Goal: Task Accomplishment & Management: Use online tool/utility

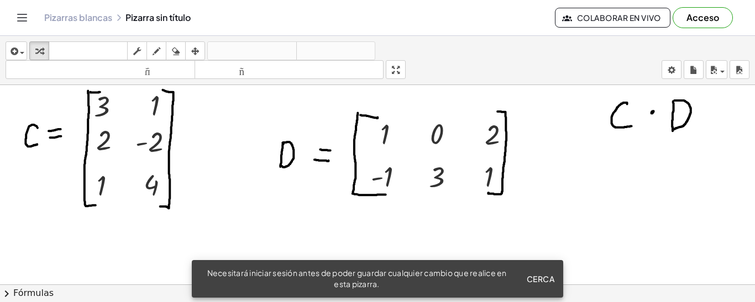
scroll to position [18, 0]
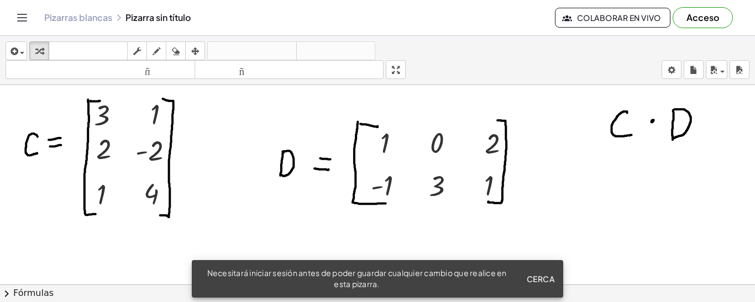
click at [580, 171] on div at bounding box center [377, 266] width 755 height 399
click at [547, 277] on font "Cerca" at bounding box center [541, 279] width 28 height 10
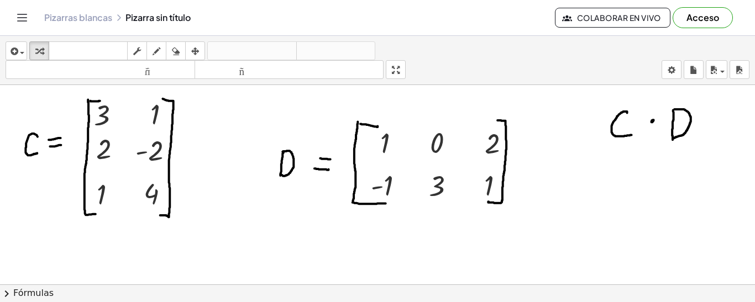
click at [517, 251] on div at bounding box center [377, 266] width 755 height 399
click at [457, 250] on div at bounding box center [377, 266] width 755 height 399
drag, startPoint x: 435, startPoint y: 252, endPoint x: 274, endPoint y: 244, distance: 161.6
click at [274, 244] on div at bounding box center [377, 266] width 755 height 399
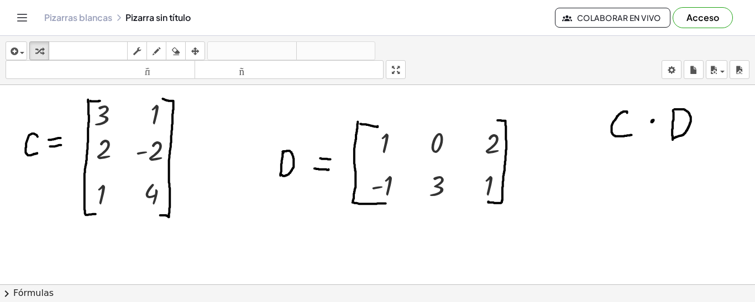
click at [352, 252] on div at bounding box center [377, 266] width 755 height 399
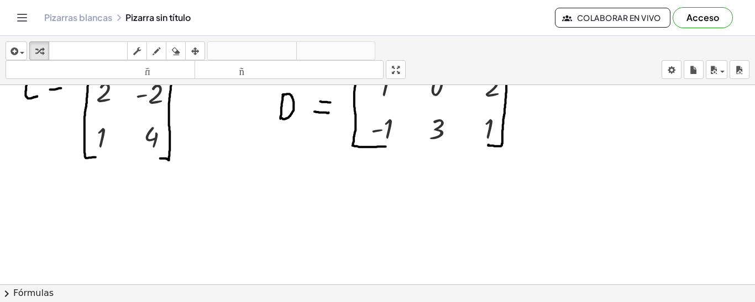
scroll to position [96, 0]
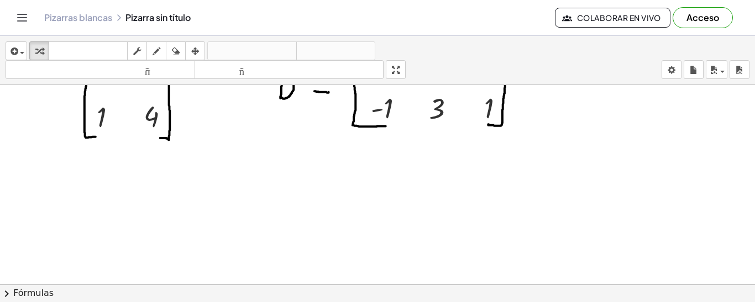
click at [498, 187] on div at bounding box center [377, 188] width 755 height 399
click at [350, 196] on div at bounding box center [377, 188] width 755 height 399
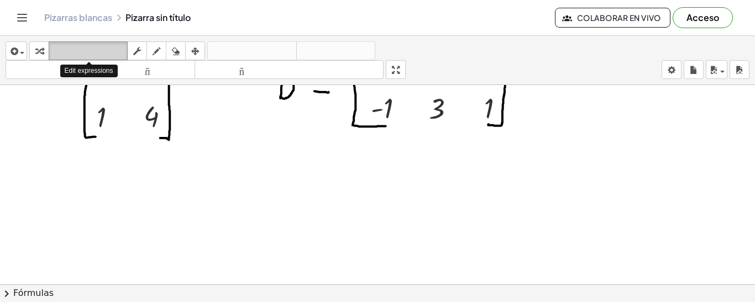
click at [67, 43] on button "teclado teclado" at bounding box center [88, 50] width 79 height 19
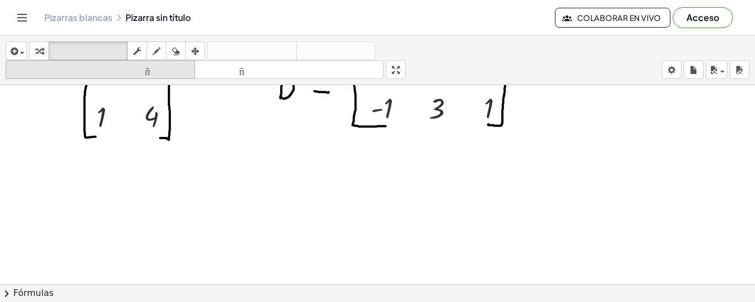
drag, startPoint x: 67, startPoint y: 43, endPoint x: 158, endPoint y: 75, distance: 96.1
click at [158, 75] on div "insertar Seleccione uno: Expresión matemática Función Texto Vídeo de YouTube Gr…" at bounding box center [377, 60] width 755 height 49
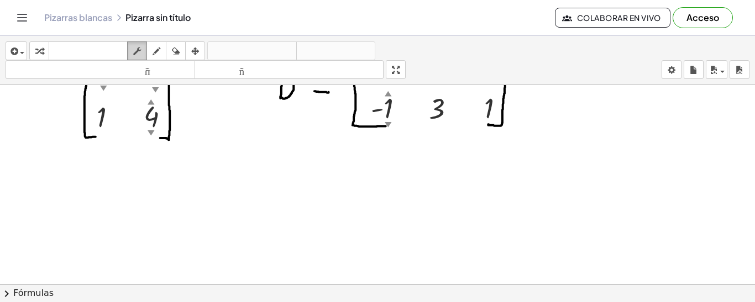
click at [133, 46] on div "button" at bounding box center [137, 50] width 14 height 13
click at [35, 51] on icon "button" at bounding box center [39, 51] width 8 height 13
click at [324, 171] on div at bounding box center [377, 188] width 755 height 399
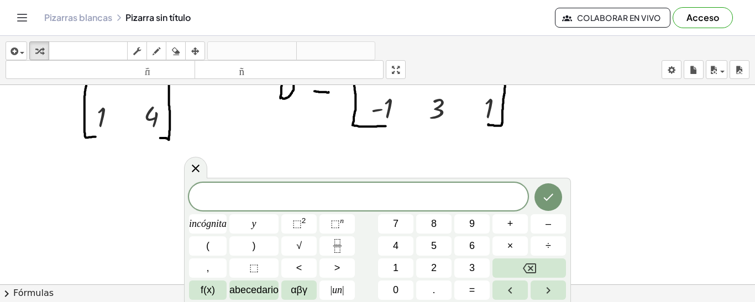
click at [368, 156] on div at bounding box center [377, 188] width 755 height 399
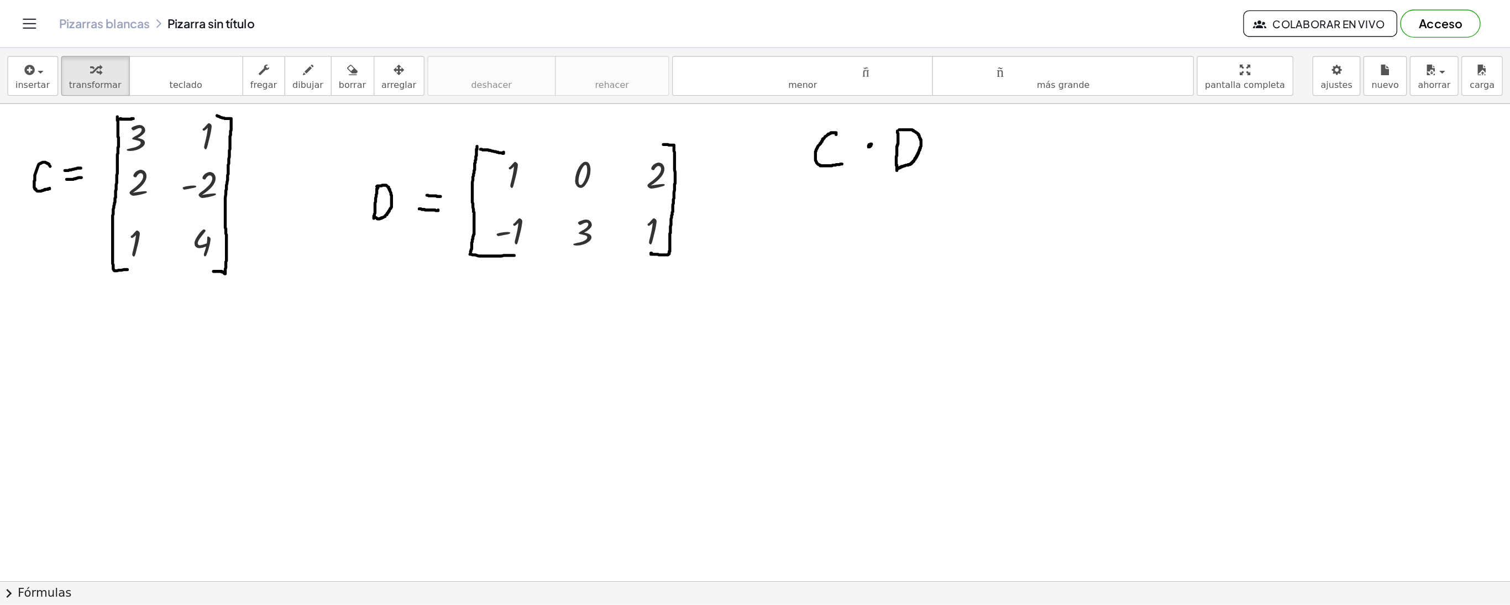
scroll to position [23, 0]
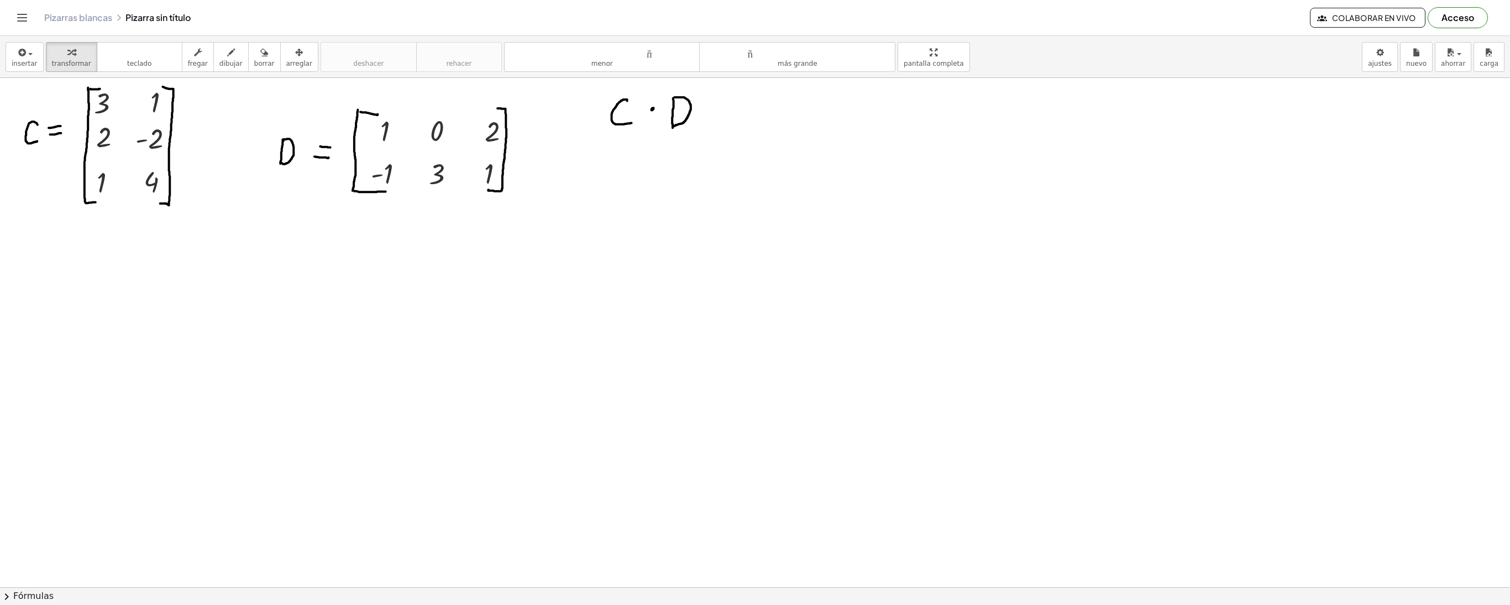
drag, startPoint x: 754, startPoint y: 5, endPoint x: 935, endPoint y: 390, distance: 425.8
click at [754, 302] on div at bounding box center [755, 564] width 1510 height 1018
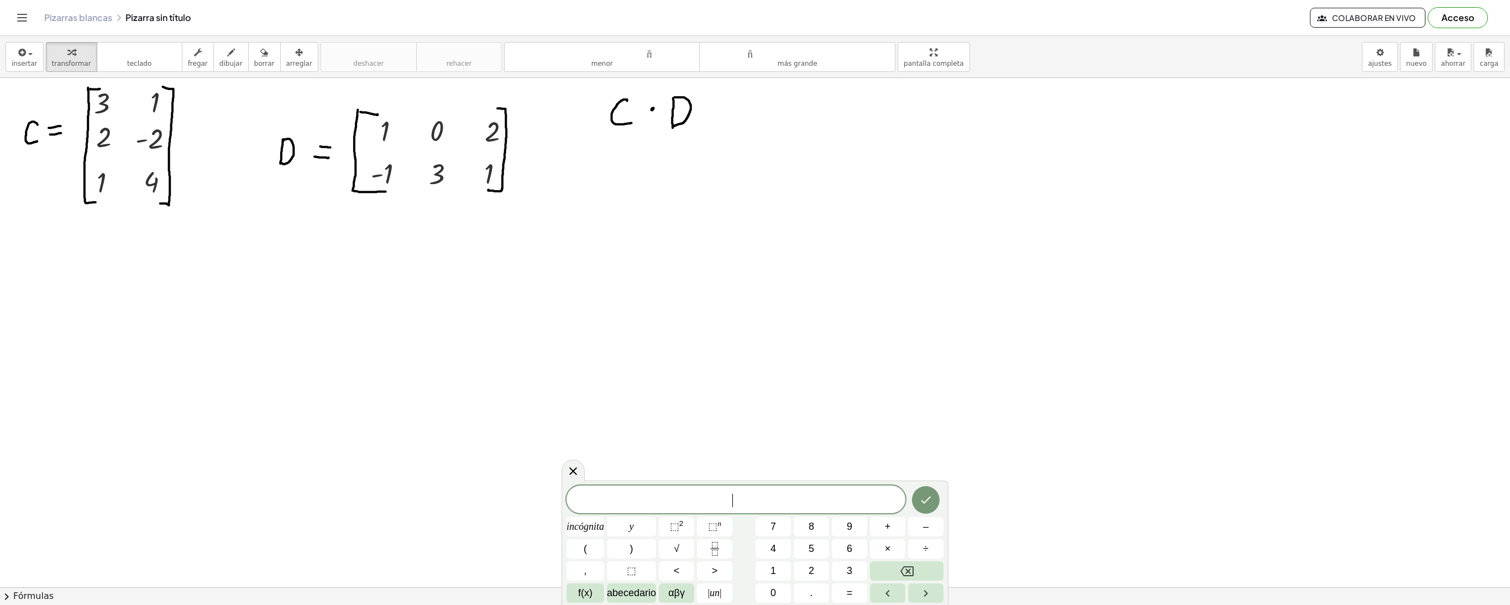
click at [112, 261] on div at bounding box center [755, 564] width 1510 height 1018
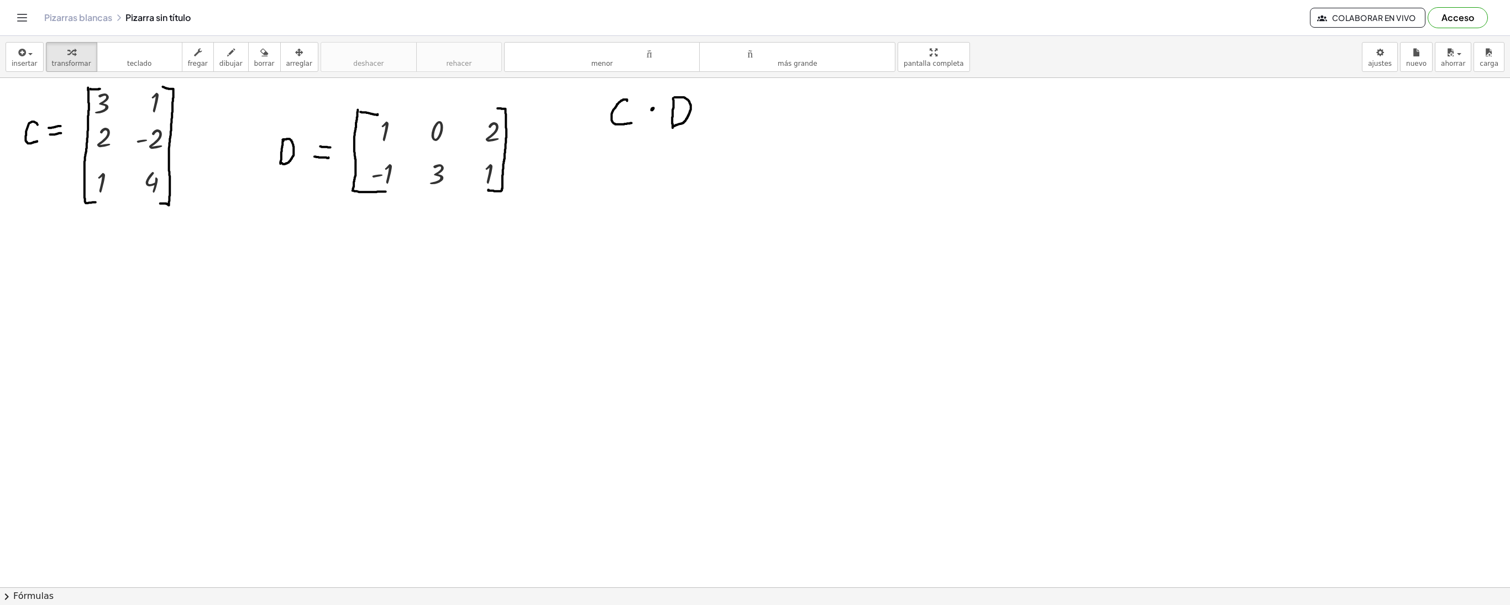
click at [606, 302] on div at bounding box center [755, 564] width 1510 height 1018
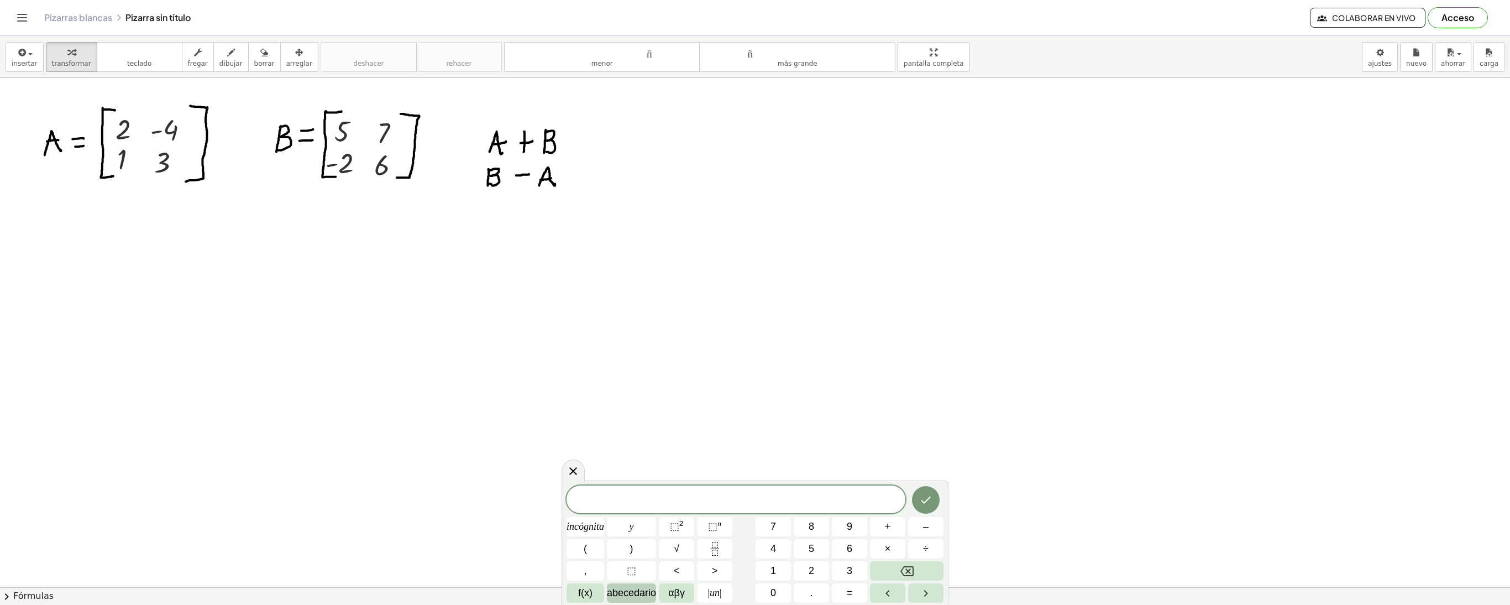
click at [641, 591] on font "abecedario" at bounding box center [631, 592] width 49 height 11
click at [830, 591] on button "⇧" at bounding box center [838, 592] width 28 height 19
click at [583, 566] on button "a" at bounding box center [579, 570] width 24 height 19
click at [891, 544] on button "+" at bounding box center [901, 548] width 24 height 19
click at [747, 601] on button "b" at bounding box center [744, 592] width 24 height 19
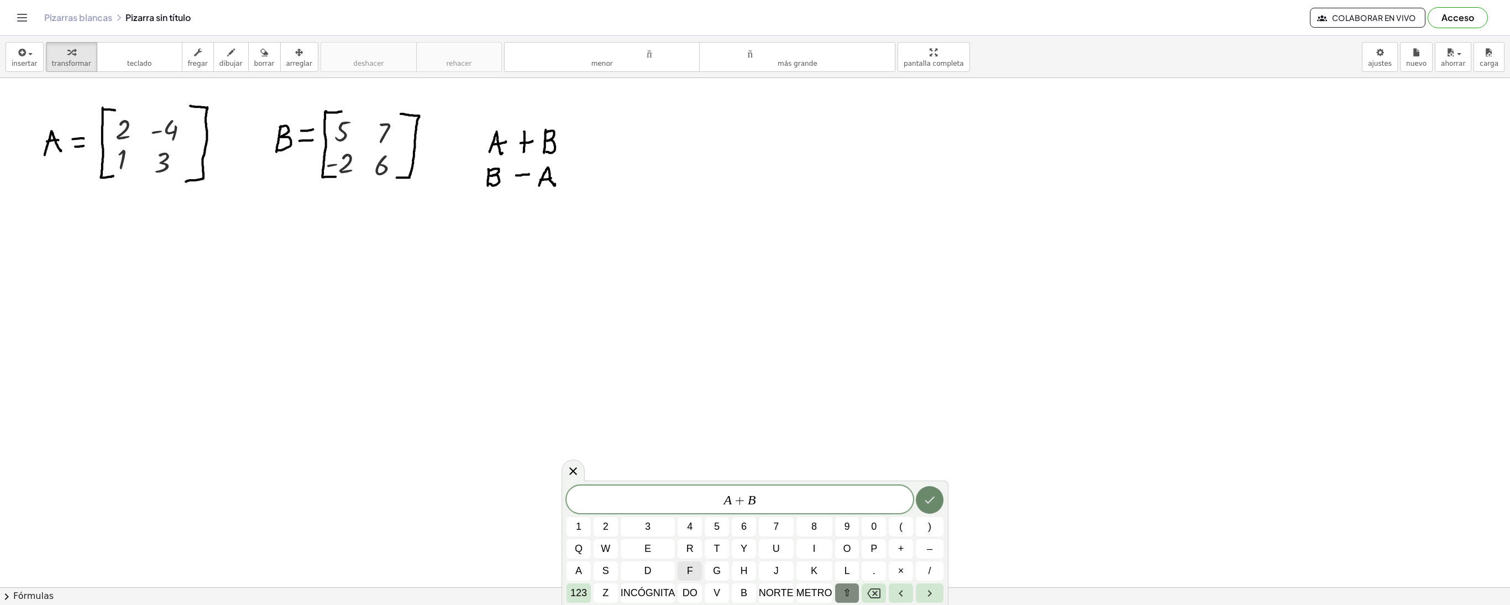
click at [927, 490] on button "Hecho" at bounding box center [930, 500] width 28 height 28
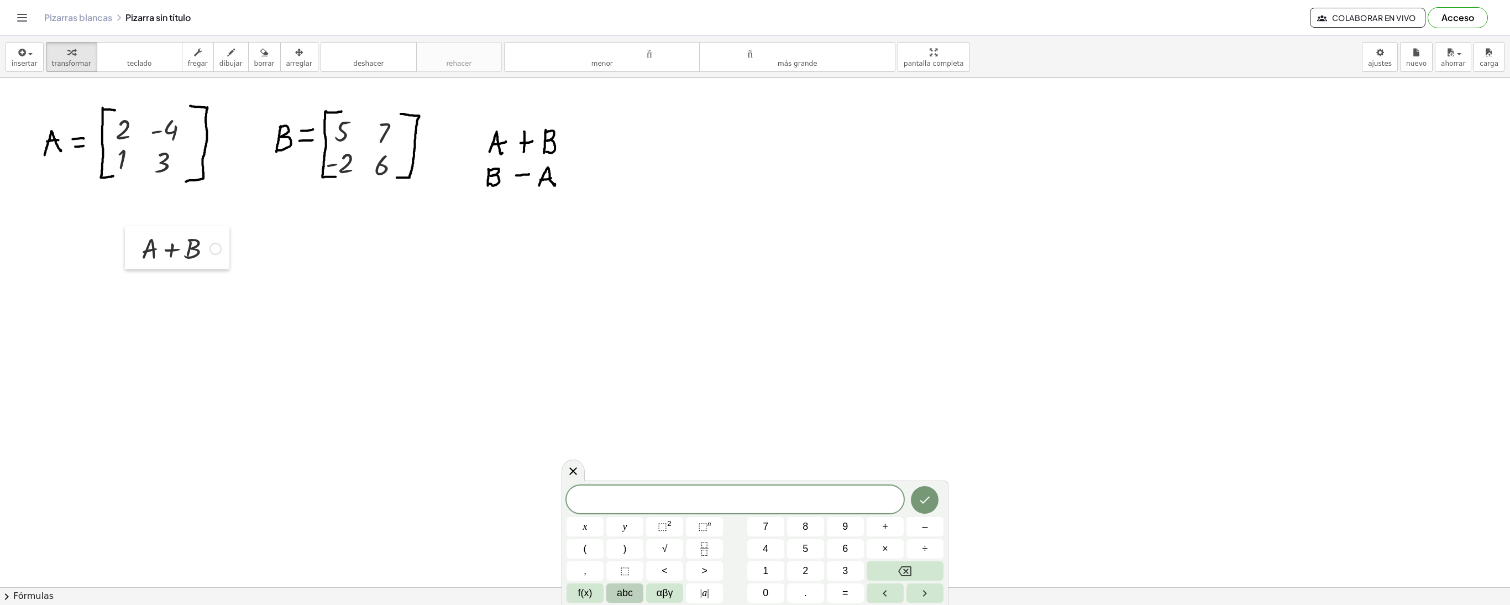
drag, startPoint x: 620, startPoint y: 331, endPoint x: 129, endPoint y: 247, distance: 497.9
click at [129, 247] on div at bounding box center [133, 247] width 17 height 43
click at [796, 571] on button "2" at bounding box center [805, 570] width 37 height 19
click at [890, 534] on button "+" at bounding box center [885, 526] width 37 height 19
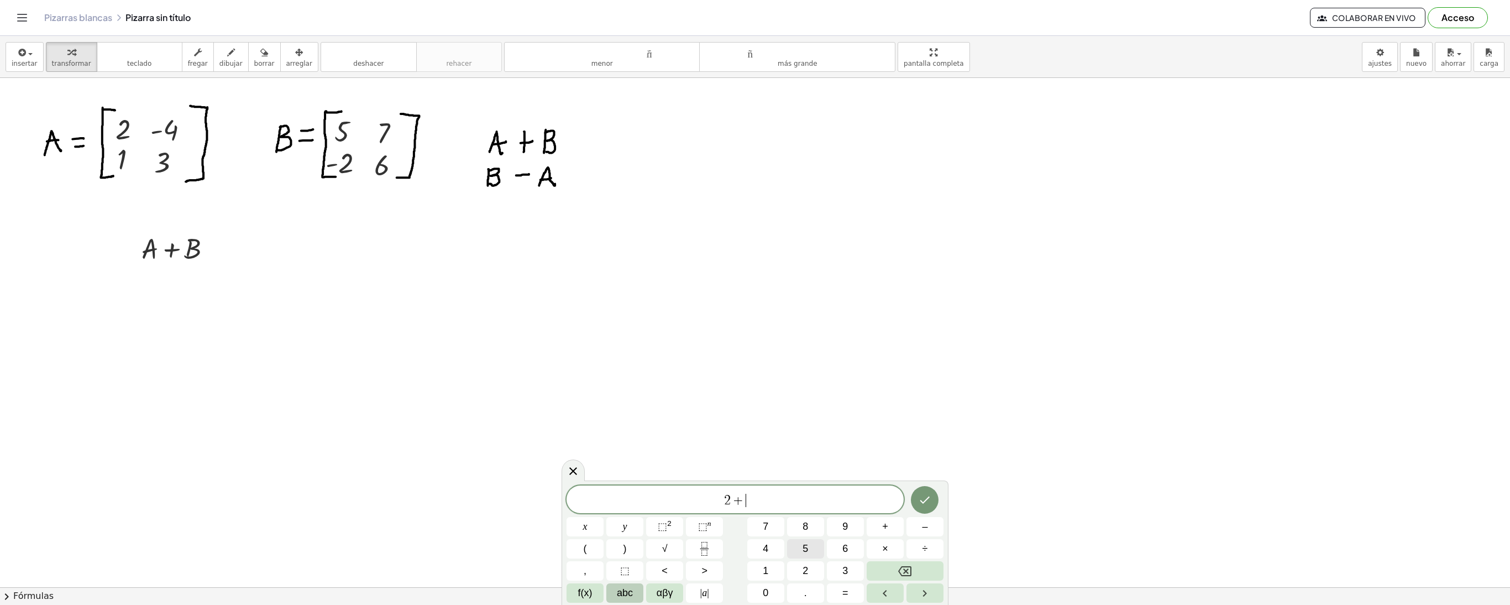
click at [798, 545] on button "5" at bounding box center [805, 548] width 37 height 19
click at [926, 497] on icon "Hecho" at bounding box center [924, 499] width 13 height 13
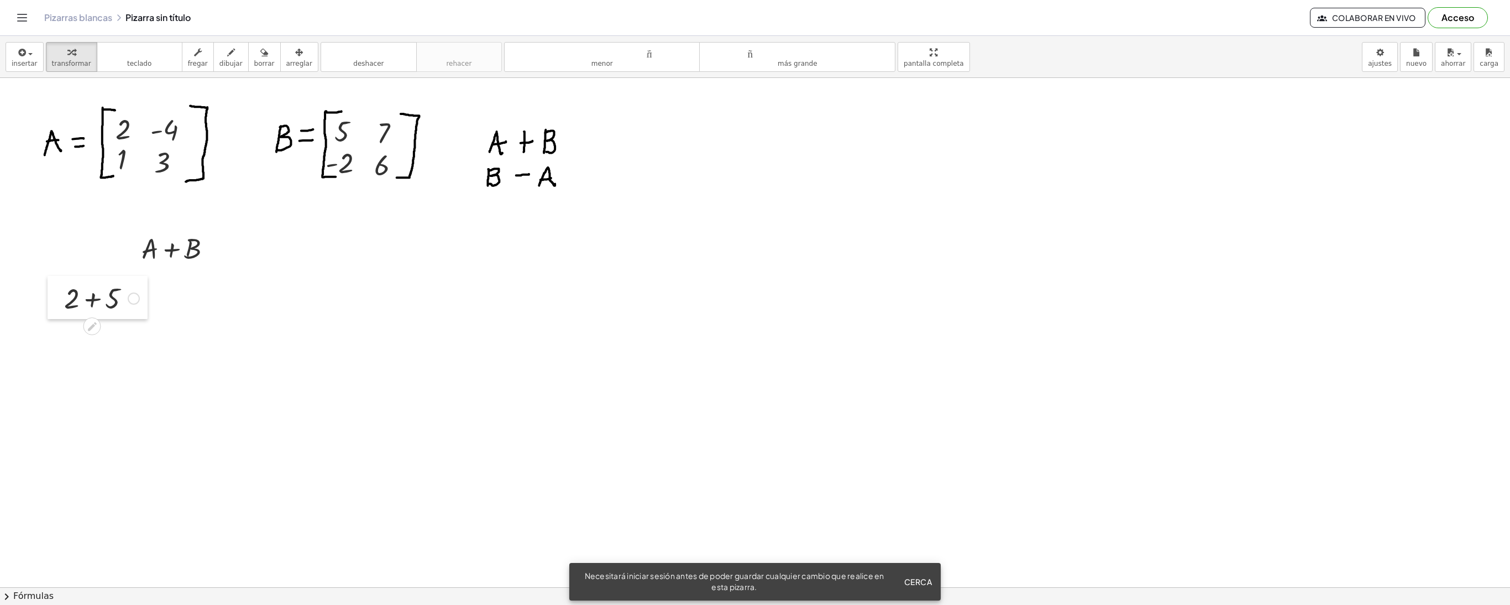
drag, startPoint x: 238, startPoint y: 441, endPoint x: 56, endPoint y: 296, distance: 232.0
click at [56, 296] on div at bounding box center [56, 297] width 17 height 43
drag, startPoint x: 130, startPoint y: 250, endPoint x: 116, endPoint y: 223, distance: 30.2
click at [116, 223] on div at bounding box center [119, 221] width 17 height 43
drag, startPoint x: 52, startPoint y: 298, endPoint x: 66, endPoint y: 275, distance: 27.3
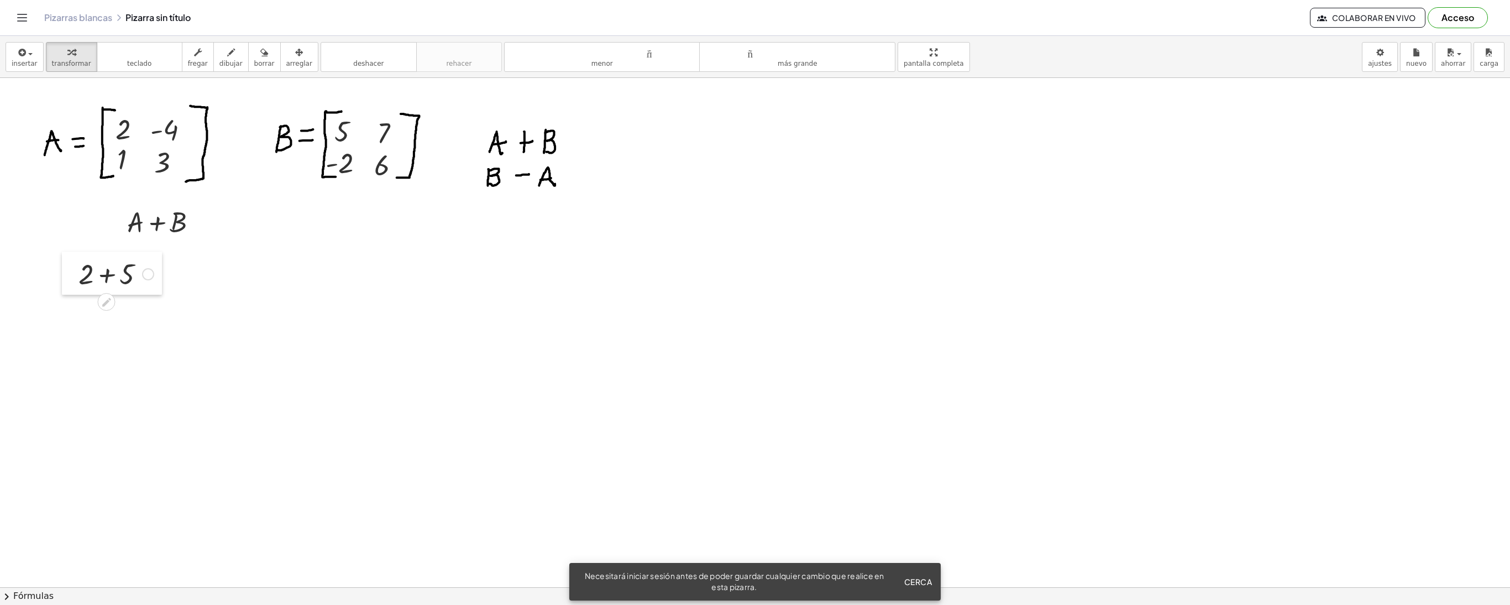
click at [66, 275] on div at bounding box center [70, 272] width 17 height 43
click at [66, 275] on div at bounding box center [70, 274] width 17 height 43
click at [115, 287] on div at bounding box center [116, 274] width 86 height 38
click at [924, 580] on font "Cerca" at bounding box center [918, 581] width 28 height 10
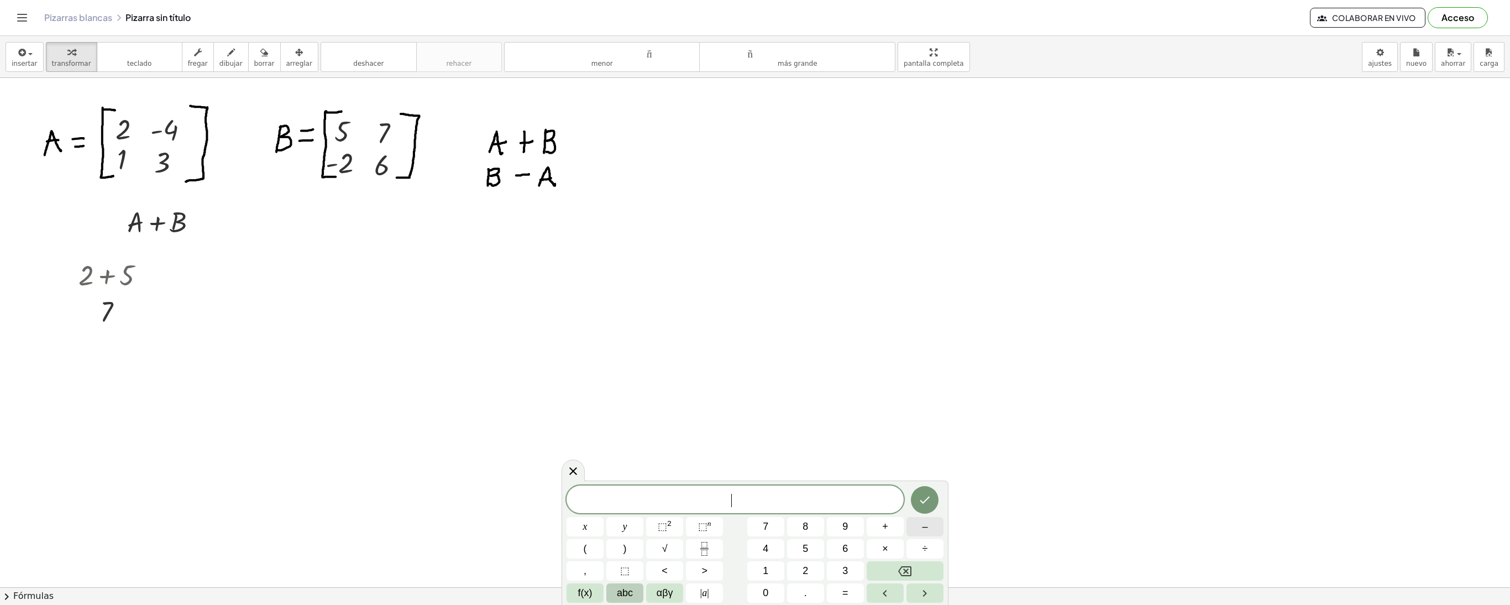
click at [920, 525] on button "–" at bounding box center [924, 526] width 37 height 19
click at [774, 547] on button "4" at bounding box center [765, 548] width 37 height 19
click at [890, 526] on button "+" at bounding box center [885, 526] width 37 height 19
click at [769, 522] on button "7" at bounding box center [765, 526] width 37 height 19
click at [929, 511] on button "Hecho" at bounding box center [925, 500] width 28 height 28
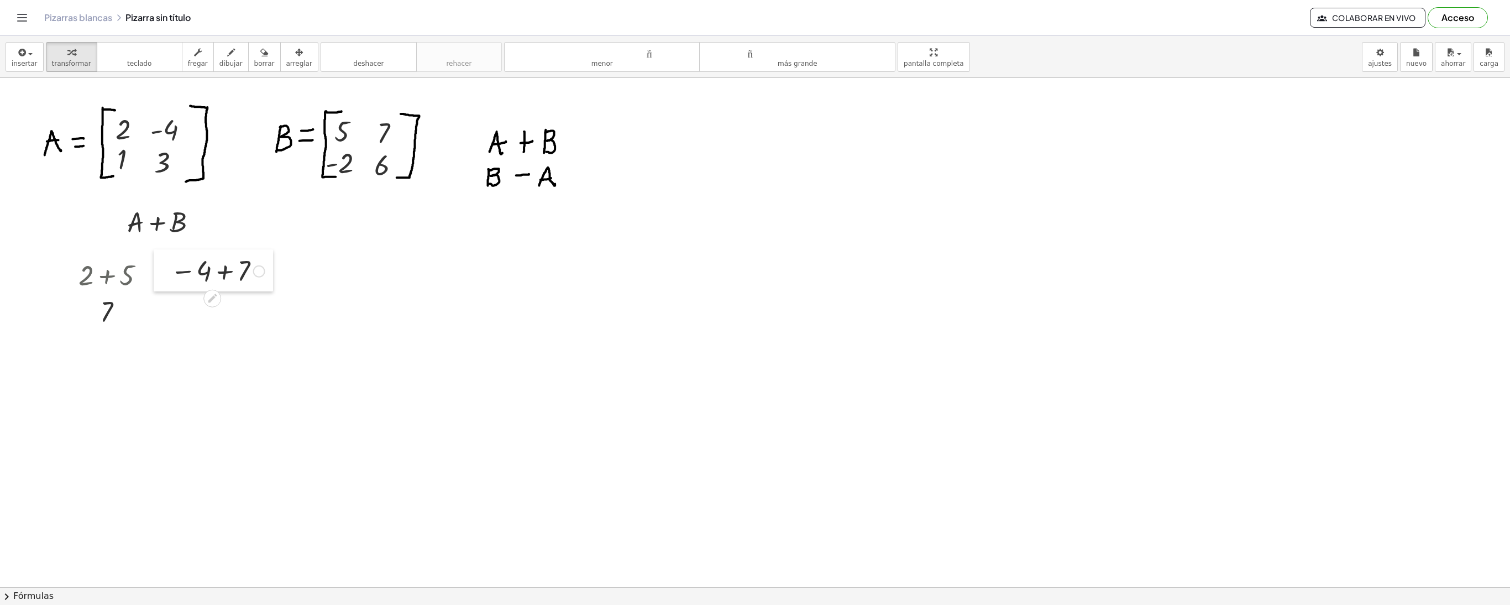
drag, startPoint x: 591, startPoint y: 374, endPoint x: 156, endPoint y: 272, distance: 447.2
click at [156, 272] on div at bounding box center [162, 270] width 17 height 42
drag, startPoint x: 161, startPoint y: 276, endPoint x: 161, endPoint y: 286, distance: 9.9
click at [161, 286] on div at bounding box center [162, 280] width 17 height 42
click at [223, 281] on div at bounding box center [218, 280] width 106 height 36
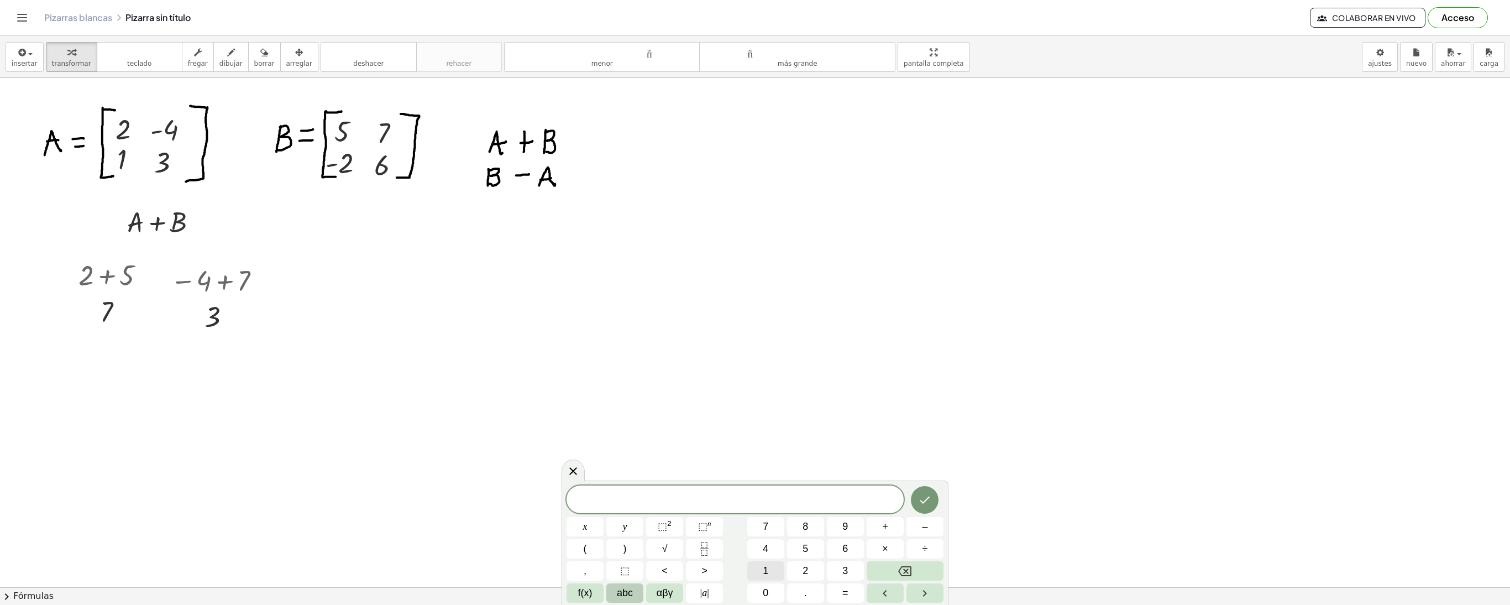
click at [761, 568] on button "1" at bounding box center [765, 570] width 37 height 19
click at [883, 534] on button "+" at bounding box center [885, 526] width 37 height 19
click at [580, 544] on button "(" at bounding box center [585, 548] width 37 height 19
click at [932, 521] on button "–" at bounding box center [924, 526] width 37 height 19
click at [812, 568] on button "2" at bounding box center [805, 570] width 37 height 19
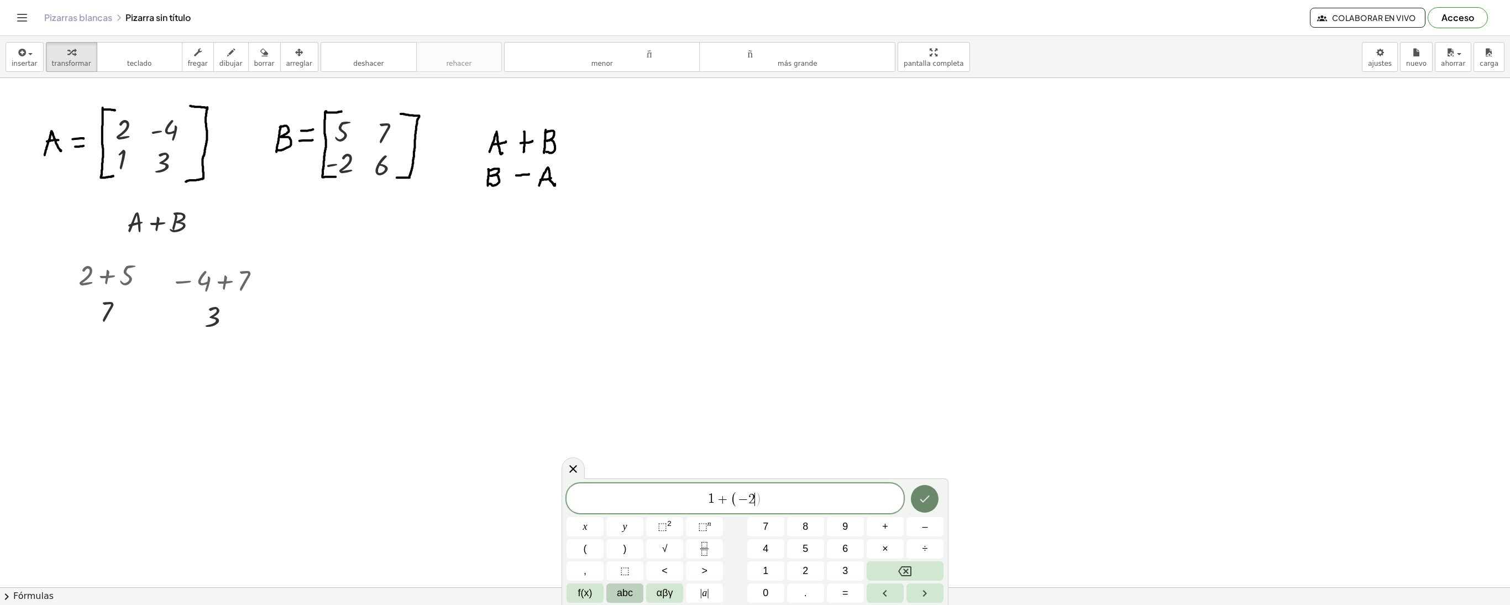
click at [929, 504] on icon "Hecho" at bounding box center [924, 498] width 13 height 13
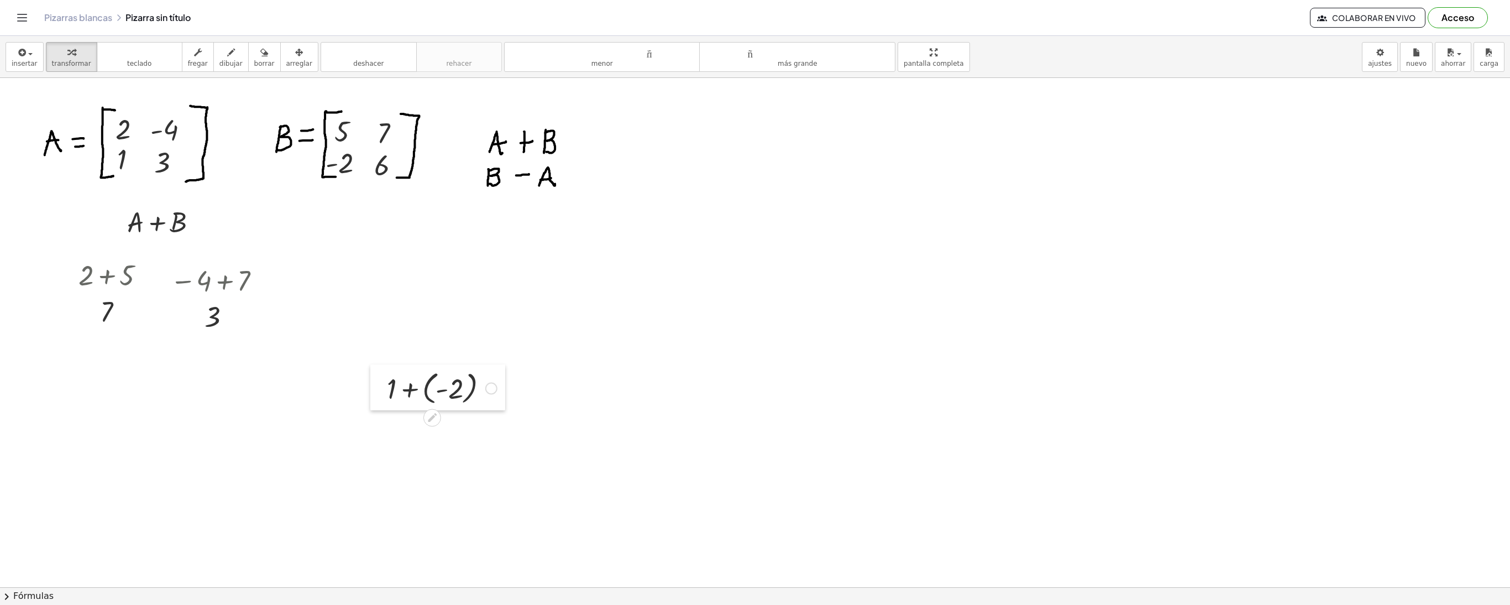
drag, startPoint x: 450, startPoint y: 328, endPoint x: 376, endPoint y: 382, distance: 91.8
click at [376, 382] on div at bounding box center [378, 387] width 17 height 46
drag, startPoint x: 377, startPoint y: 385, endPoint x: 48, endPoint y: 379, distance: 329.5
click at [48, 379] on div at bounding box center [48, 375] width 17 height 46
click at [117, 385] on div at bounding box center [111, 375] width 121 height 40
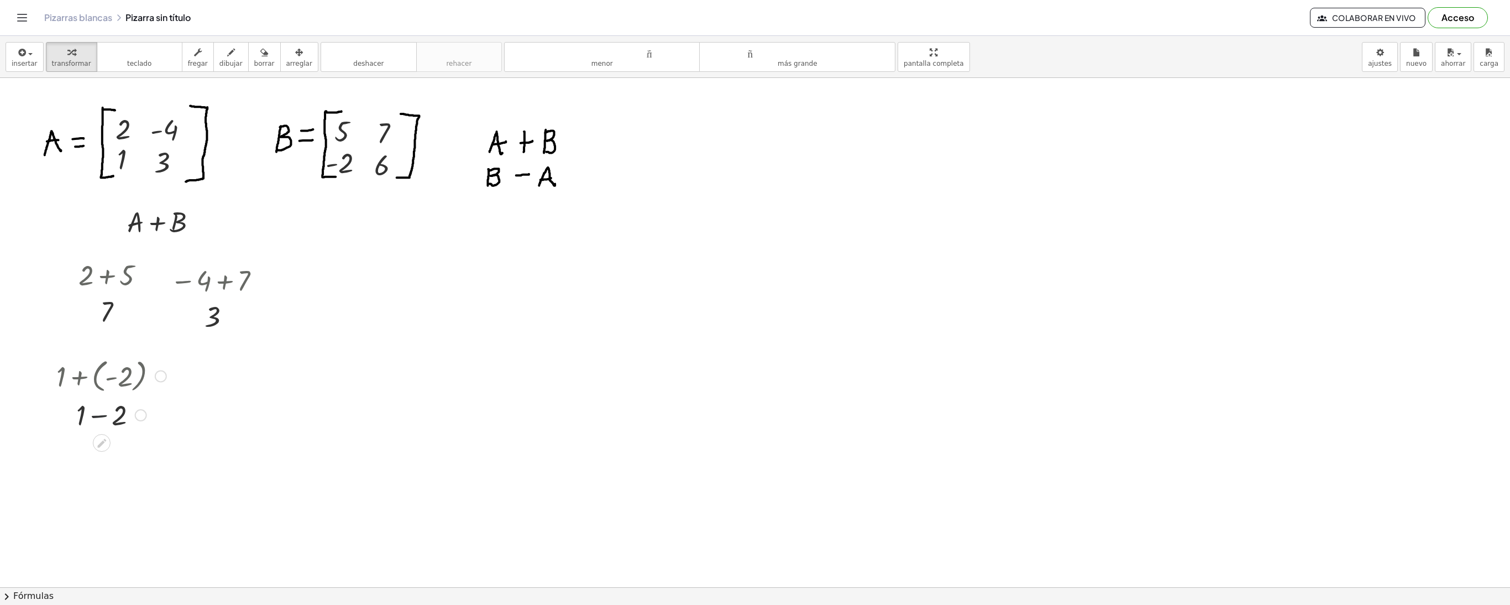
click at [88, 408] on div at bounding box center [111, 414] width 121 height 38
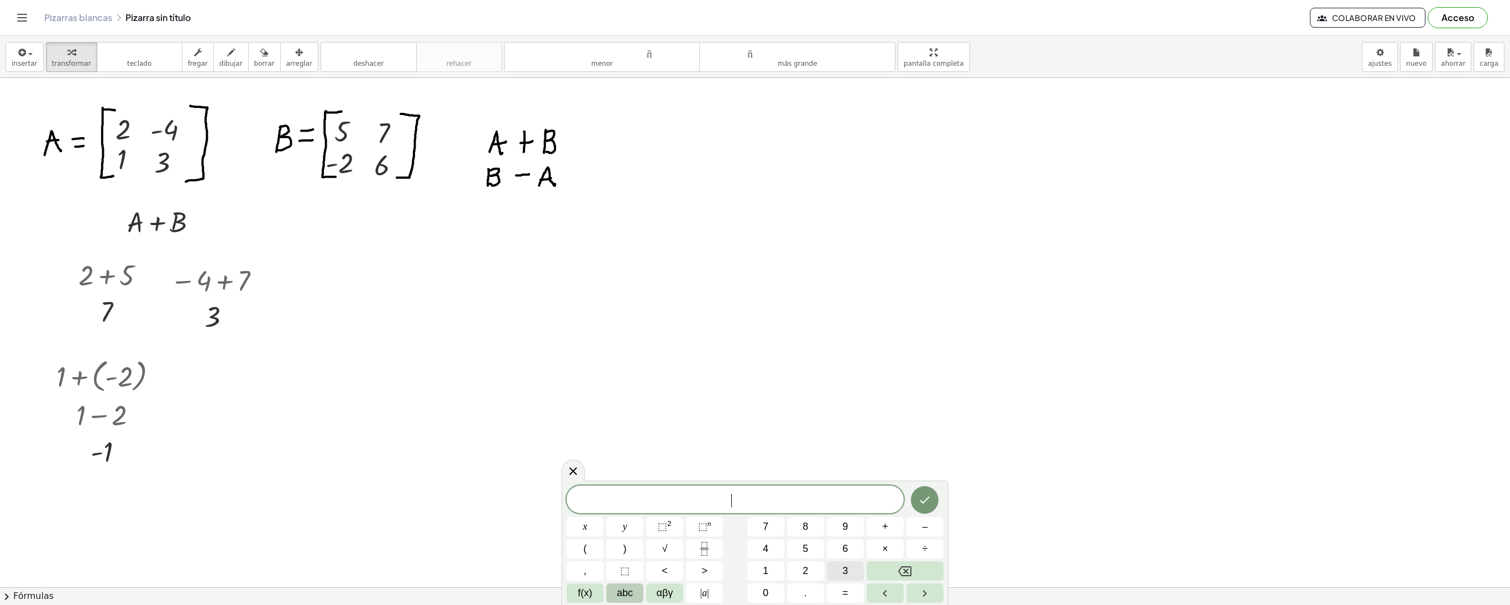
click at [859, 575] on button "3" at bounding box center [845, 570] width 37 height 19
click at [882, 525] on span "+" at bounding box center [885, 526] width 6 height 15
click at [843, 555] on span "6" at bounding box center [845, 548] width 6 height 15
click at [914, 491] on button "Hecho" at bounding box center [925, 500] width 28 height 28
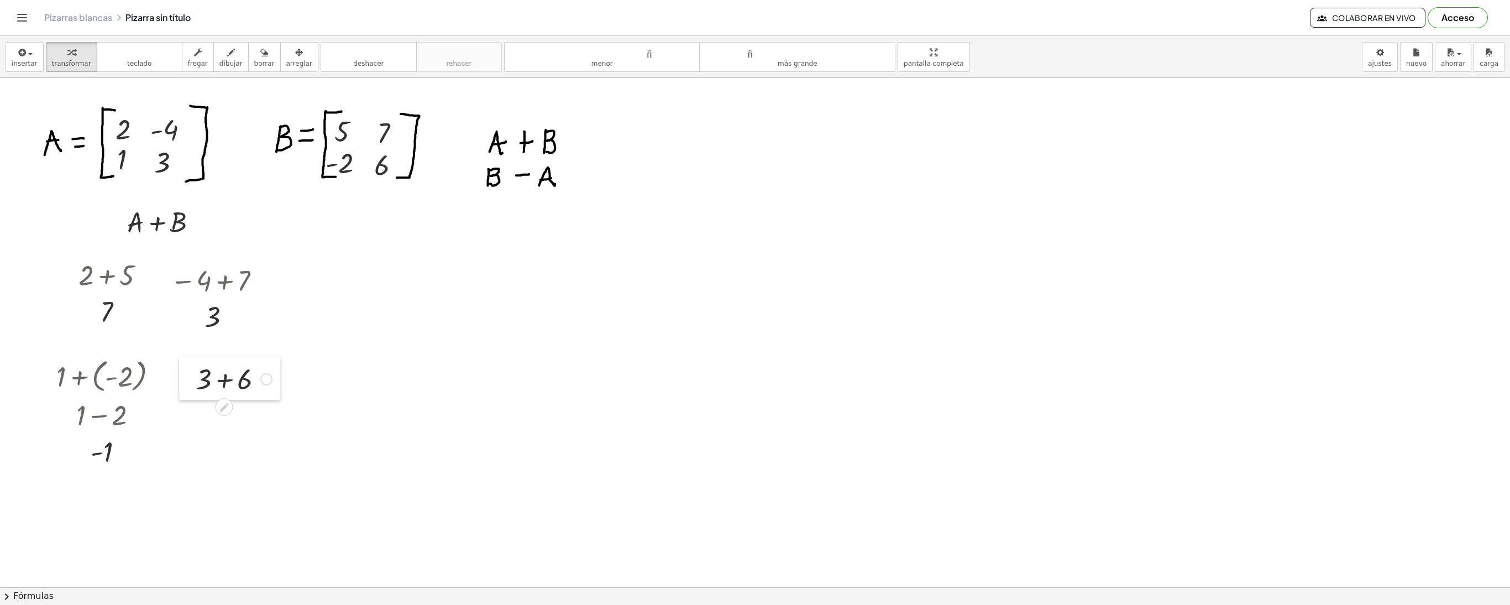
drag, startPoint x: 252, startPoint y: 409, endPoint x: 193, endPoint y: 377, distance: 66.8
click at [193, 377] on div at bounding box center [187, 377] width 17 height 43
click at [237, 378] on div at bounding box center [233, 378] width 87 height 38
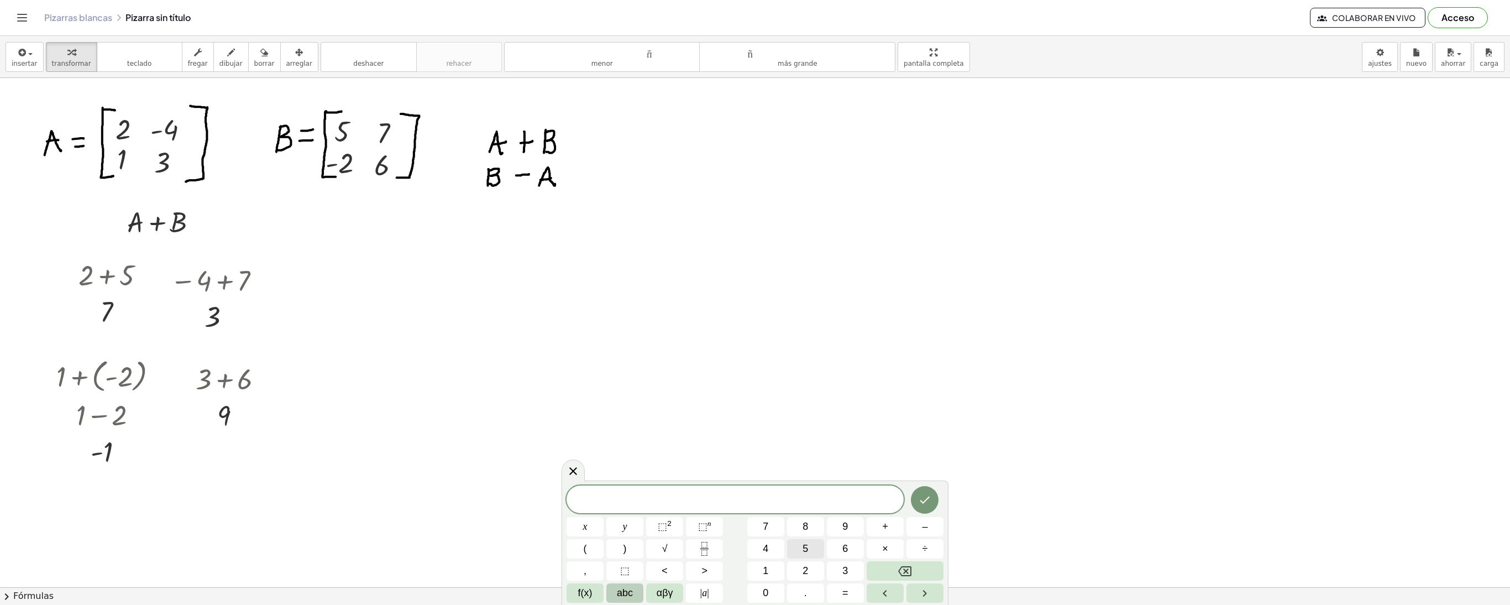
click at [818, 549] on button "5" at bounding box center [805, 548] width 37 height 19
click at [932, 523] on button "–" at bounding box center [924, 526] width 37 height 19
click at [817, 574] on button "2" at bounding box center [805, 570] width 37 height 19
click at [922, 492] on button "Hecho" at bounding box center [925, 500] width 28 height 28
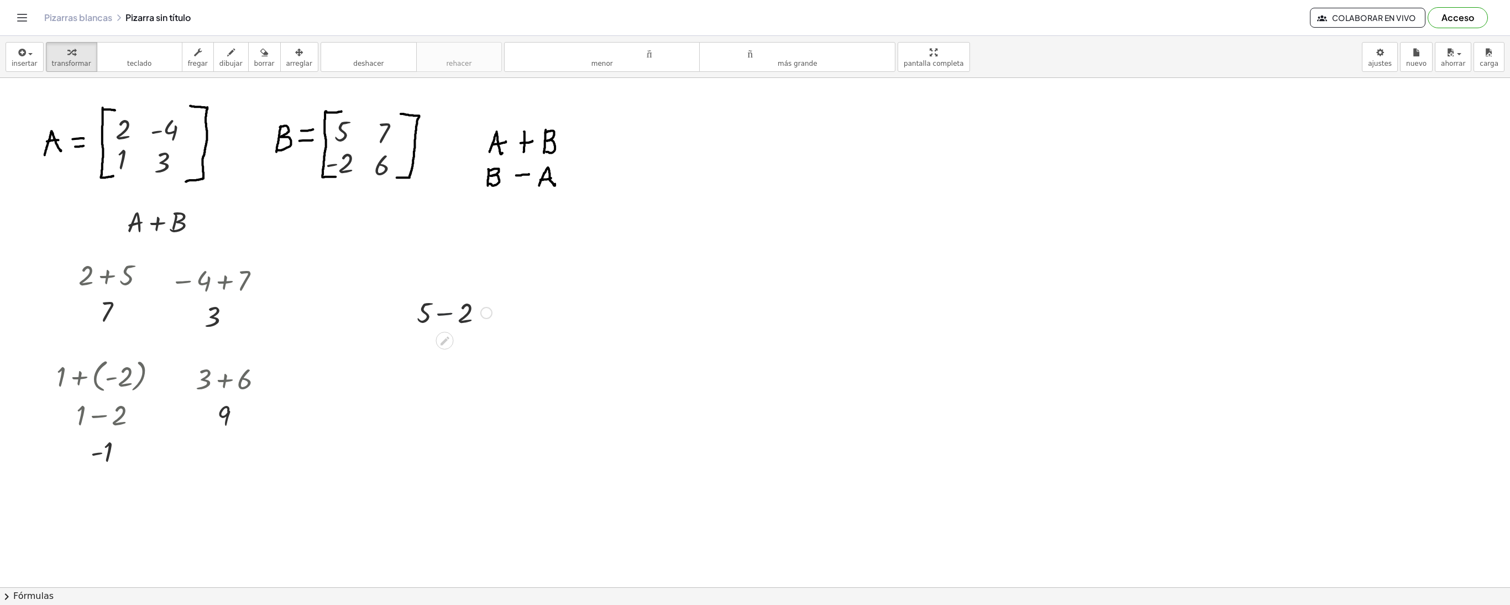
click at [455, 311] on div at bounding box center [454, 312] width 86 height 38
drag, startPoint x: 405, startPoint y: 308, endPoint x: 358, endPoint y: 274, distance: 57.7
click at [358, 274] on div at bounding box center [362, 296] width 17 height 80
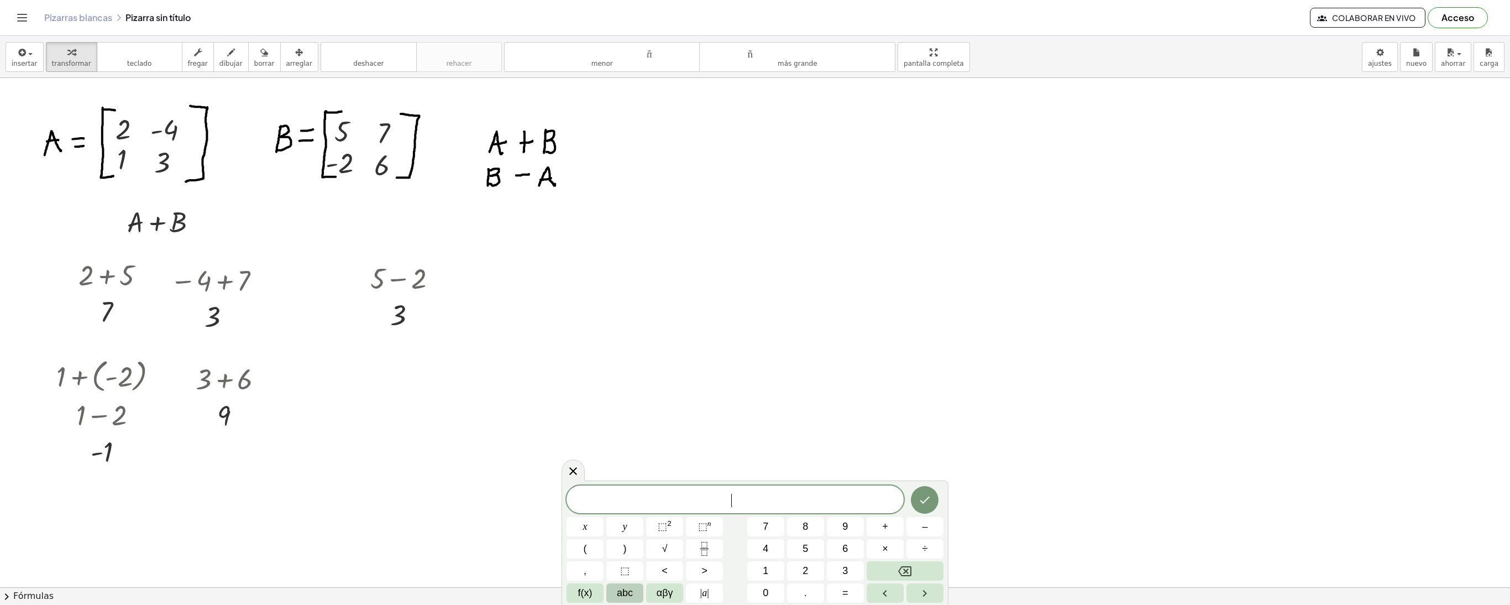
click at [626, 591] on span "abc" at bounding box center [625, 592] width 16 height 15
click at [840, 587] on font "⇧" at bounding box center [837, 592] width 8 height 11
click at [735, 589] on button "b" at bounding box center [744, 592] width 24 height 19
click at [927, 546] on span "–" at bounding box center [930, 548] width 6 height 15
click at [583, 564] on button "a" at bounding box center [579, 570] width 24 height 19
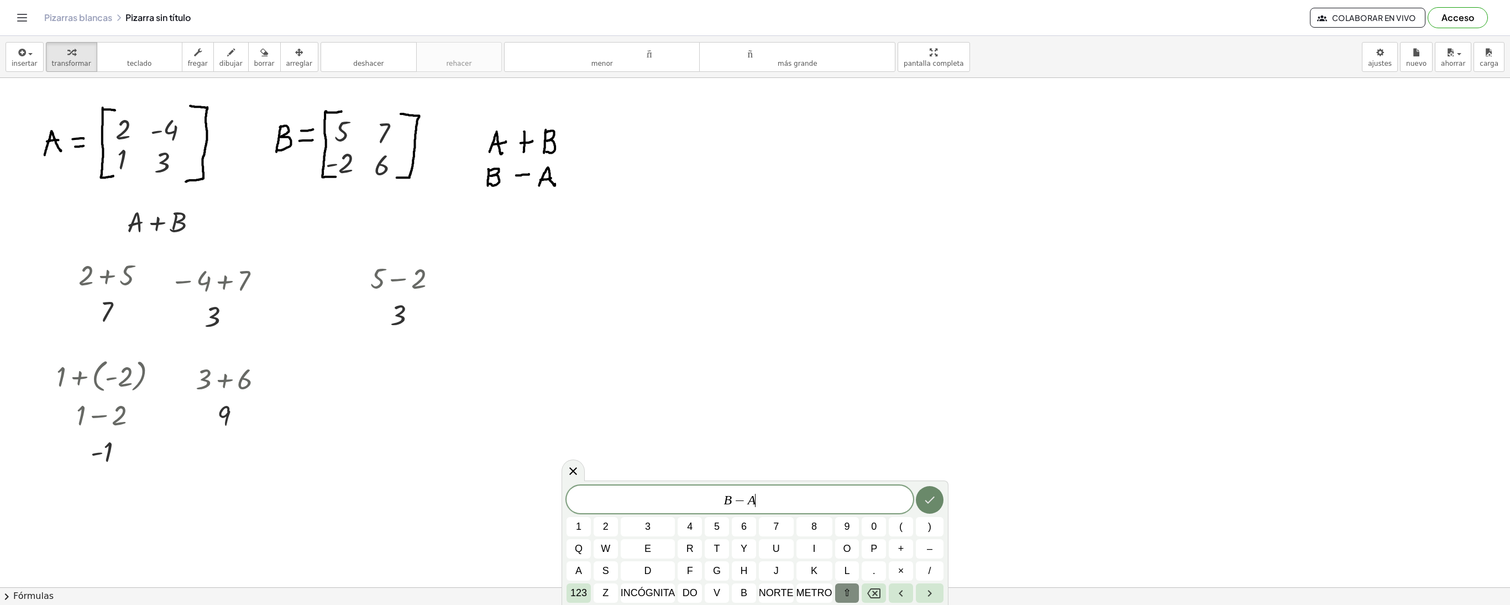
click at [916, 502] on button "Hecho" at bounding box center [930, 500] width 28 height 28
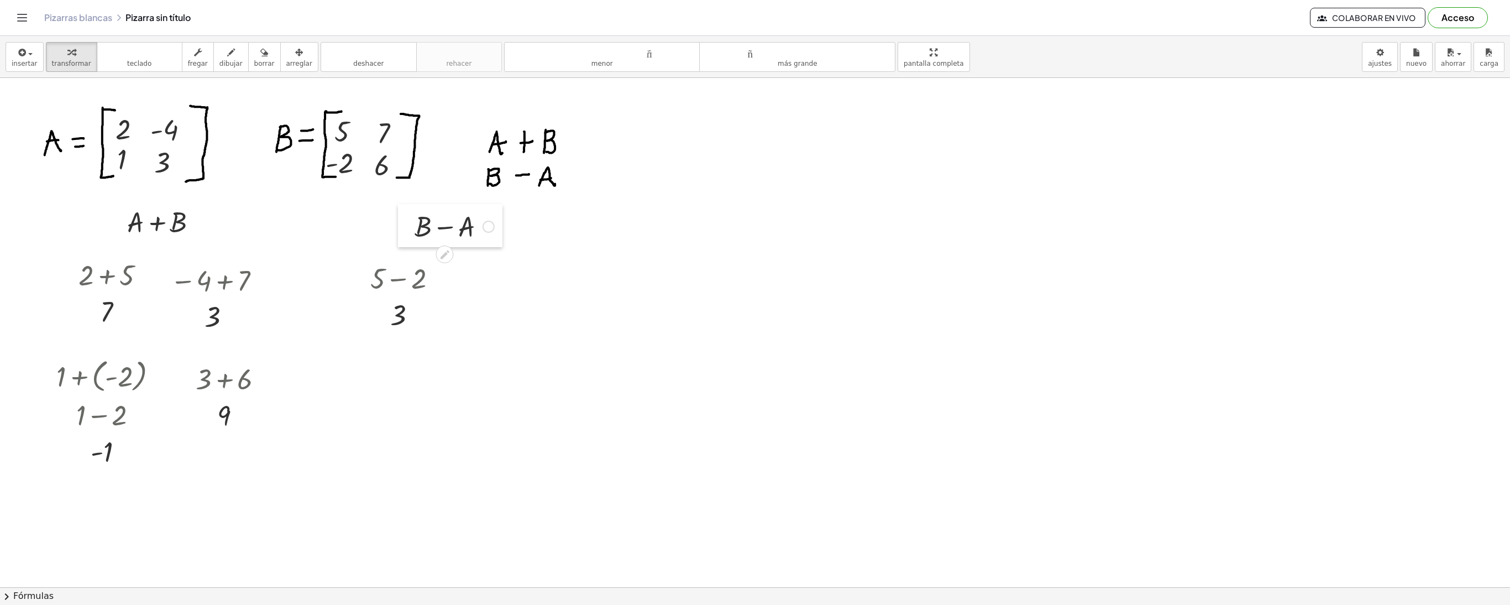
drag, startPoint x: 628, startPoint y: 355, endPoint x: 399, endPoint y: 221, distance: 265.0
click at [399, 221] on div at bounding box center [406, 225] width 17 height 43
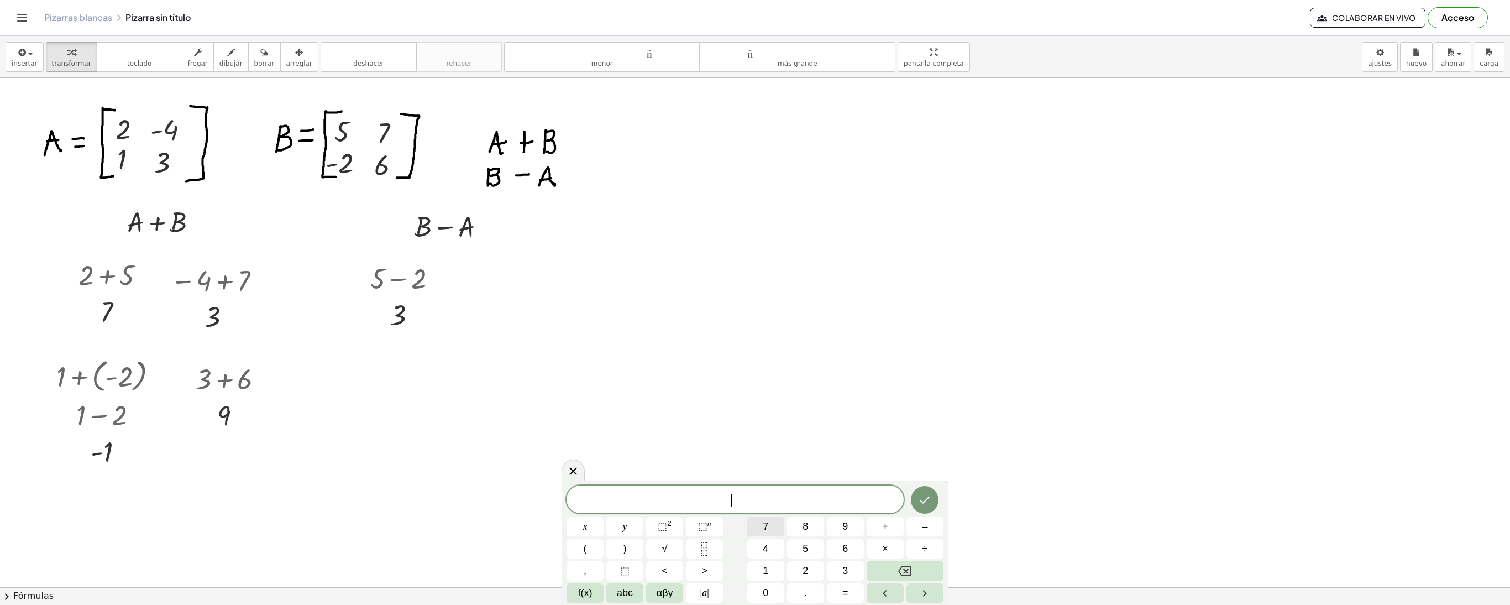
click at [777, 535] on button "7" at bounding box center [765, 526] width 37 height 19
click at [941, 525] on button "–" at bounding box center [924, 526] width 37 height 19
click at [594, 544] on button "(" at bounding box center [585, 548] width 37 height 19
click at [933, 532] on button "–" at bounding box center [924, 526] width 37 height 19
click at [778, 544] on button "4" at bounding box center [765, 548] width 37 height 19
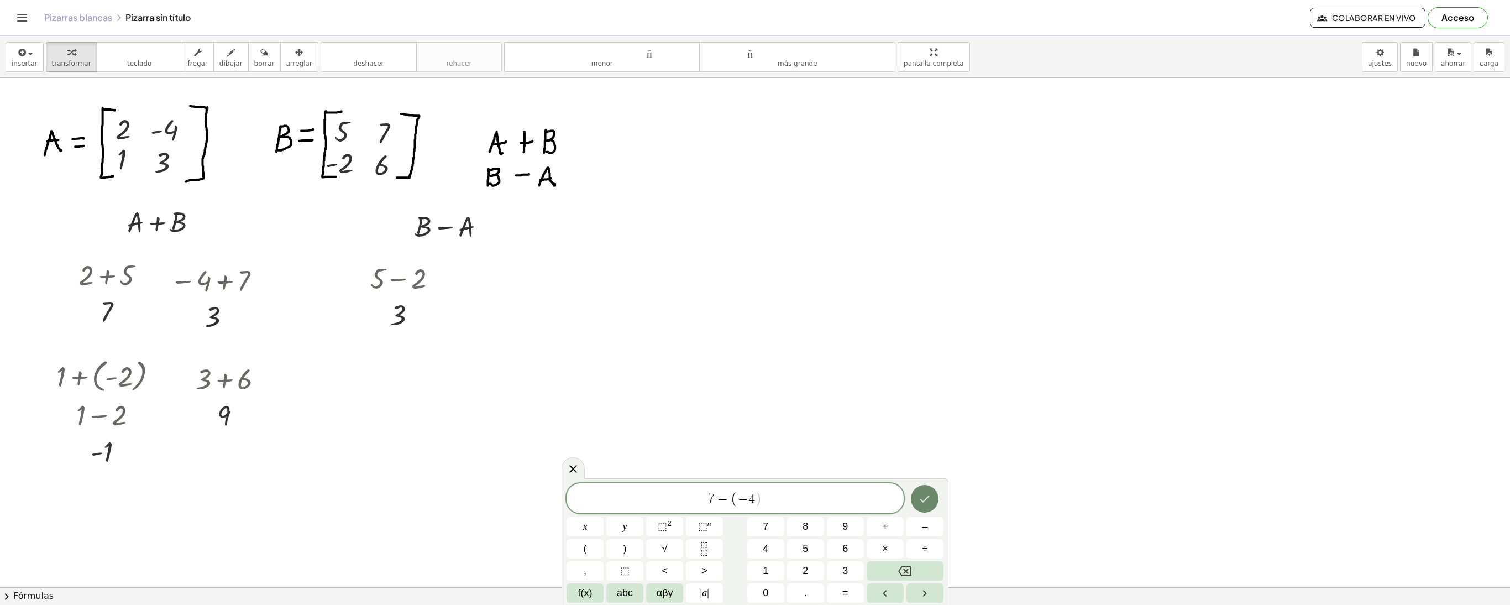
click at [923, 499] on icon "Hecho" at bounding box center [924, 498] width 13 height 13
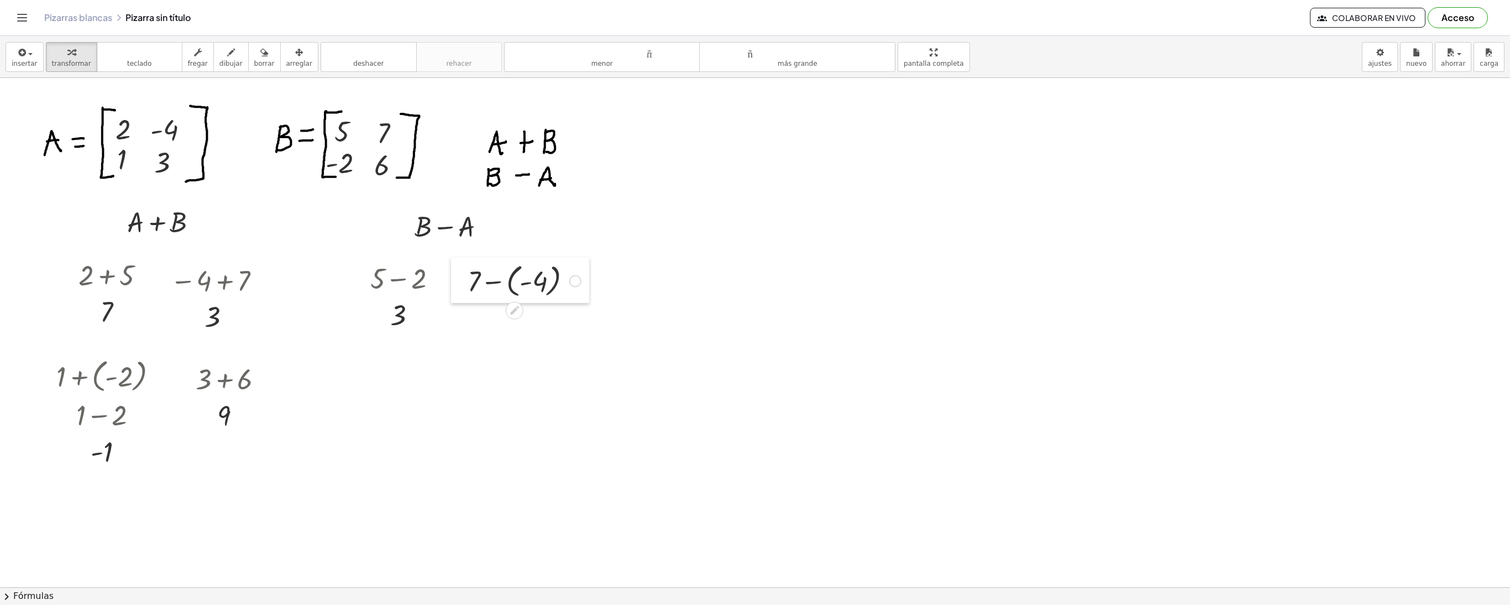
drag, startPoint x: 502, startPoint y: 305, endPoint x: 463, endPoint y: 281, distance: 45.7
click at [463, 281] on div at bounding box center [459, 280] width 17 height 46
click at [520, 276] on div at bounding box center [524, 280] width 124 height 40
click at [517, 321] on div at bounding box center [524, 319] width 124 height 38
drag, startPoint x: 587, startPoint y: 235, endPoint x: 653, endPoint y: -167, distance: 407.8
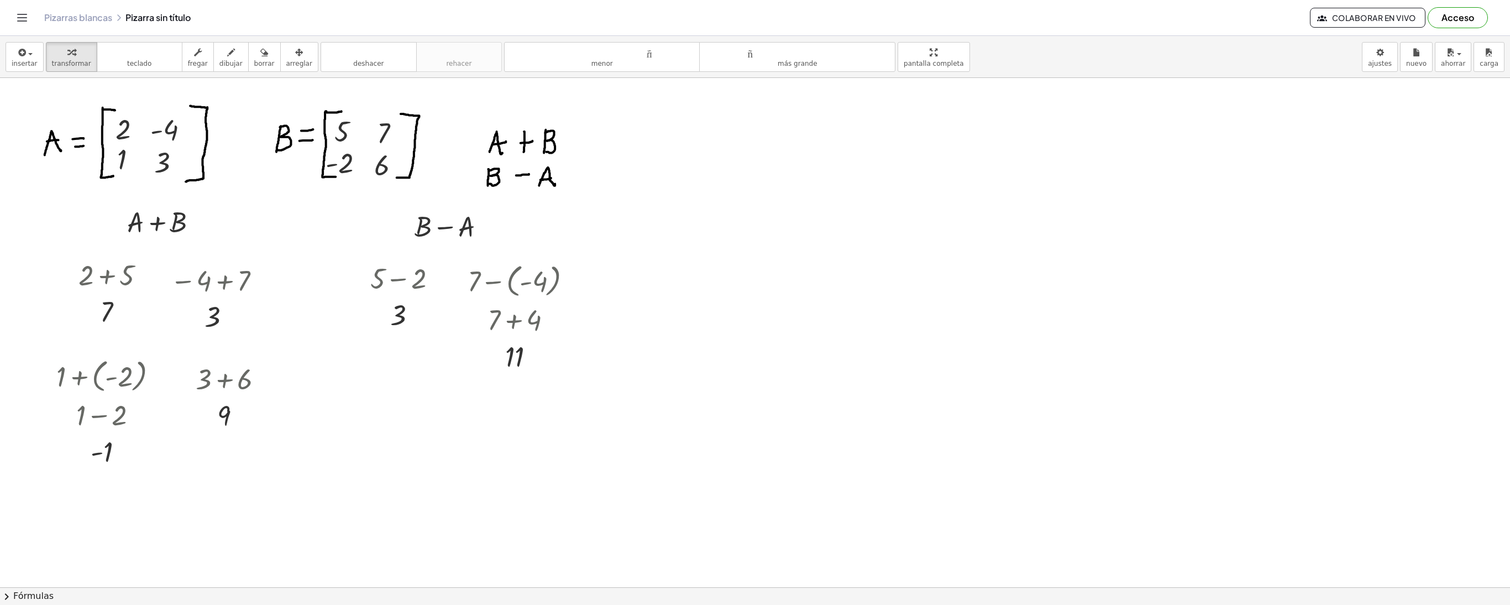
click at [653, 0] on html "Actividades matemáticas fáciles de comprender Empezar Banco de actividades Trab…" at bounding box center [755, 302] width 1510 height 605
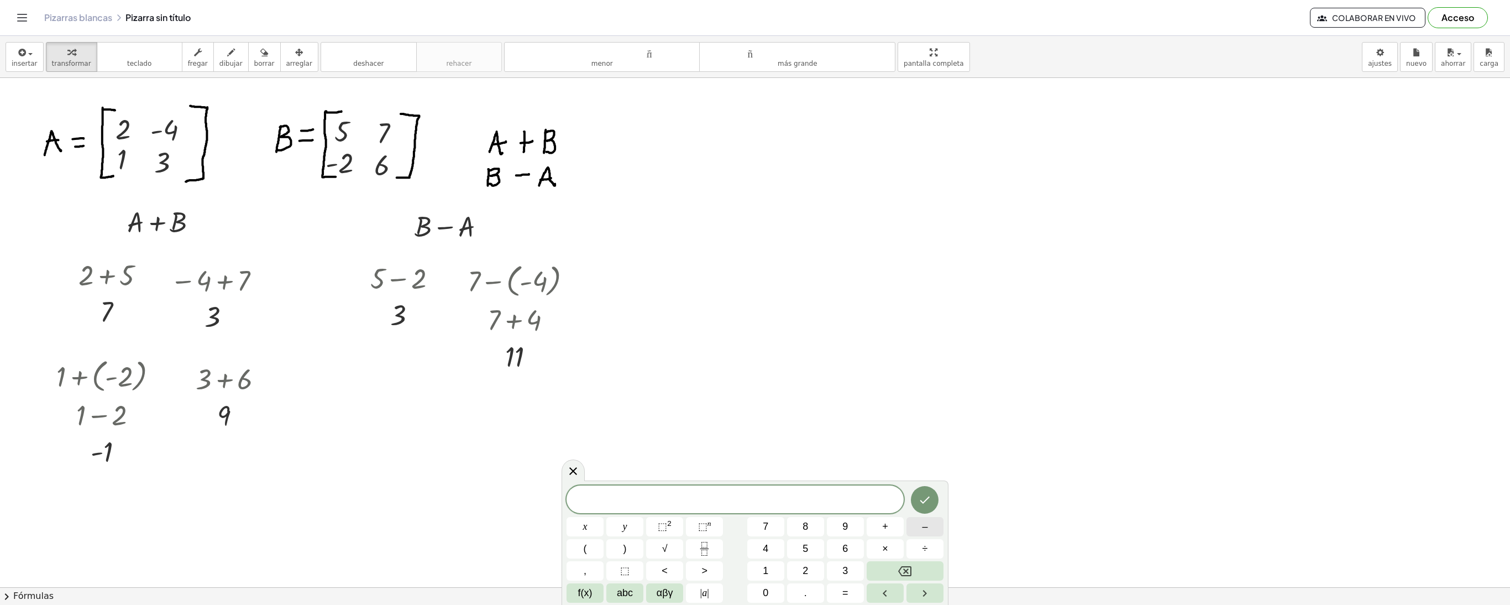
click at [915, 526] on button "–" at bounding box center [924, 526] width 37 height 19
click at [807, 566] on span "2" at bounding box center [806, 570] width 6 height 15
drag, startPoint x: 776, startPoint y: 298, endPoint x: 700, endPoint y: 284, distance: 77.6
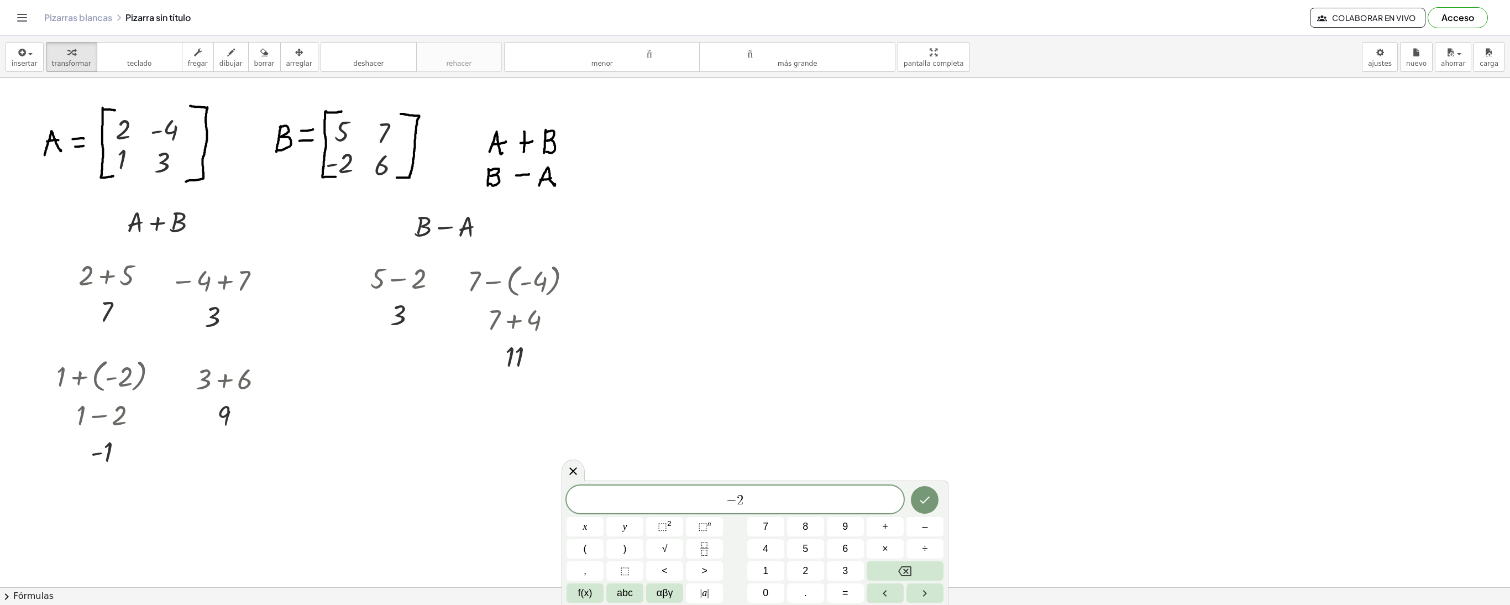
click at [933, 536] on div "− 2 x y ⬚ 2 ⬚ n 7 8 9 + – ( ) √ 4 5 6 × ÷ , ⬚ < > 1 2 3 f(x) abc αβγ | a | 0 . =" at bounding box center [755, 543] width 377 height 117
click at [929, 524] on button "–" at bounding box center [924, 526] width 37 height 19
click at [765, 570] on span "1" at bounding box center [766, 570] width 6 height 15
click at [934, 497] on button "Hecho" at bounding box center [925, 500] width 28 height 28
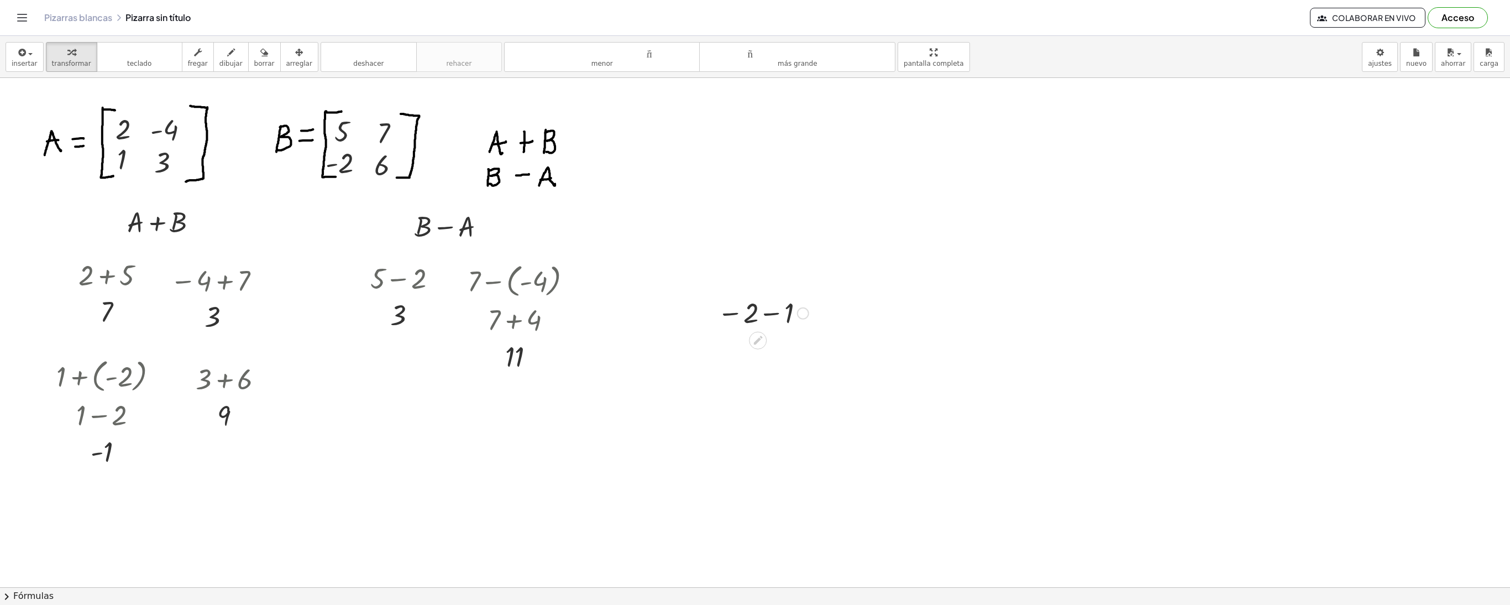
click at [752, 312] on div at bounding box center [763, 312] width 102 height 36
click at [776, 313] on div at bounding box center [763, 312] width 102 height 36
click at [713, 305] on div at bounding box center [709, 330] width 17 height 78
drag, startPoint x: 713, startPoint y: 305, endPoint x: 343, endPoint y: 367, distance: 375.4
click at [343, 367] on div at bounding box center [339, 392] width 17 height 78
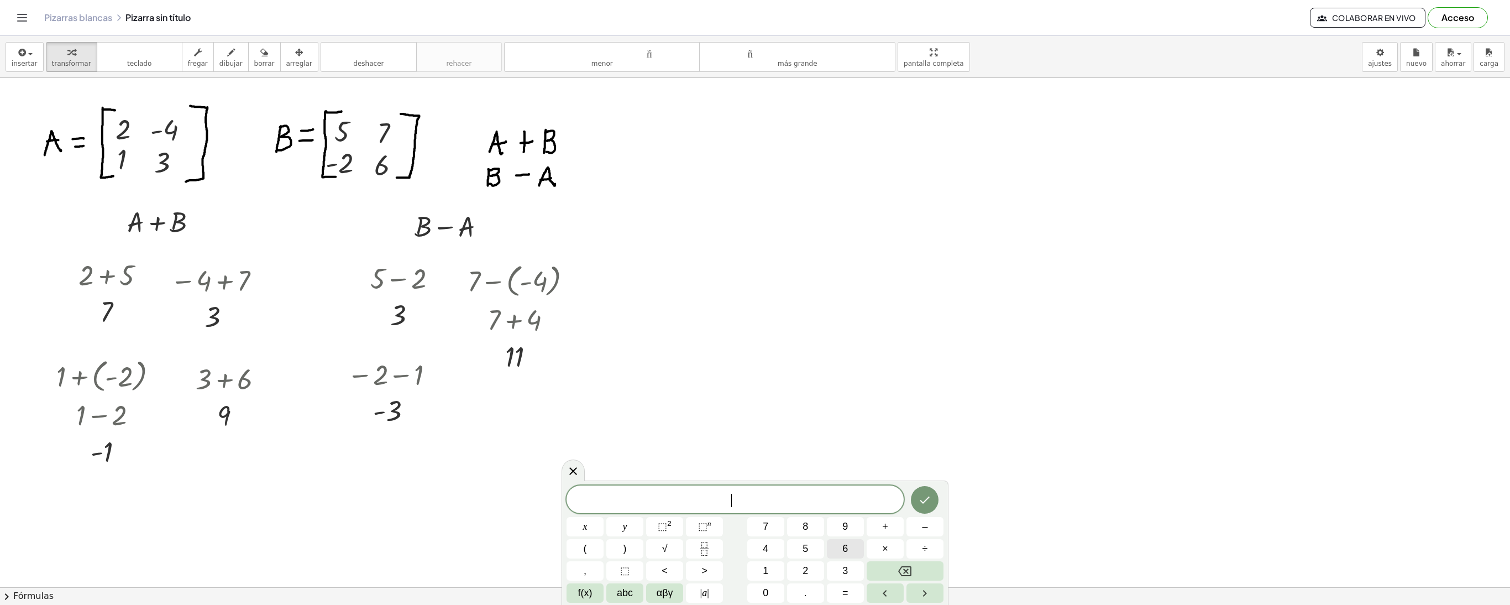
click at [856, 539] on button "6" at bounding box center [845, 548] width 37 height 19
click at [922, 529] on span "–" at bounding box center [925, 526] width 6 height 15
click at [836, 571] on button "3" at bounding box center [845, 570] width 37 height 19
click at [927, 499] on icon "Hecho" at bounding box center [925, 499] width 10 height 7
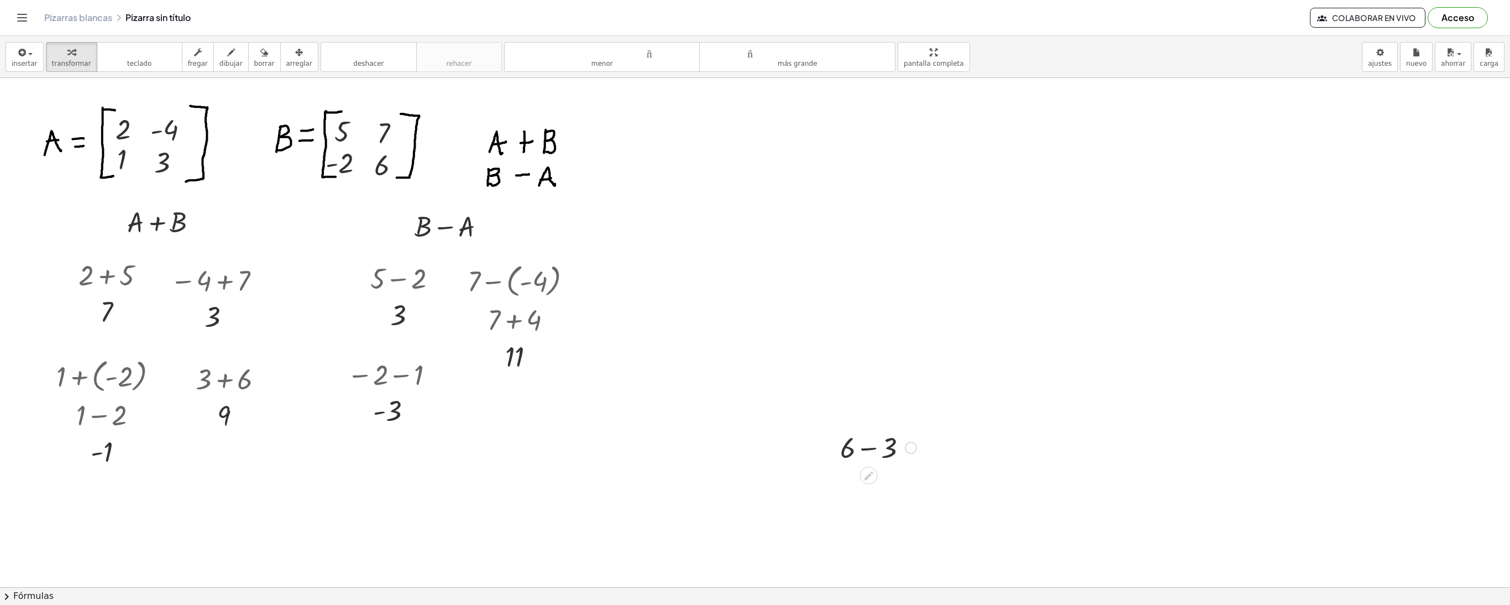
click at [880, 436] on div at bounding box center [878, 447] width 87 height 38
drag, startPoint x: 824, startPoint y: 444, endPoint x: 458, endPoint y: 397, distance: 369.0
click at [459, 397] on div at bounding box center [467, 417] width 17 height 80
click at [230, 69] on button "dibujar" at bounding box center [230, 57] width 35 height 30
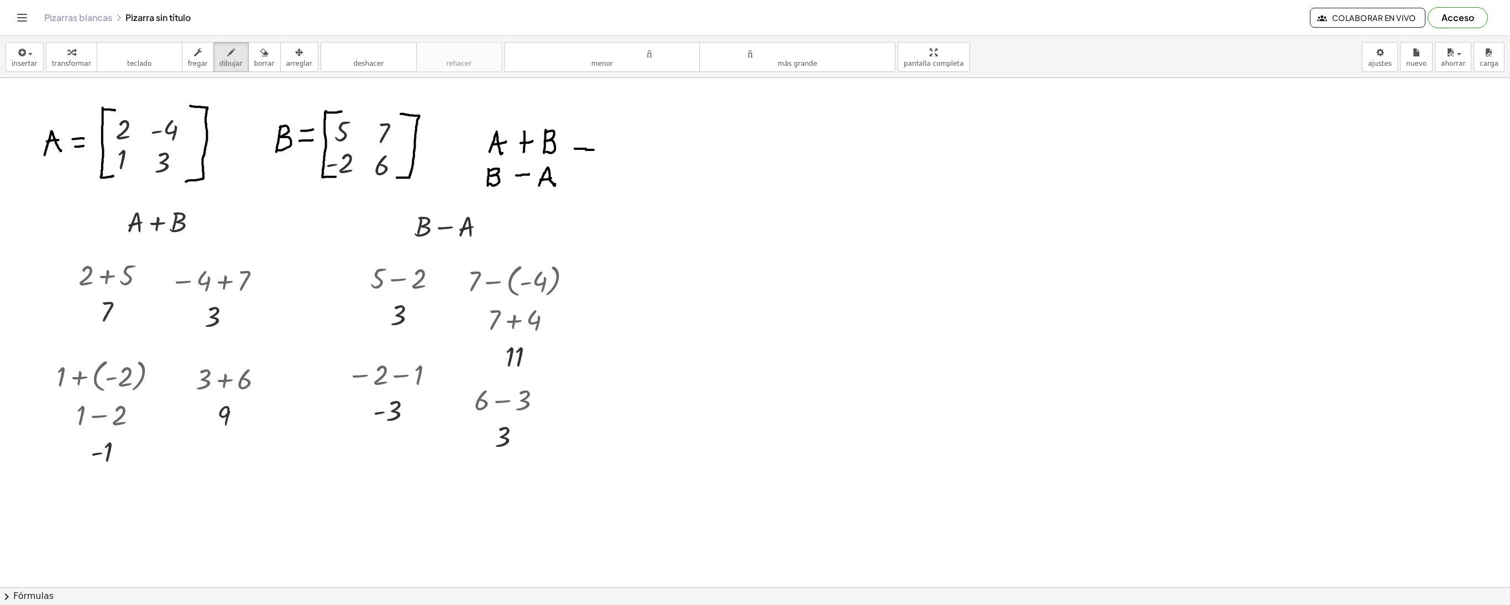
drag, startPoint x: 575, startPoint y: 150, endPoint x: 596, endPoint y: 151, distance: 21.0
drag, startPoint x: 575, startPoint y: 139, endPoint x: 597, endPoint y: 136, distance: 22.4
click at [248, 49] on button "borrar" at bounding box center [264, 57] width 33 height 30
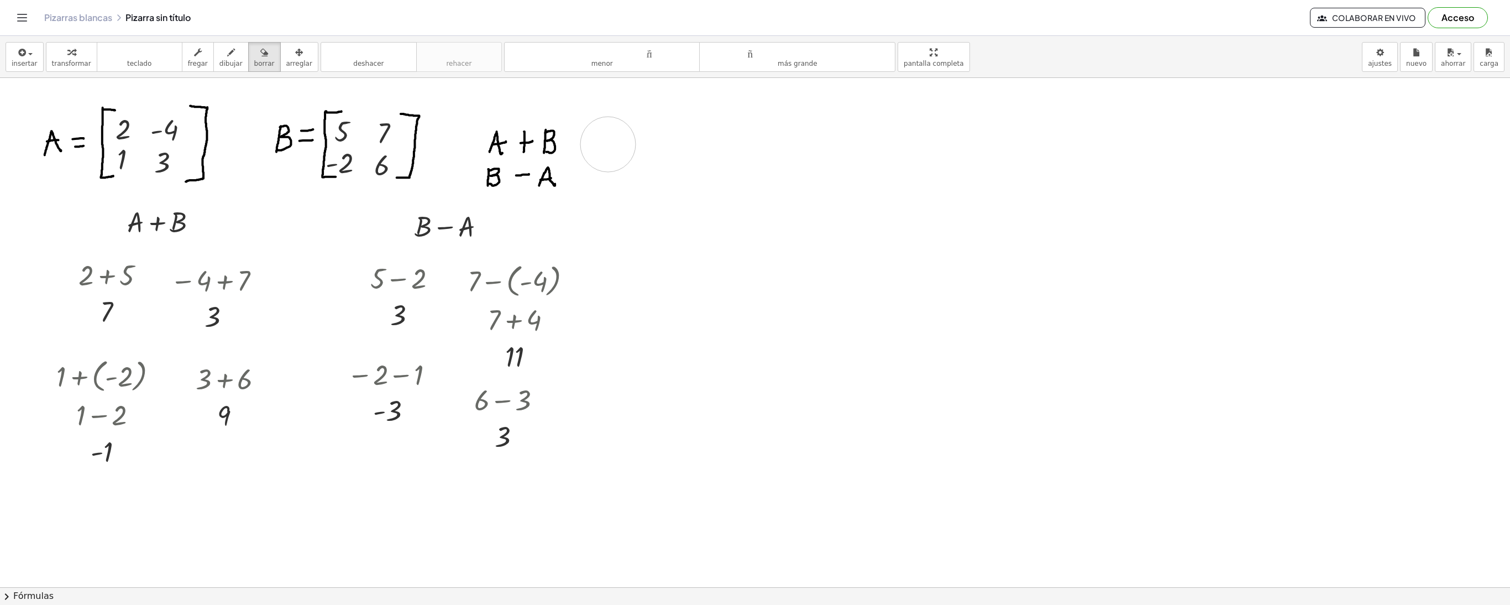
drag, startPoint x: 618, startPoint y: 137, endPoint x: 627, endPoint y: 162, distance: 26.9
click at [228, 56] on icon "button" at bounding box center [231, 52] width 8 height 13
drag, startPoint x: 578, startPoint y: 148, endPoint x: 598, endPoint y: 147, distance: 19.9
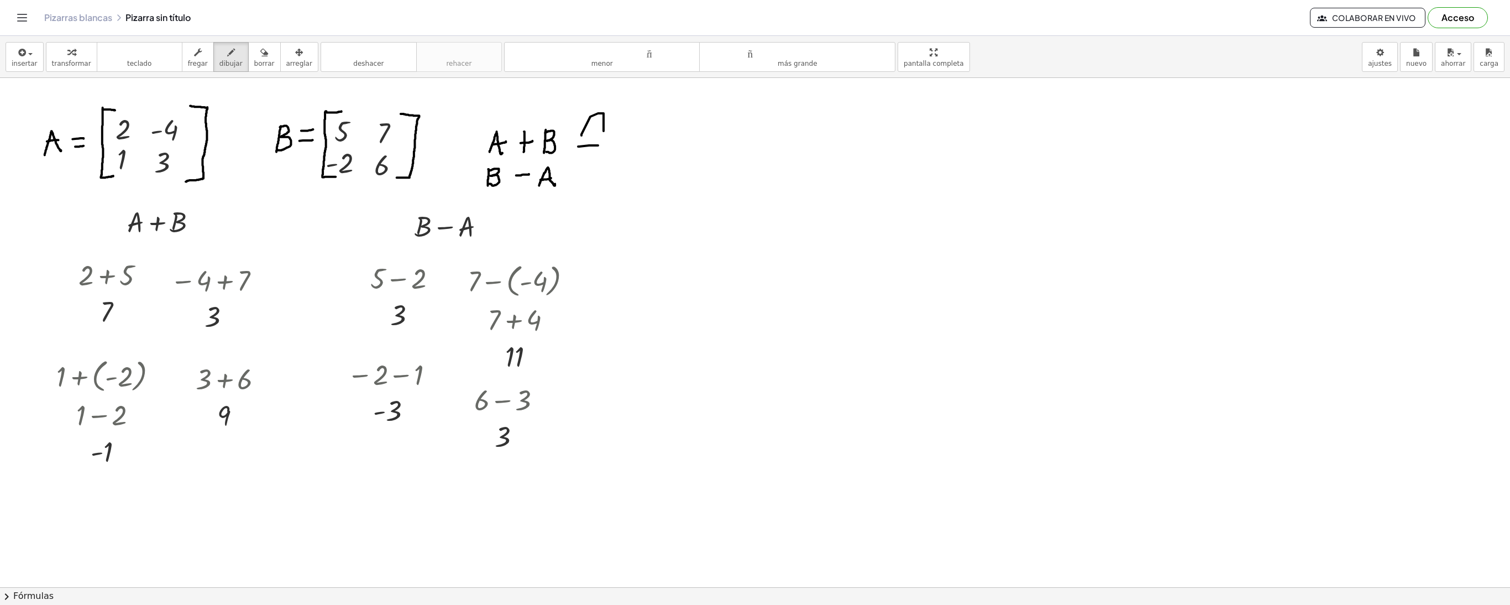
drag, startPoint x: 581, startPoint y: 137, endPoint x: 604, endPoint y: 135, distance: 22.2
click at [260, 49] on icon "button" at bounding box center [264, 52] width 8 height 13
drag, startPoint x: 637, startPoint y: 119, endPoint x: 643, endPoint y: 157, distance: 38.2
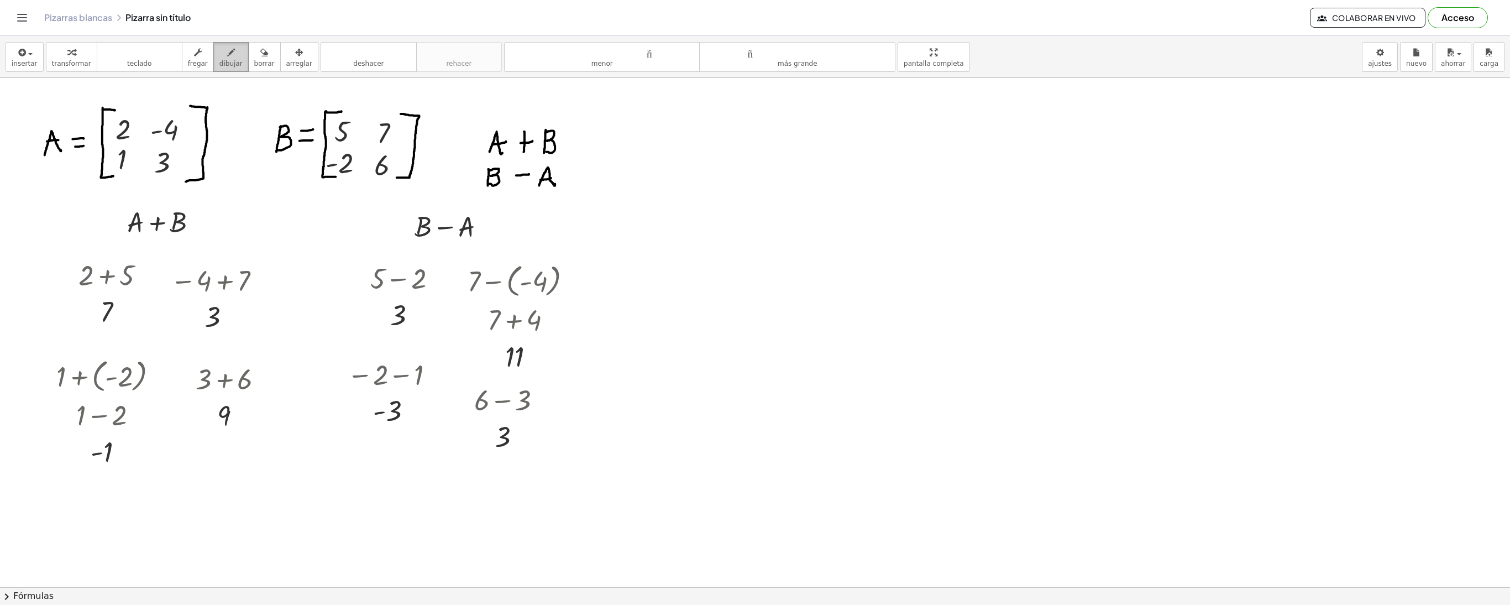
click at [234, 64] on button "dibujar" at bounding box center [230, 57] width 35 height 30
drag, startPoint x: 566, startPoint y: 149, endPoint x: 581, endPoint y: 148, distance: 15.5
drag, startPoint x: 566, startPoint y: 132, endPoint x: 579, endPoint y: 135, distance: 13.7
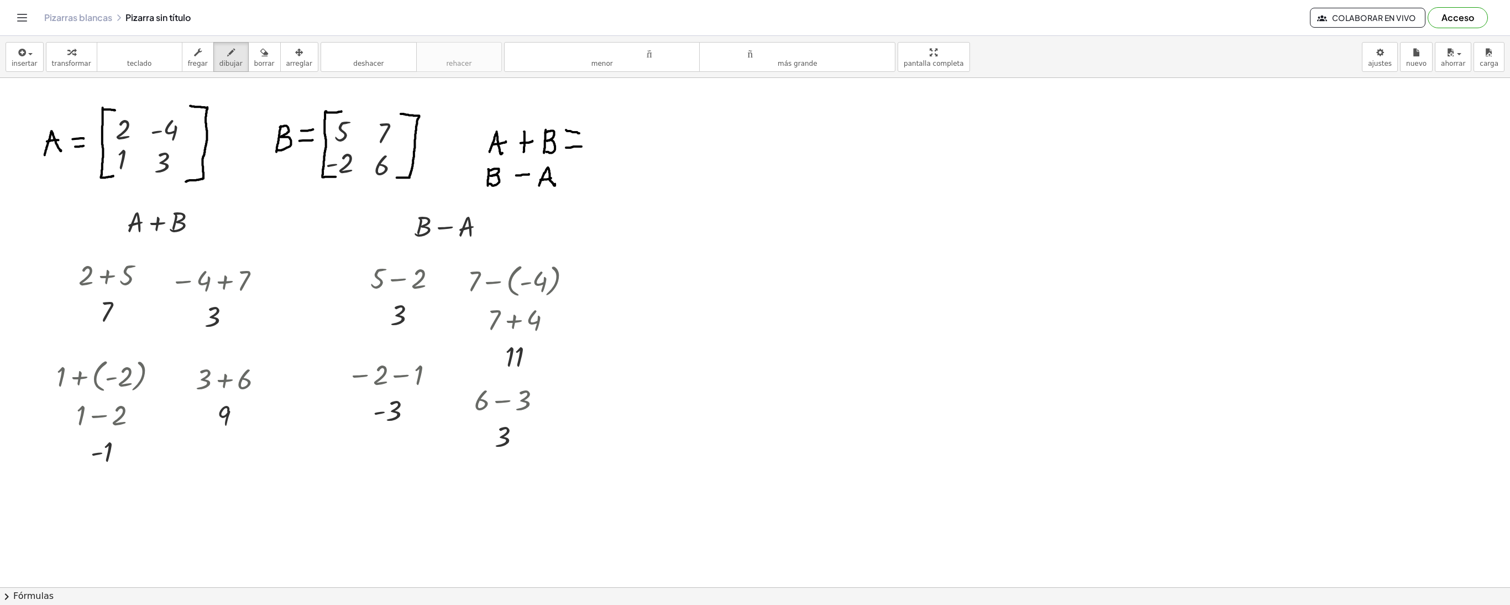
drag, startPoint x: 595, startPoint y: 155, endPoint x: 609, endPoint y: 127, distance: 31.1
drag, startPoint x: 594, startPoint y: 138, endPoint x: 602, endPoint y: 138, distance: 8.8
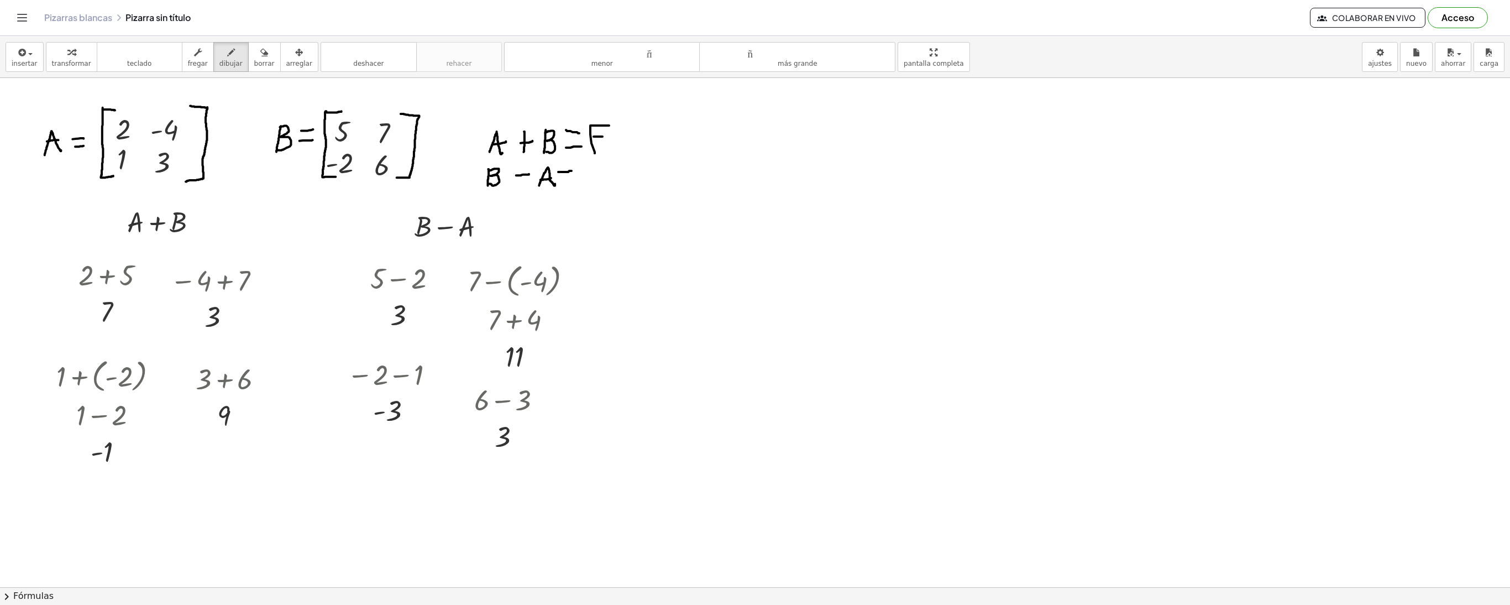
drag, startPoint x: 558, startPoint y: 174, endPoint x: 571, endPoint y: 172, distance: 13.3
drag, startPoint x: 560, startPoint y: 182, endPoint x: 576, endPoint y: 182, distance: 15.5
drag, startPoint x: 565, startPoint y: 172, endPoint x: 577, endPoint y: 172, distance: 12.2
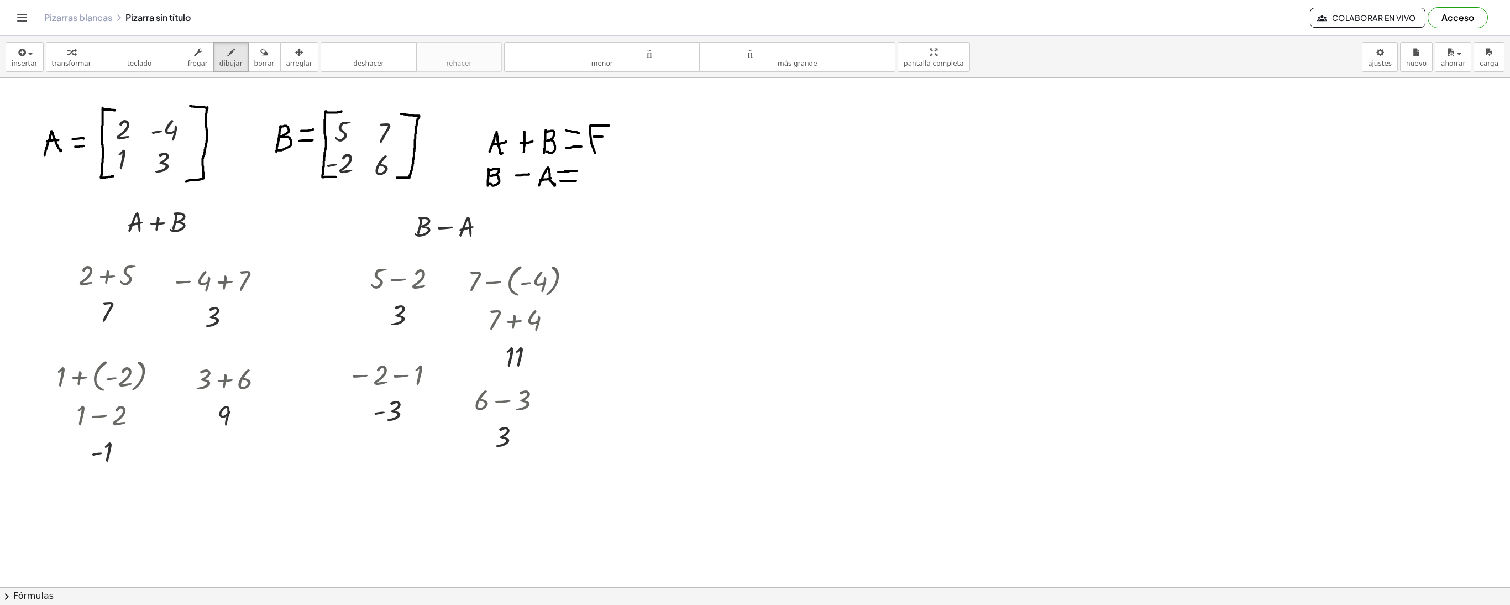
drag, startPoint x: 588, startPoint y: 182, endPoint x: 613, endPoint y: 182, distance: 25.4
click at [258, 62] on font "borrar" at bounding box center [264, 64] width 20 height 8
drag, startPoint x: 635, startPoint y: 187, endPoint x: 611, endPoint y: 179, distance: 24.5
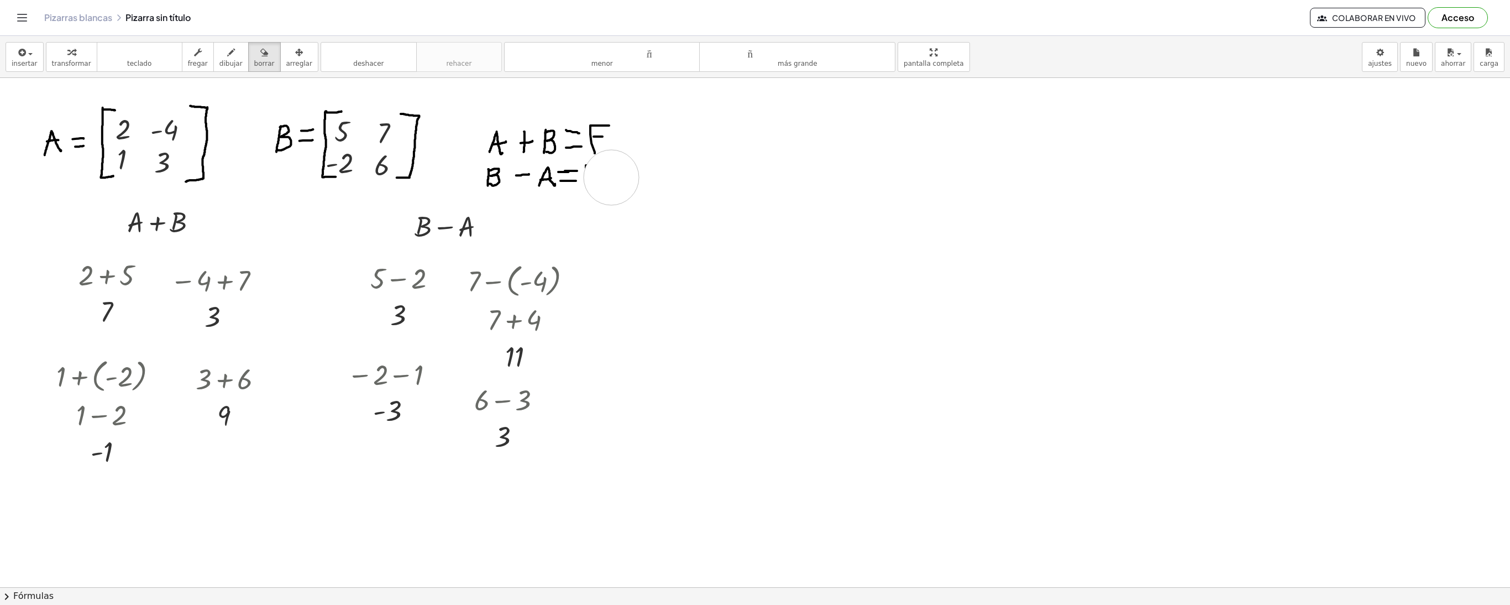
click at [231, 60] on font "dibujar" at bounding box center [230, 64] width 23 height 8
drag, startPoint x: 583, startPoint y: 188, endPoint x: 599, endPoint y: 187, distance: 16.6
click at [269, 55] on button "borrar" at bounding box center [264, 57] width 33 height 30
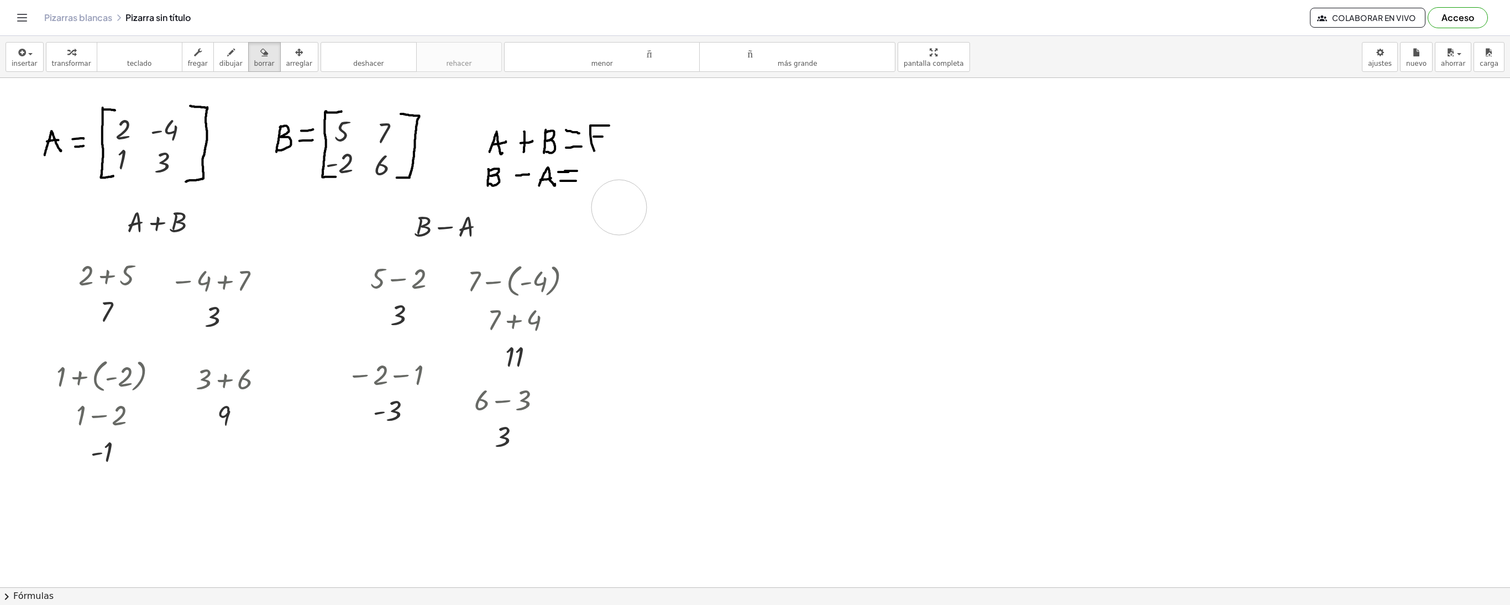
drag, startPoint x: 607, startPoint y: 186, endPoint x: 621, endPoint y: 211, distance: 29.2
click at [222, 63] on font "dibujar" at bounding box center [230, 64] width 23 height 8
drag, startPoint x: 589, startPoint y: 189, endPoint x: 602, endPoint y: 196, distance: 14.8
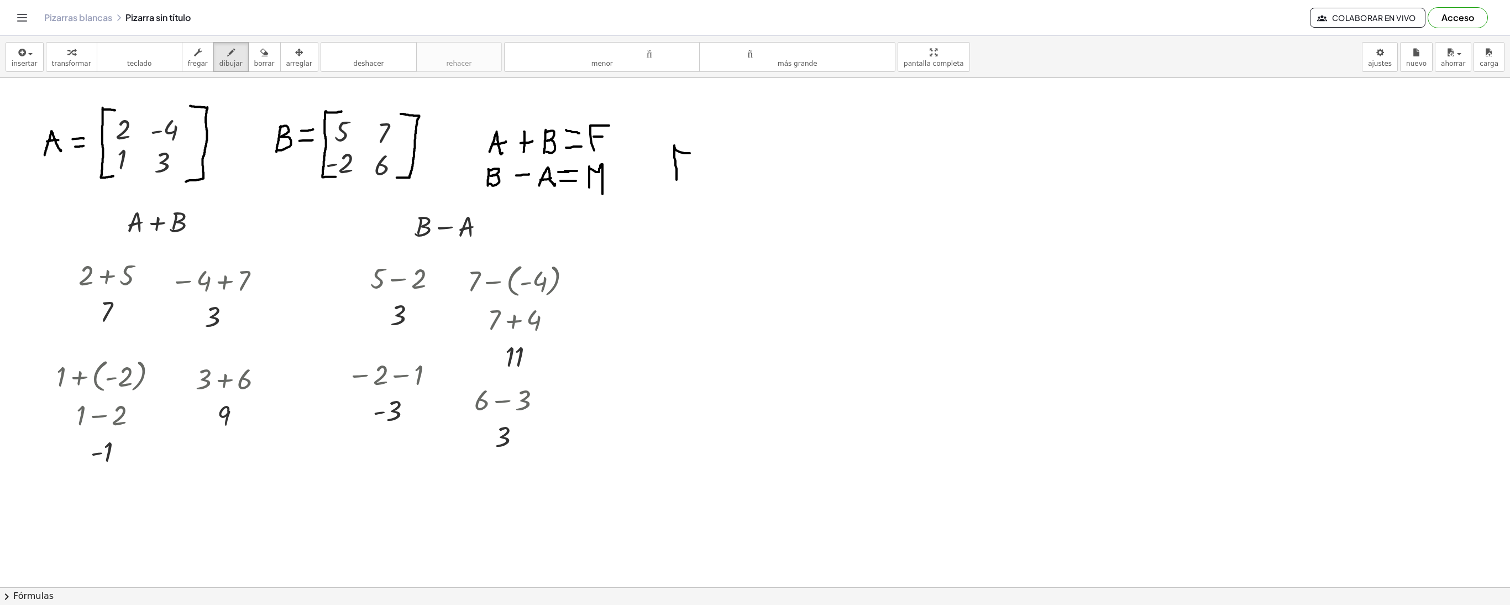
drag, startPoint x: 677, startPoint y: 181, endPoint x: 690, endPoint y: 155, distance: 29.7
drag, startPoint x: 693, startPoint y: 170, endPoint x: 706, endPoint y: 172, distance: 13.4
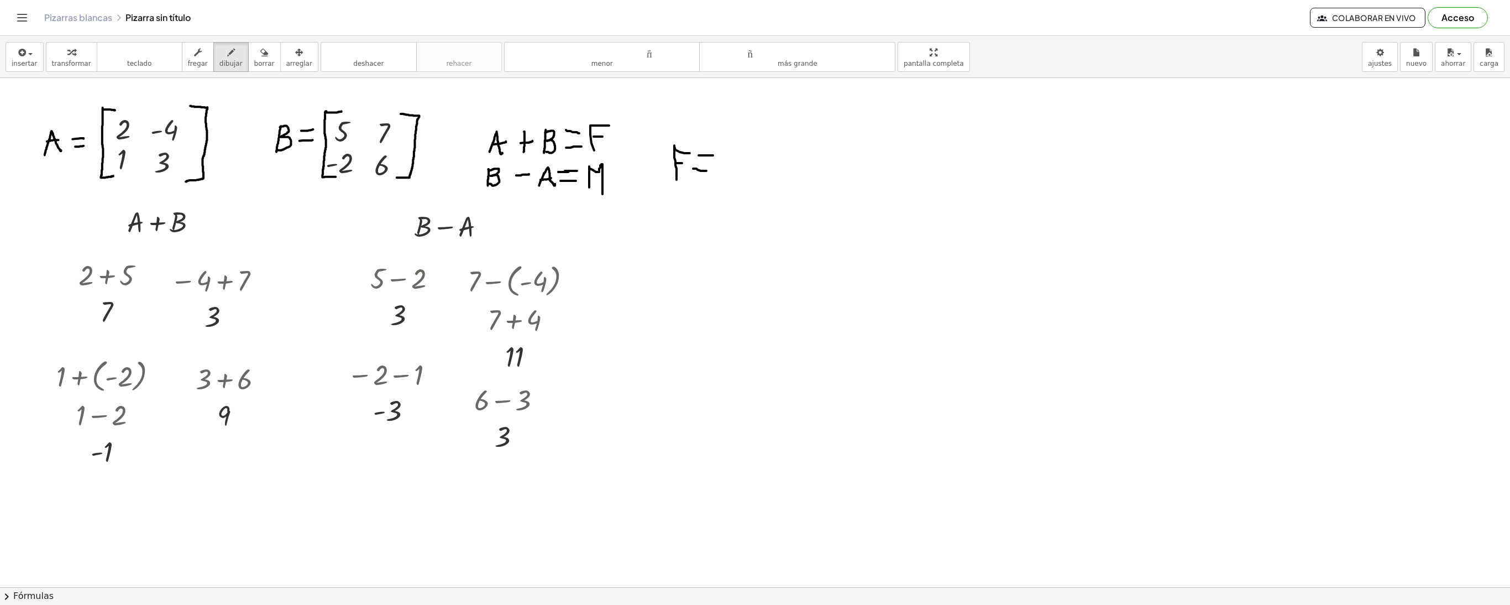
drag, startPoint x: 699, startPoint y: 157, endPoint x: 713, endPoint y: 157, distance: 14.4
click at [61, 55] on div "button" at bounding box center [71, 51] width 39 height 13
drag, startPoint x: 124, startPoint y: 313, endPoint x: 764, endPoint y: 165, distance: 656.9
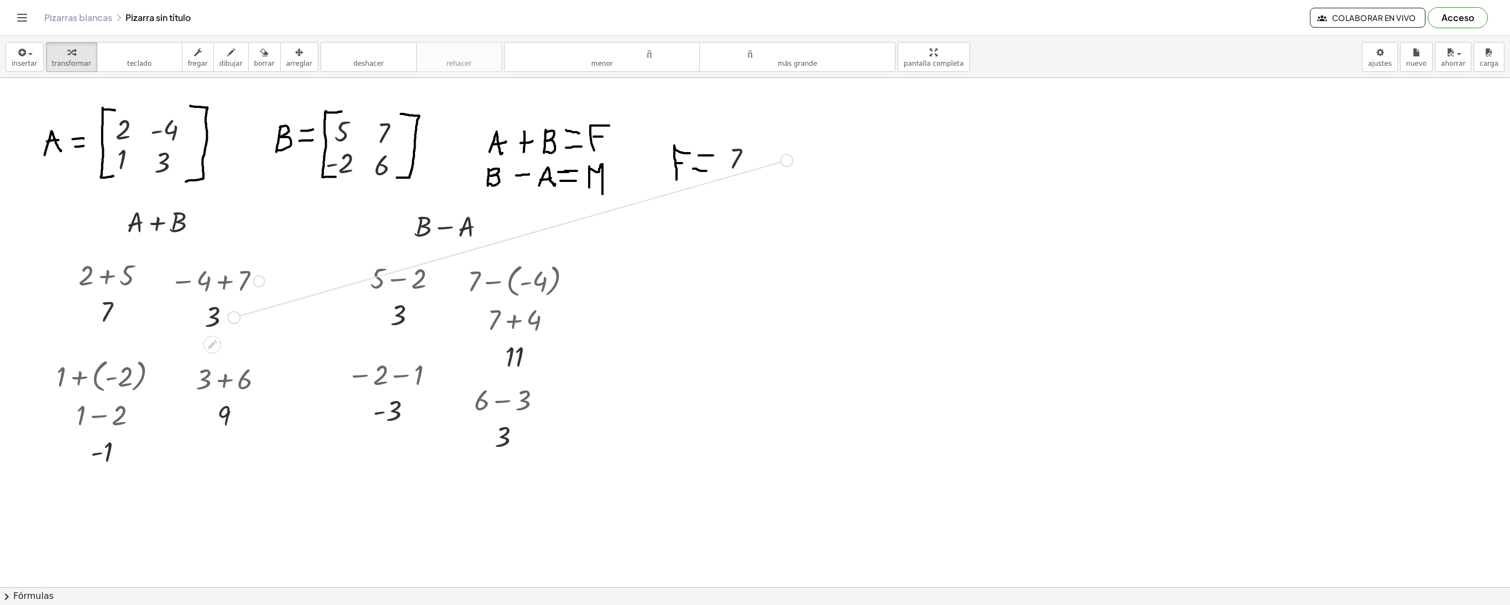
drag, startPoint x: 235, startPoint y: 322, endPoint x: 790, endPoint y: 164, distance: 577.0
drag, startPoint x: 755, startPoint y: 162, endPoint x: 779, endPoint y: 155, distance: 25.5
click at [779, 155] on div at bounding box center [766, 155] width 46 height 36
drag, startPoint x: 779, startPoint y: 159, endPoint x: 797, endPoint y: 160, distance: 17.7
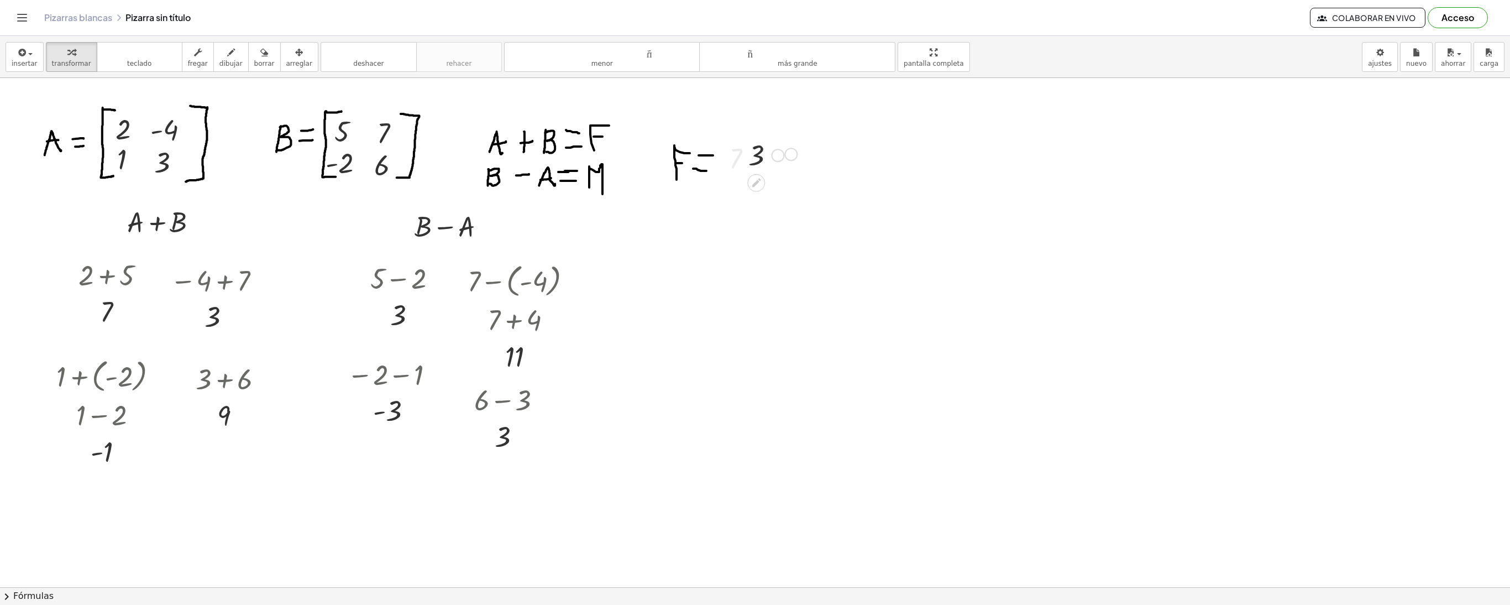
drag, startPoint x: 778, startPoint y: 160, endPoint x: 799, endPoint y: 160, distance: 21.0
click at [756, 190] on div at bounding box center [756, 183] width 18 height 18
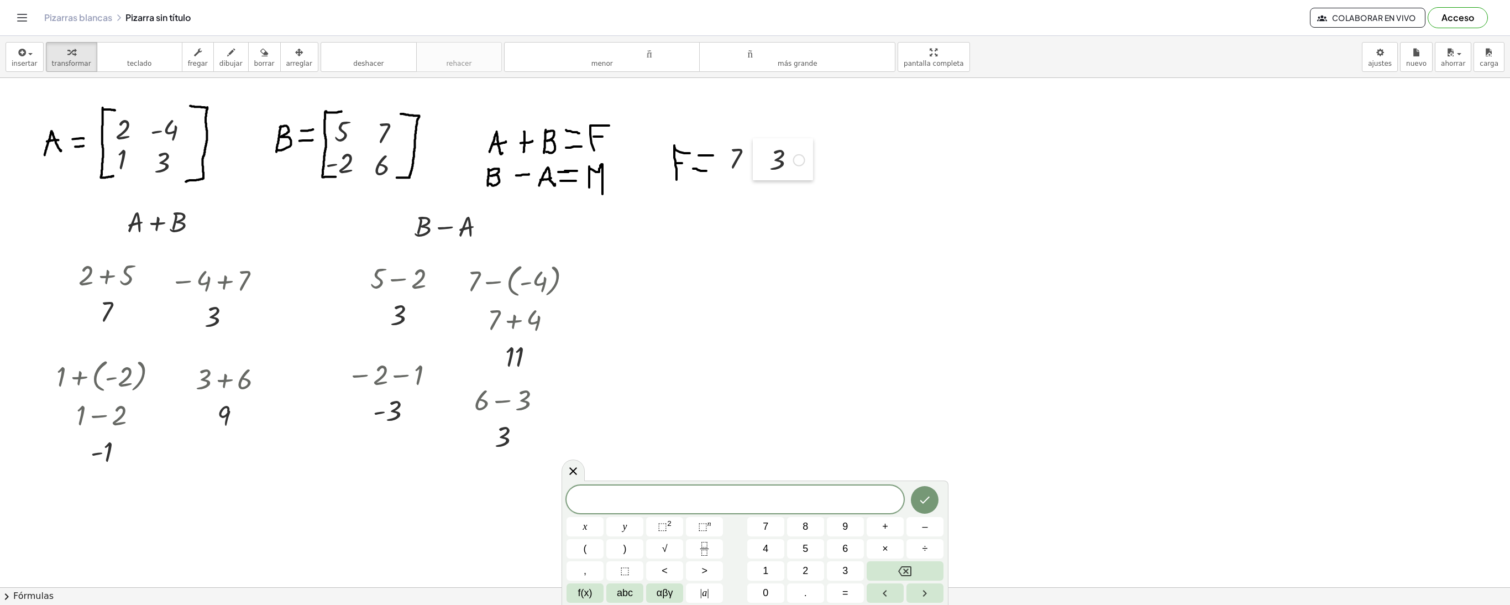
drag, startPoint x: 741, startPoint y: 165, endPoint x: 762, endPoint y: 169, distance: 21.5
click at [762, 169] on div at bounding box center [761, 159] width 17 height 42
drag, startPoint x: 127, startPoint y: 457, endPoint x: 737, endPoint y: 217, distance: 655.6
drag, startPoint x: 686, startPoint y: 213, endPoint x: 715, endPoint y: 217, distance: 28.9
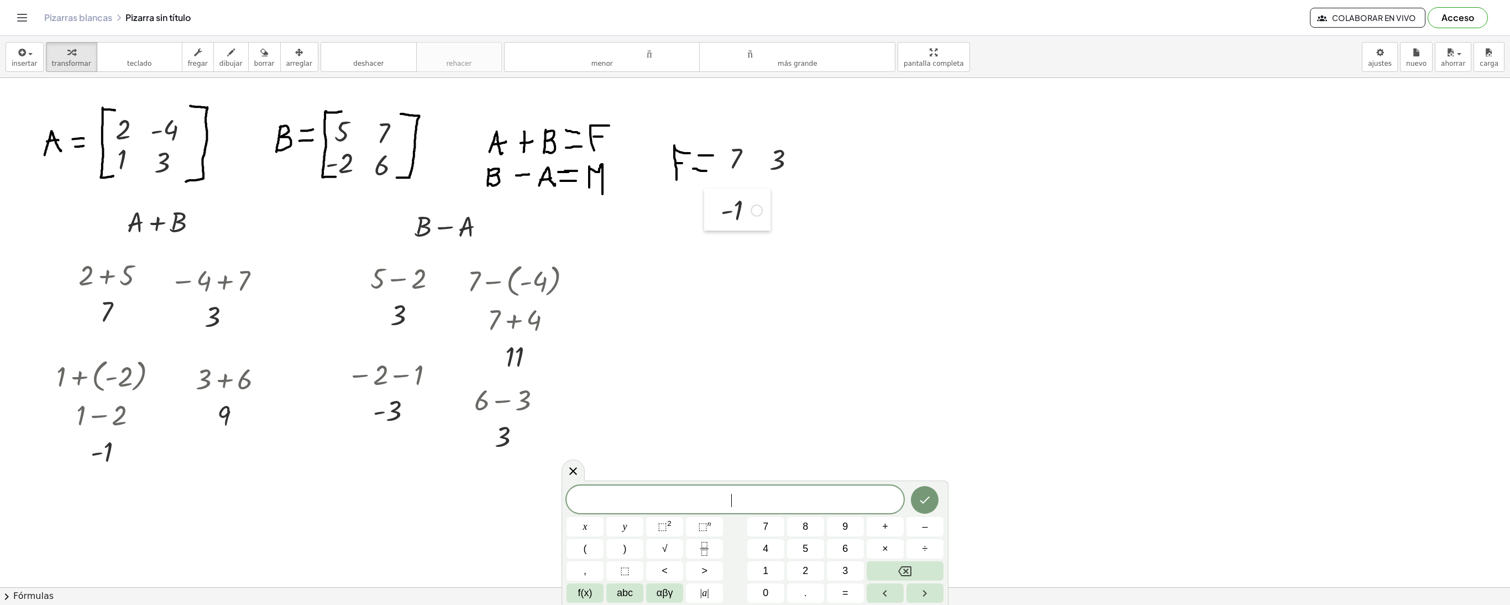
click at [715, 217] on div at bounding box center [712, 209] width 17 height 42
drag, startPoint x: 248, startPoint y: 417, endPoint x: 780, endPoint y: 207, distance: 572.7
drag, startPoint x: 736, startPoint y: 204, endPoint x: 767, endPoint y: 216, distance: 32.9
click at [767, 216] on div at bounding box center [762, 213] width 17 height 42
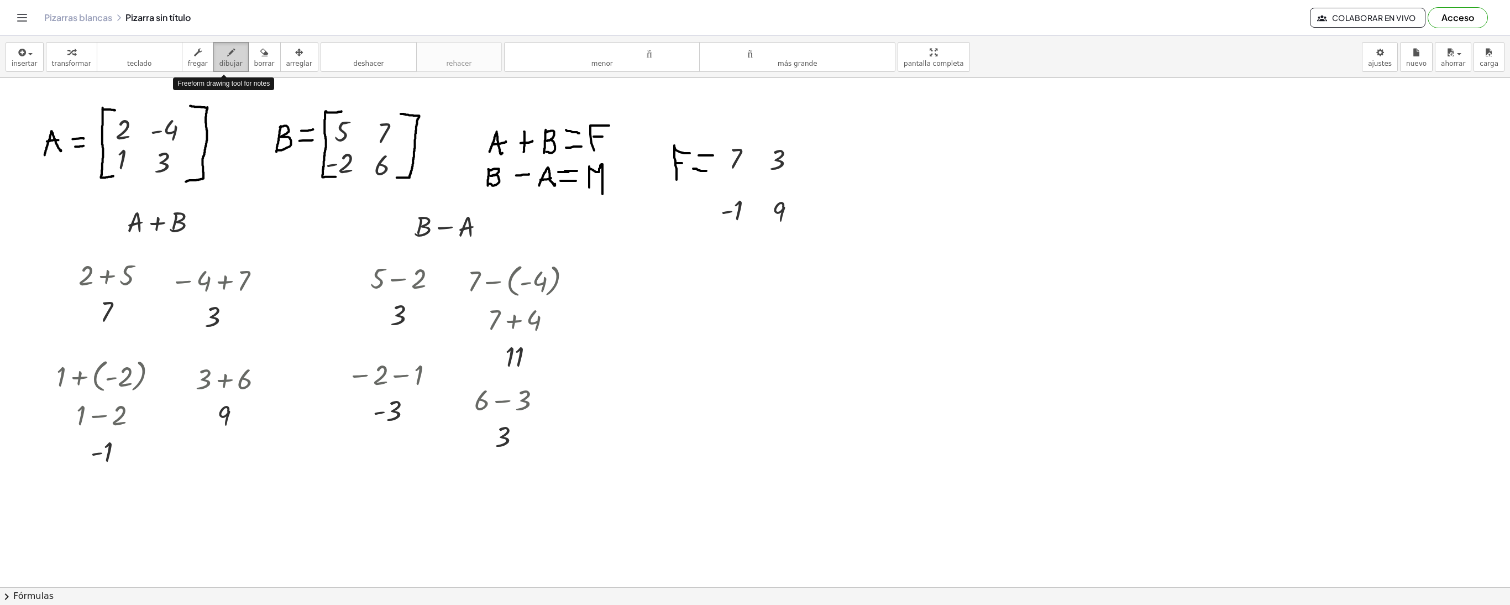
click at [213, 46] on button "dibujar" at bounding box center [230, 57] width 35 height 30
drag, startPoint x: 737, startPoint y: 133, endPoint x: 730, endPoint y: 234, distance: 102.0
drag, startPoint x: 778, startPoint y: 137, endPoint x: 782, endPoint y: 239, distance: 101.8
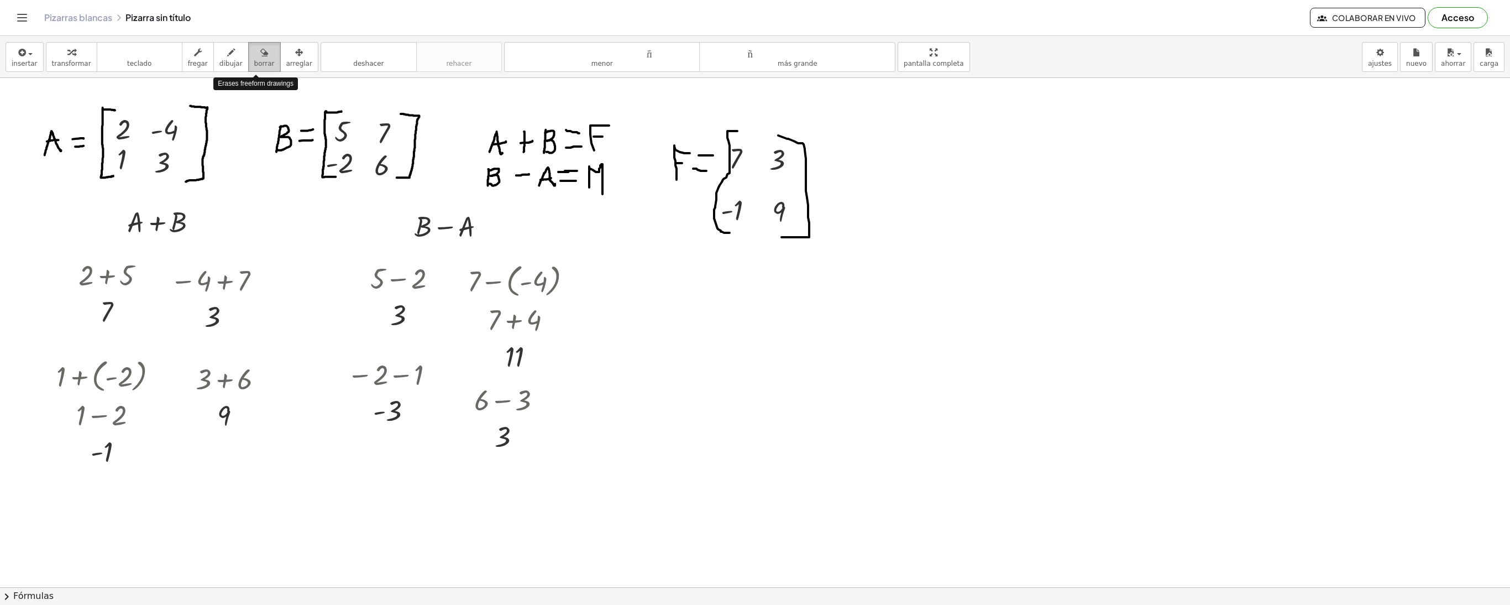
click at [254, 62] on font "borrar" at bounding box center [264, 64] width 20 height 8
drag, startPoint x: 738, startPoint y: 109, endPoint x: 723, endPoint y: 243, distance: 134.6
click at [219, 66] on font "dibujar" at bounding box center [230, 64] width 23 height 8
drag, startPoint x: 695, startPoint y: 178, endPoint x: 704, endPoint y: 178, distance: 8.8
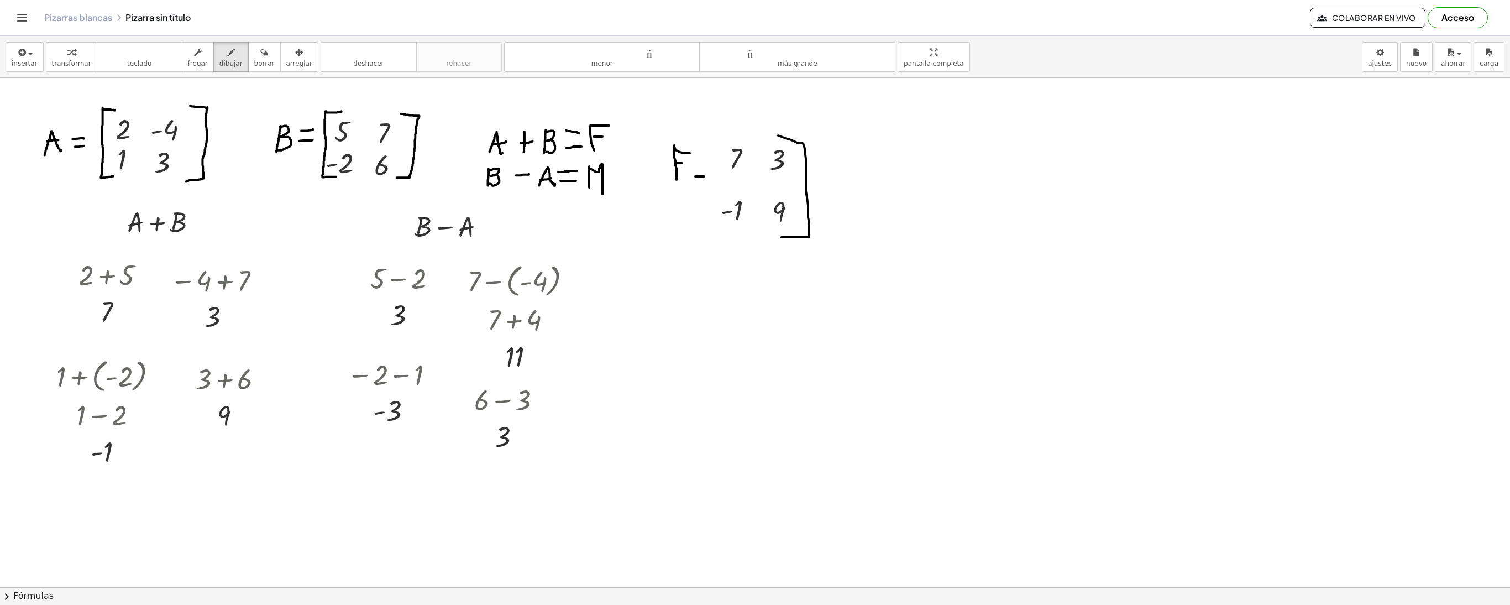
drag, startPoint x: 695, startPoint y: 165, endPoint x: 702, endPoint y: 165, distance: 6.6
drag, startPoint x: 724, startPoint y: 128, endPoint x: 721, endPoint y: 234, distance: 106.2
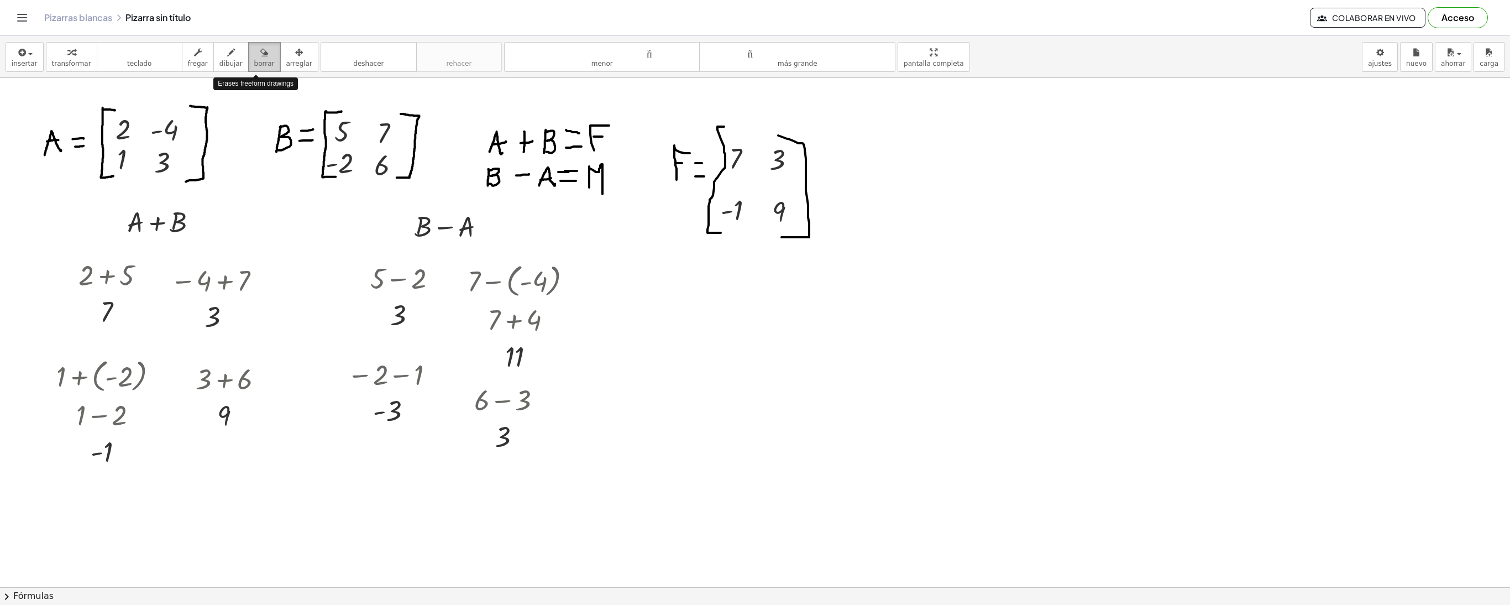
click at [265, 65] on button "borrar" at bounding box center [264, 57] width 33 height 30
drag, startPoint x: 710, startPoint y: 105, endPoint x: 700, endPoint y: 239, distance: 134.1
click at [213, 59] on button "dibujar" at bounding box center [230, 57] width 35 height 30
drag, startPoint x: 709, startPoint y: 137, endPoint x: 722, endPoint y: 224, distance: 88.3
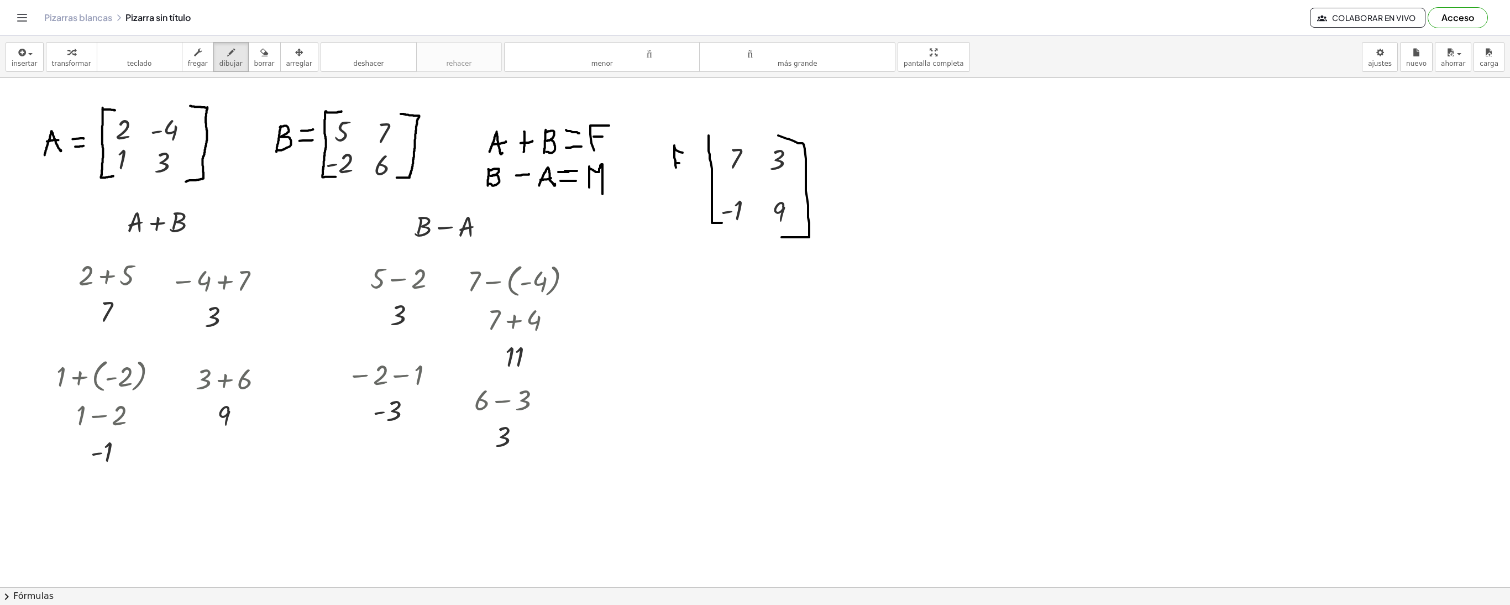
drag, startPoint x: 706, startPoint y: 137, endPoint x: 722, endPoint y: 135, distance: 15.6
drag, startPoint x: 685, startPoint y: 167, endPoint x: 694, endPoint y: 168, distance: 8.9
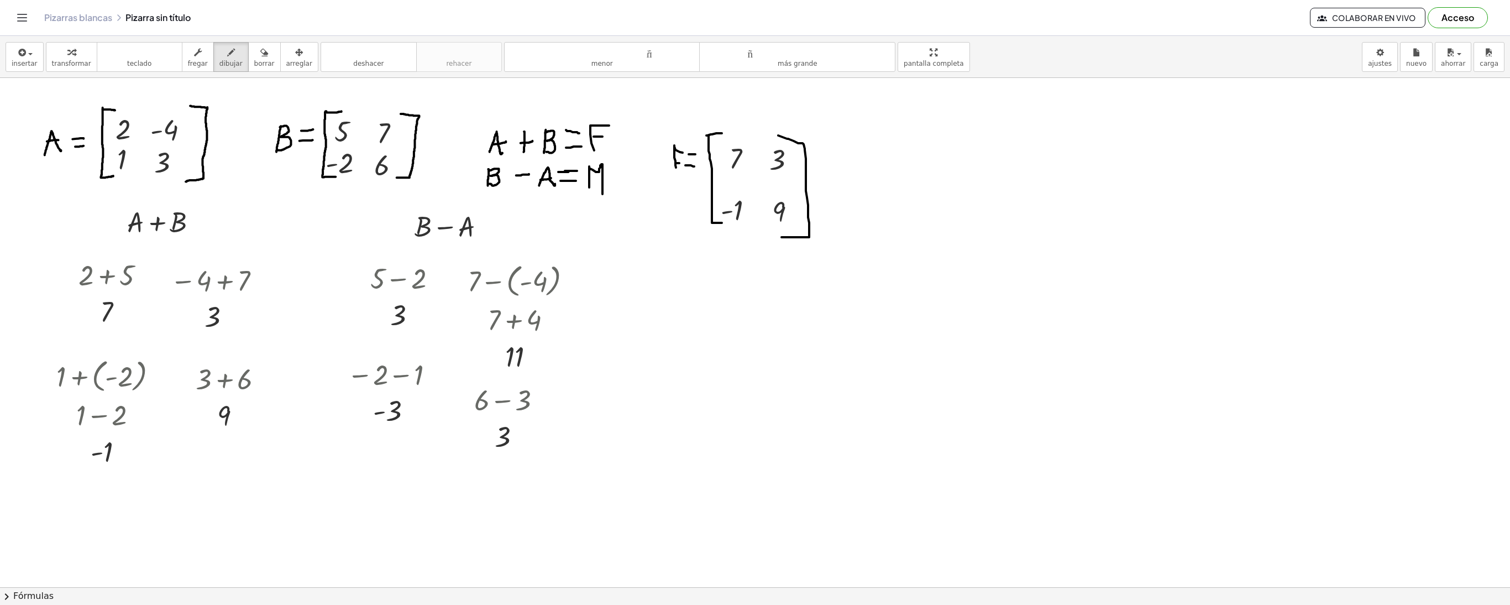
drag, startPoint x: 689, startPoint y: 156, endPoint x: 695, endPoint y: 156, distance: 6.6
drag, startPoint x: 674, startPoint y: 162, endPoint x: 682, endPoint y: 190, distance: 28.7
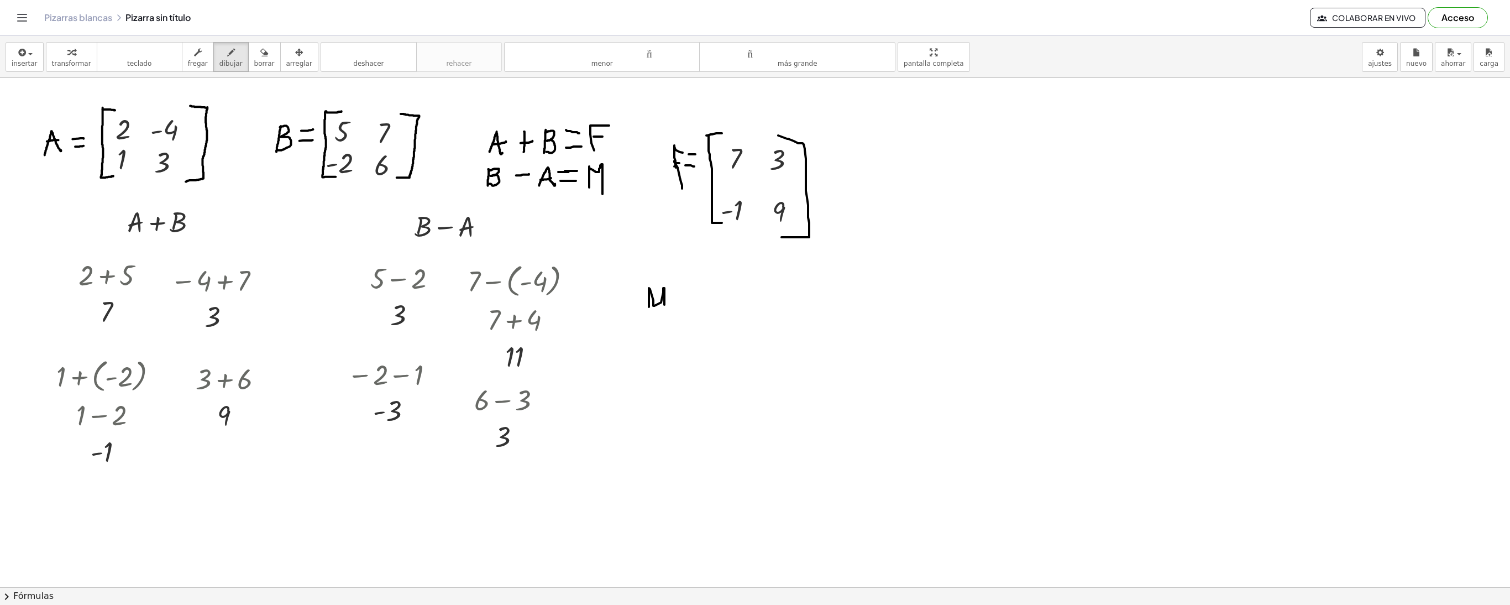
drag, startPoint x: 649, startPoint y: 308, endPoint x: 664, endPoint y: 306, distance: 15.6
click at [261, 60] on font "borrar" at bounding box center [264, 64] width 20 height 8
drag, startPoint x: 686, startPoint y: 350, endPoint x: 656, endPoint y: 297, distance: 61.4
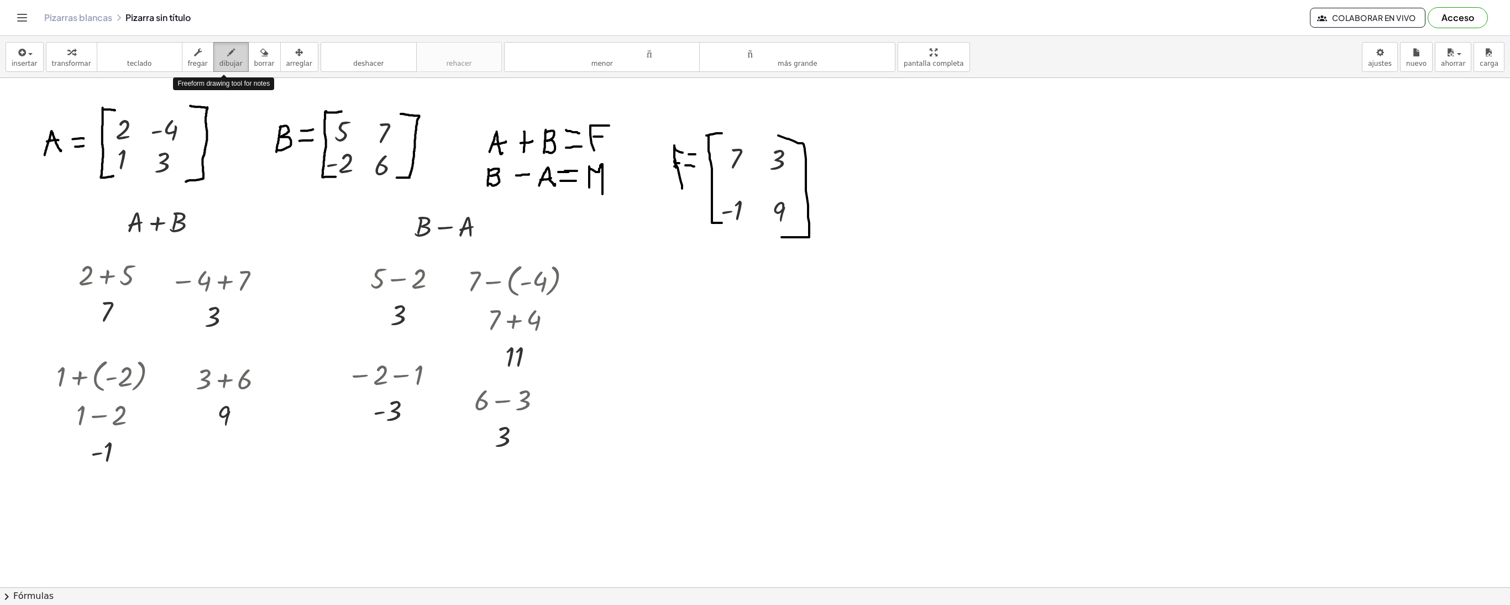
click at [239, 54] on button "dibujar" at bounding box center [230, 57] width 35 height 30
drag, startPoint x: 644, startPoint y: 316, endPoint x: 668, endPoint y: 325, distance: 24.8
click at [256, 65] on font "borrar" at bounding box center [264, 64] width 20 height 8
drag, startPoint x: 653, startPoint y: 338, endPoint x: 649, endPoint y: 306, distance: 32.4
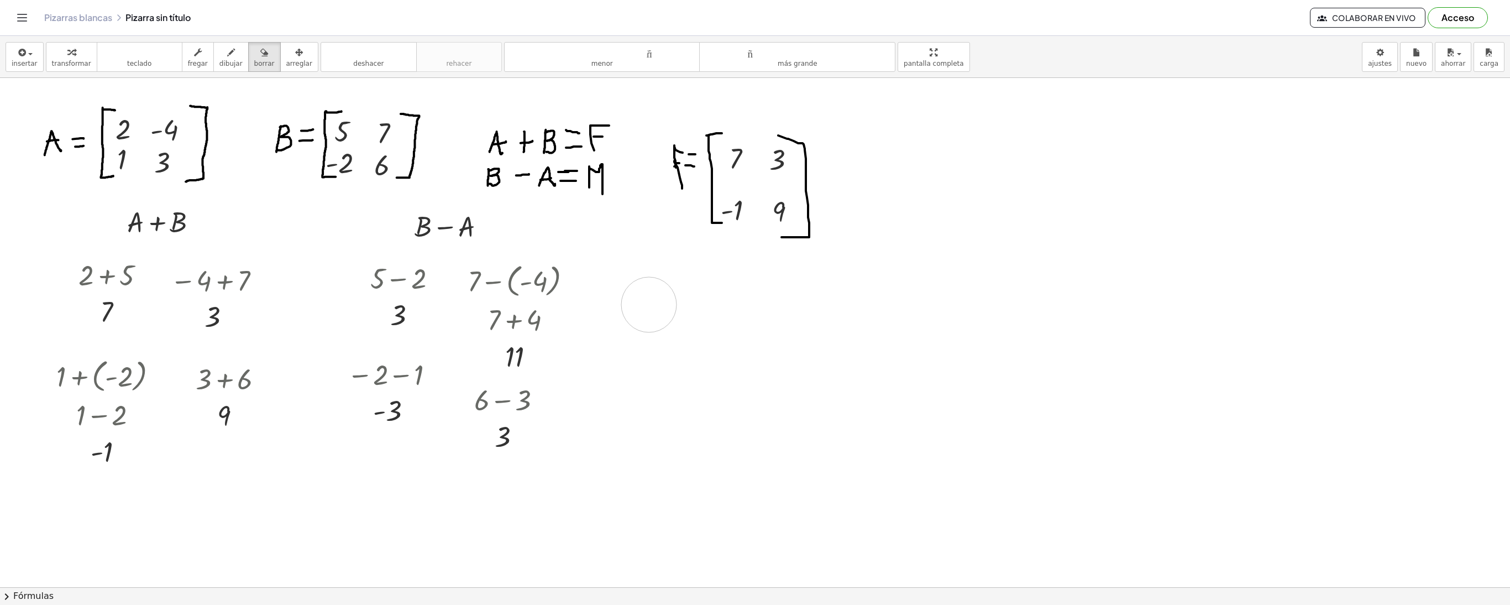
click at [219, 60] on font "dibujar" at bounding box center [230, 64] width 23 height 8
drag, startPoint x: 652, startPoint y: 308, endPoint x: 651, endPoint y: 291, distance: 17.7
click at [266, 54] on button "borrar" at bounding box center [264, 57] width 33 height 30
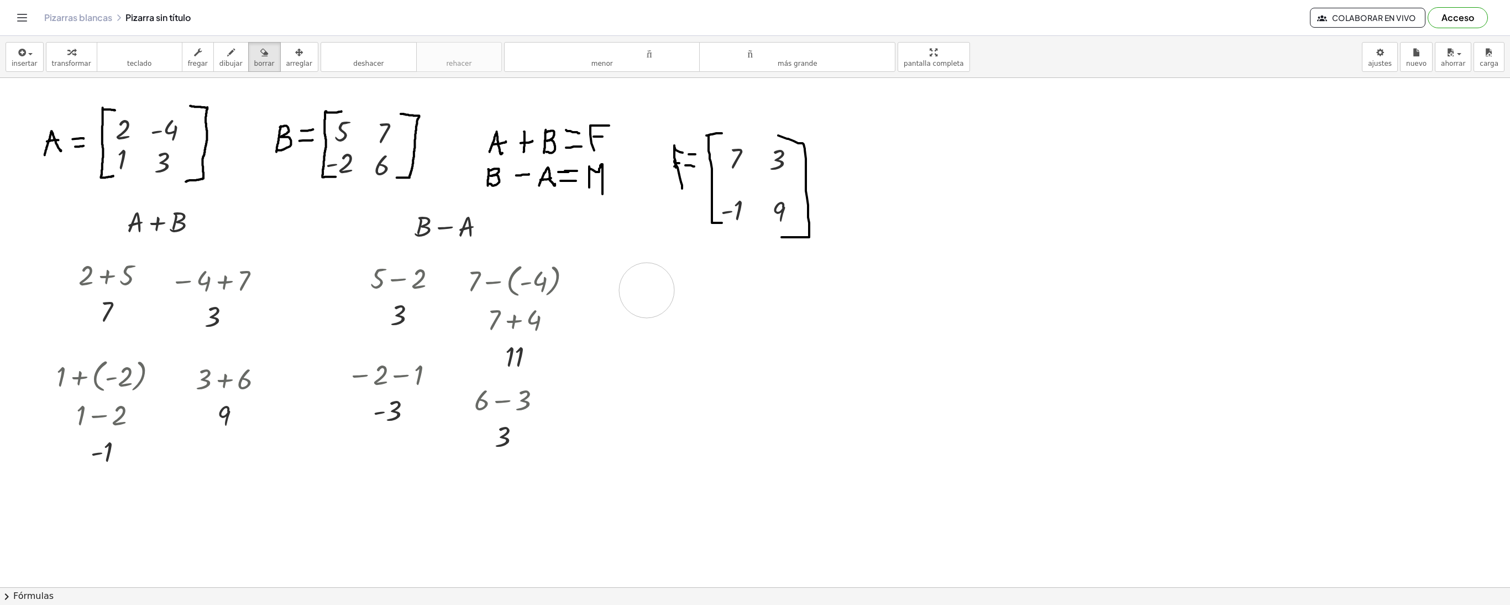
drag, startPoint x: 658, startPoint y: 322, endPoint x: 644, endPoint y: 290, distance: 34.7
click at [229, 67] on font "dibujar" at bounding box center [230, 64] width 23 height 8
drag, startPoint x: 641, startPoint y: 317, endPoint x: 663, endPoint y: 312, distance: 22.8
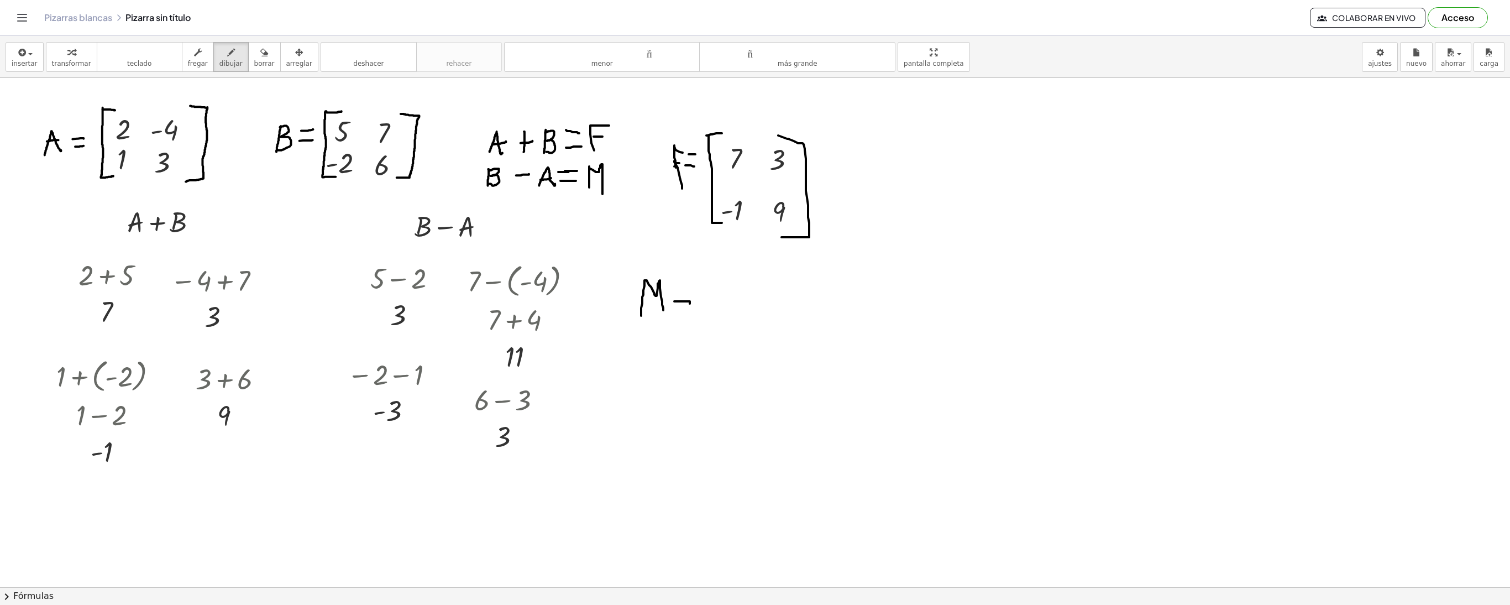
drag, startPoint x: 674, startPoint y: 303, endPoint x: 690, endPoint y: 305, distance: 15.6
drag, startPoint x: 675, startPoint y: 291, endPoint x: 691, endPoint y: 290, distance: 15.5
click at [48, 64] on button "transformar" at bounding box center [71, 57] width 51 height 30
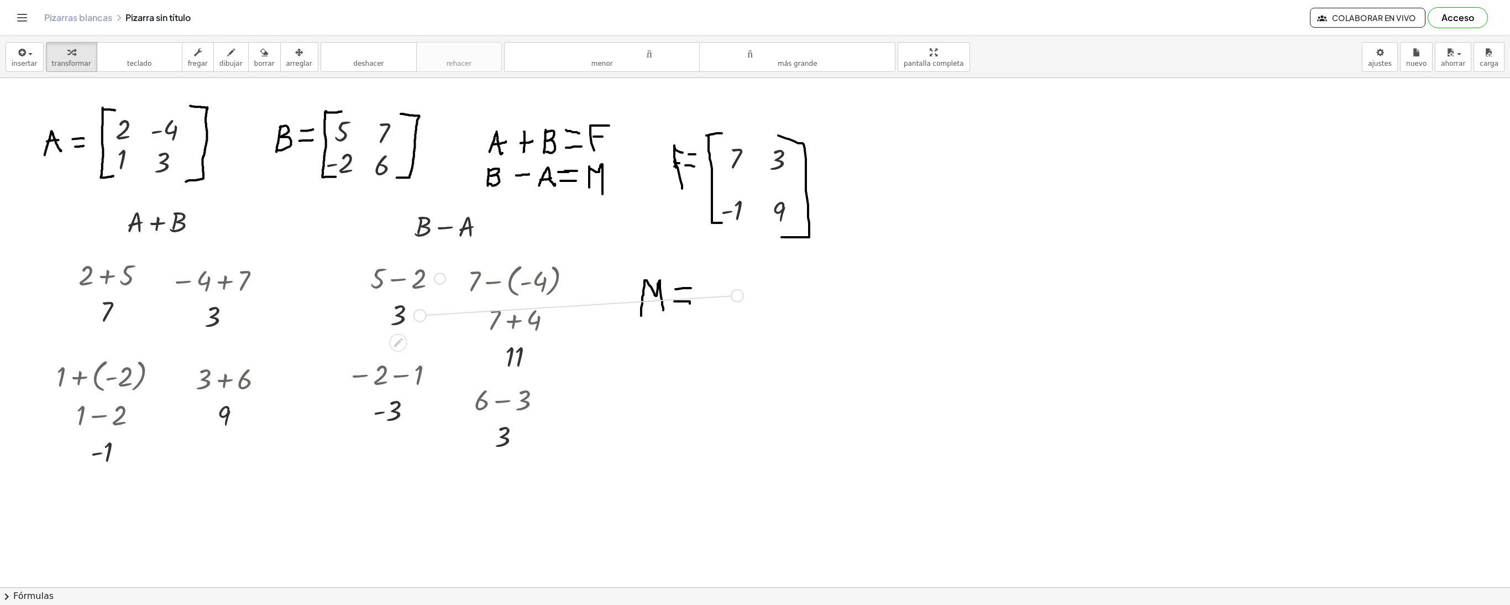
drag, startPoint x: 419, startPoint y: 318, endPoint x: 738, endPoint y: 298, distance: 320.1
drag, startPoint x: 689, startPoint y: 289, endPoint x: 726, endPoint y: 296, distance: 38.4
click at [726, 296] on div at bounding box center [728, 297] width 17 height 42
drag, startPoint x: 536, startPoint y: 360, endPoint x: 824, endPoint y: 304, distance: 292.9
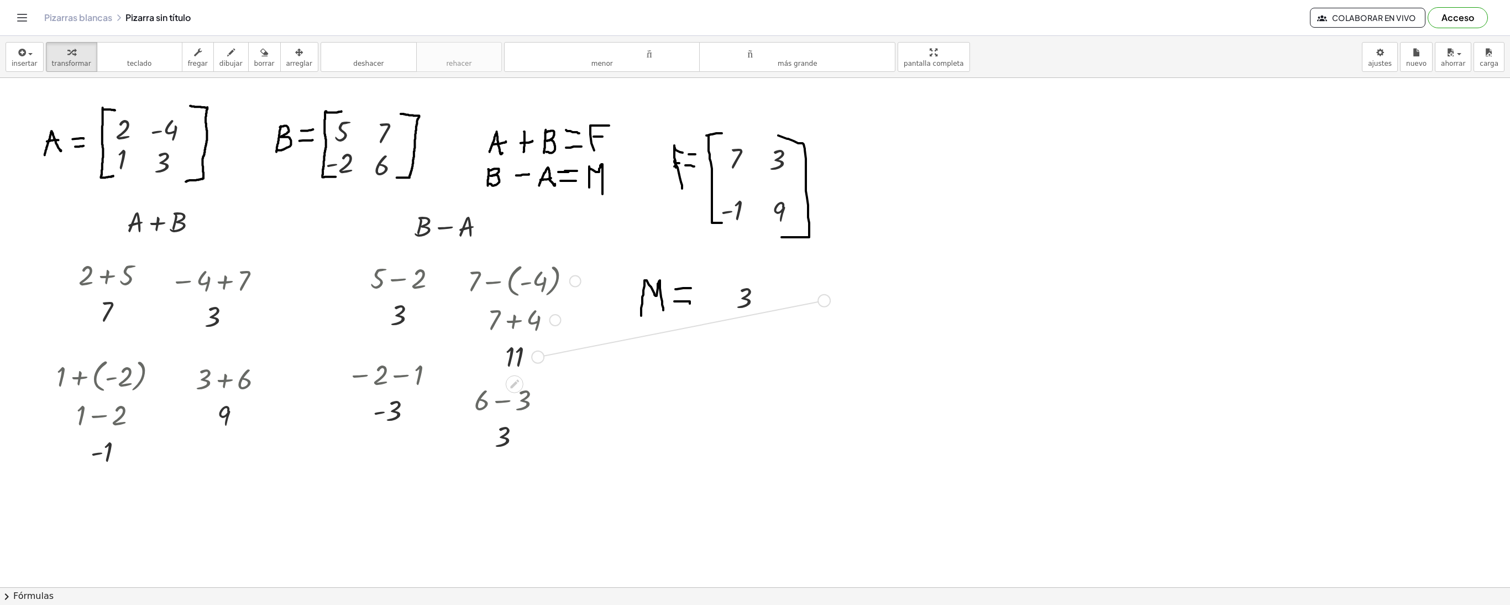
drag, startPoint x: 412, startPoint y: 411, endPoint x: 776, endPoint y: 350, distance: 368.7
drag, startPoint x: 524, startPoint y: 440, endPoint x: 826, endPoint y: 349, distance: 315.1
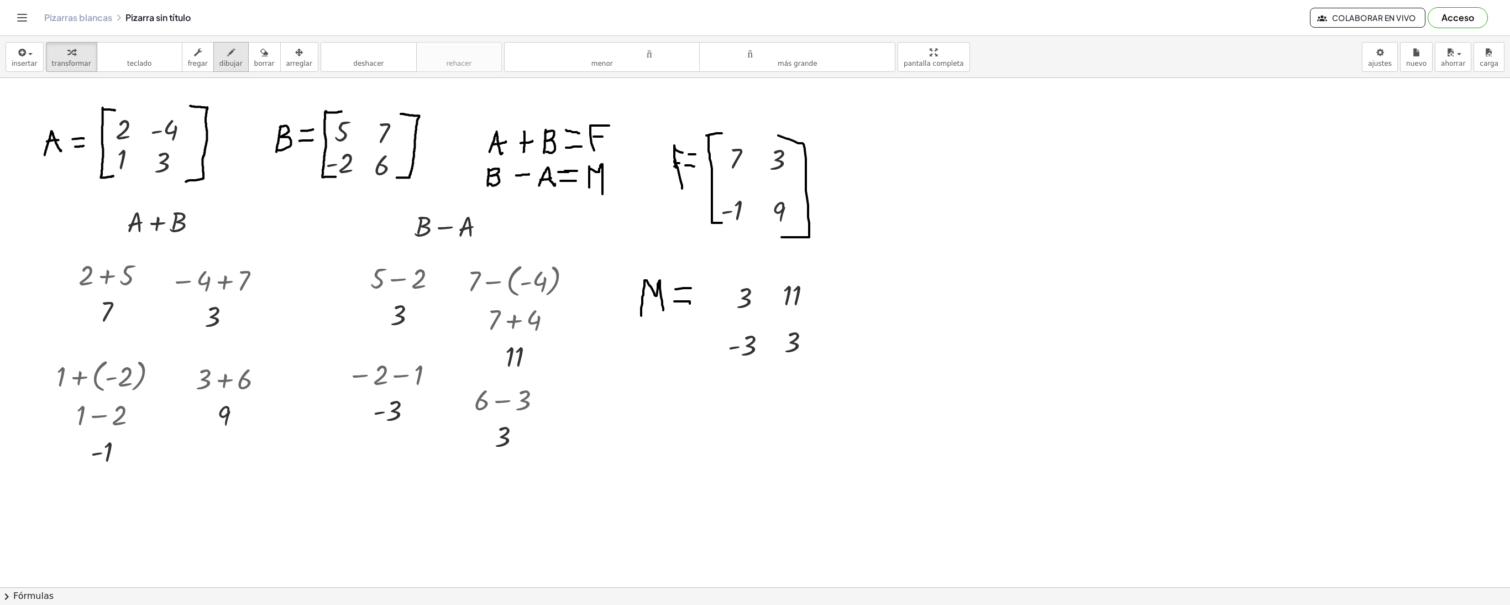
click at [219, 53] on div "button" at bounding box center [230, 51] width 23 height 13
drag, startPoint x: 713, startPoint y: 283, endPoint x: 714, endPoint y: 361, distance: 78.5
drag, startPoint x: 712, startPoint y: 283, endPoint x: 731, endPoint y: 275, distance: 20.3
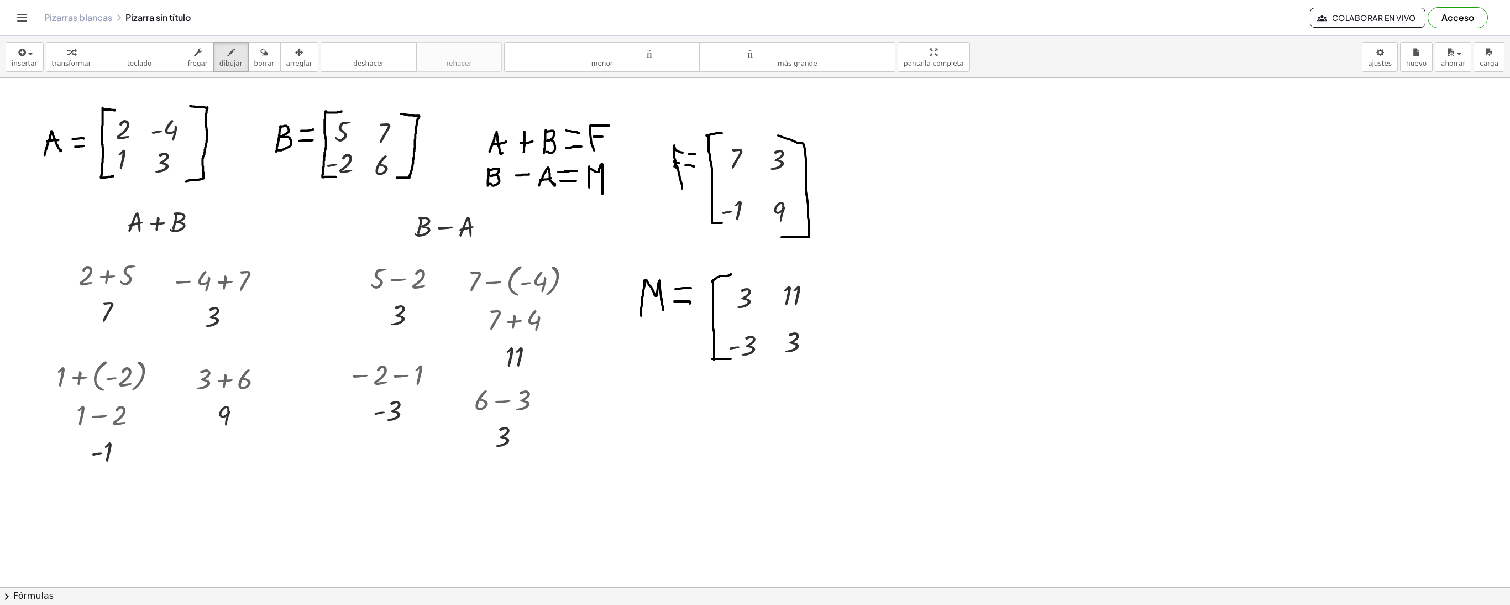
drag, startPoint x: 712, startPoint y: 360, endPoint x: 731, endPoint y: 360, distance: 18.8
drag, startPoint x: 817, startPoint y: 277, endPoint x: 824, endPoint y: 354, distance: 76.6
drag, startPoint x: 816, startPoint y: 275, endPoint x: 807, endPoint y: 275, distance: 8.8
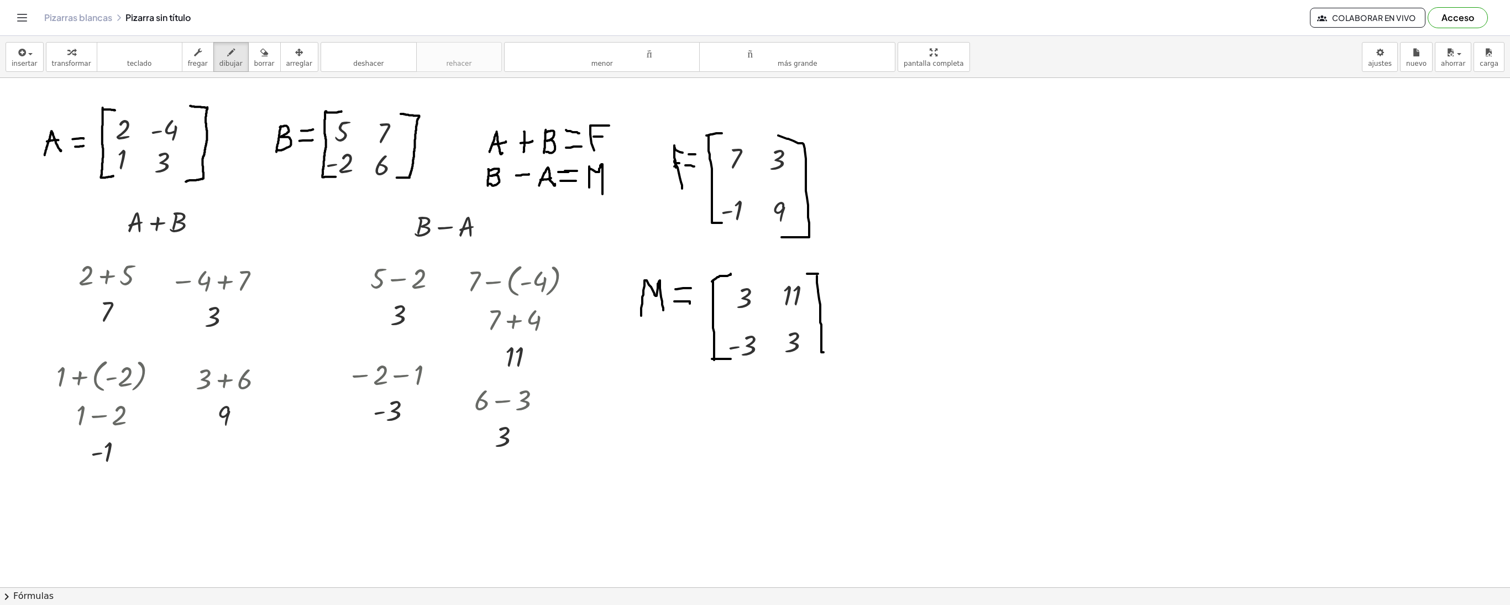
drag, startPoint x: 822, startPoint y: 354, endPoint x: 806, endPoint y: 356, distance: 16.7
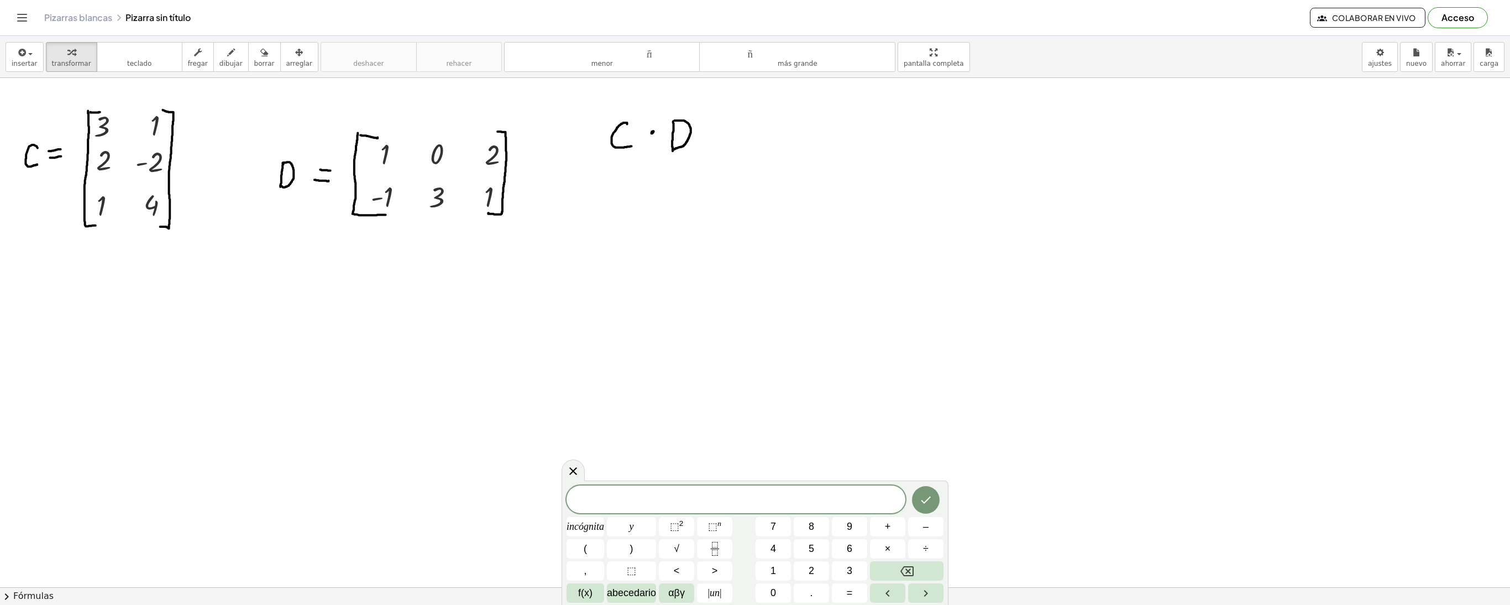
scroll to position [23, 0]
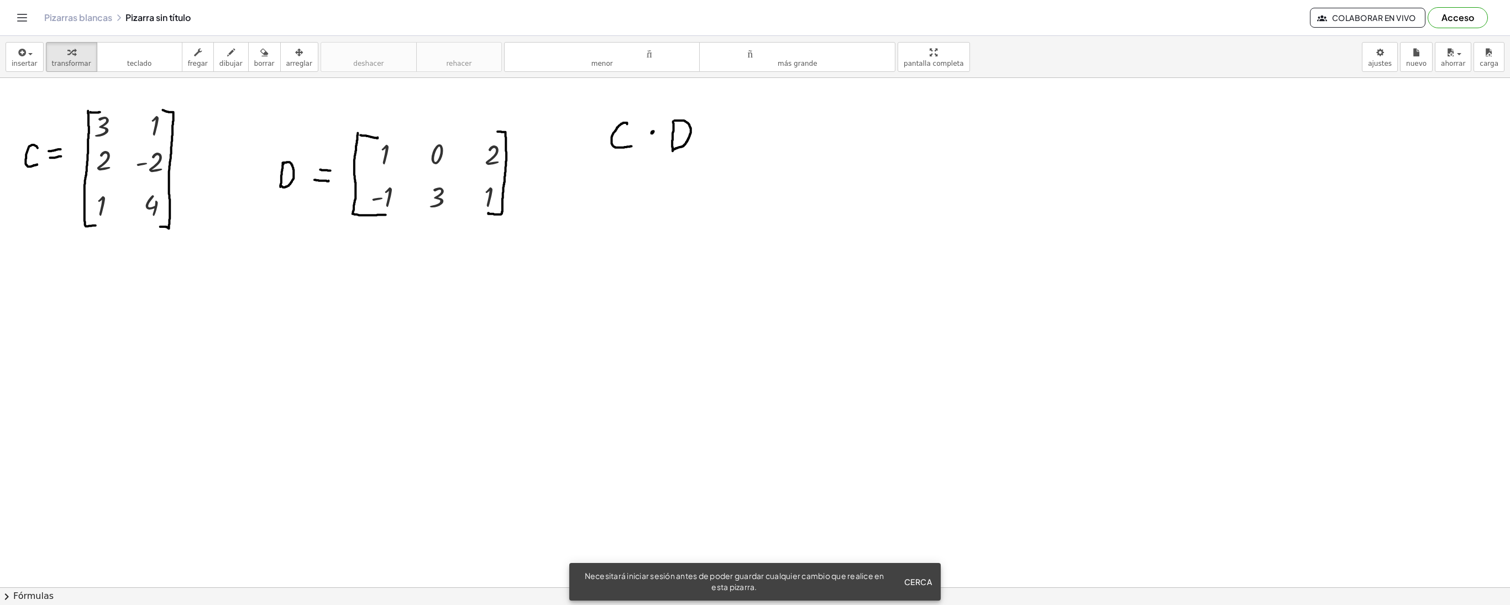
click at [932, 586] on button "Cerca" at bounding box center [917, 581] width 37 height 20
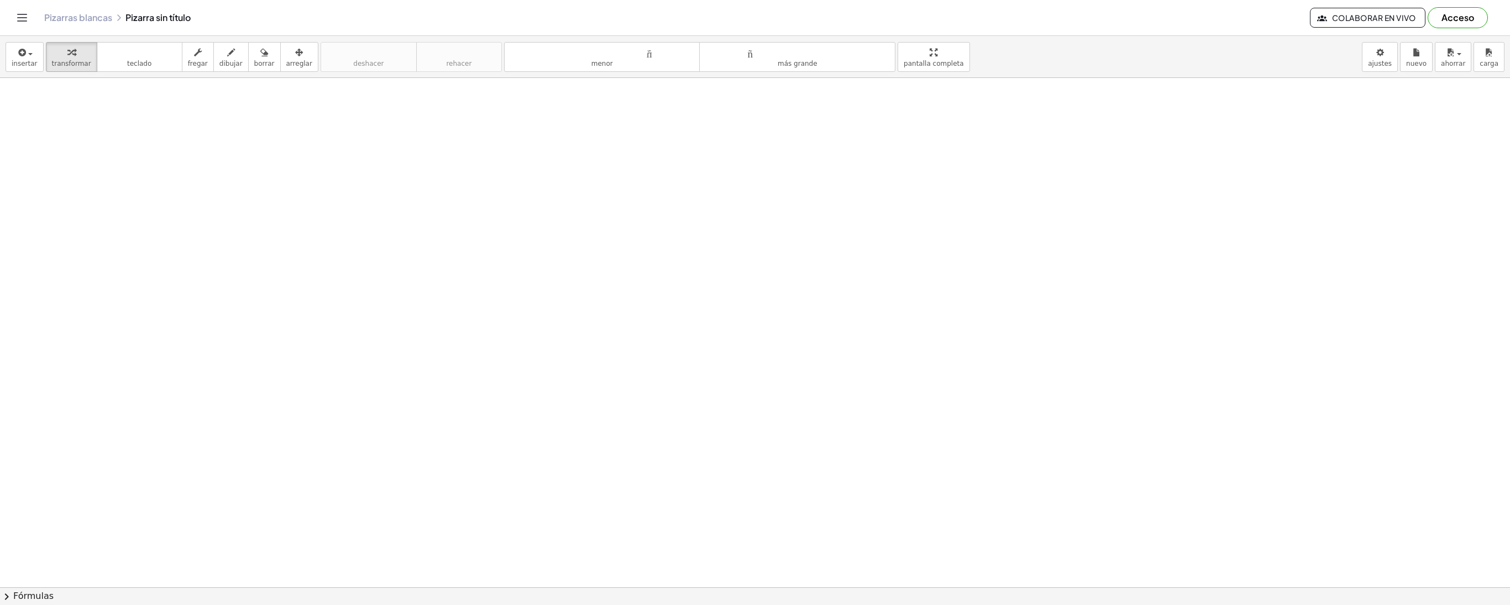
scroll to position [189, 0]
click at [499, 259] on div at bounding box center [755, 433] width 1510 height 1088
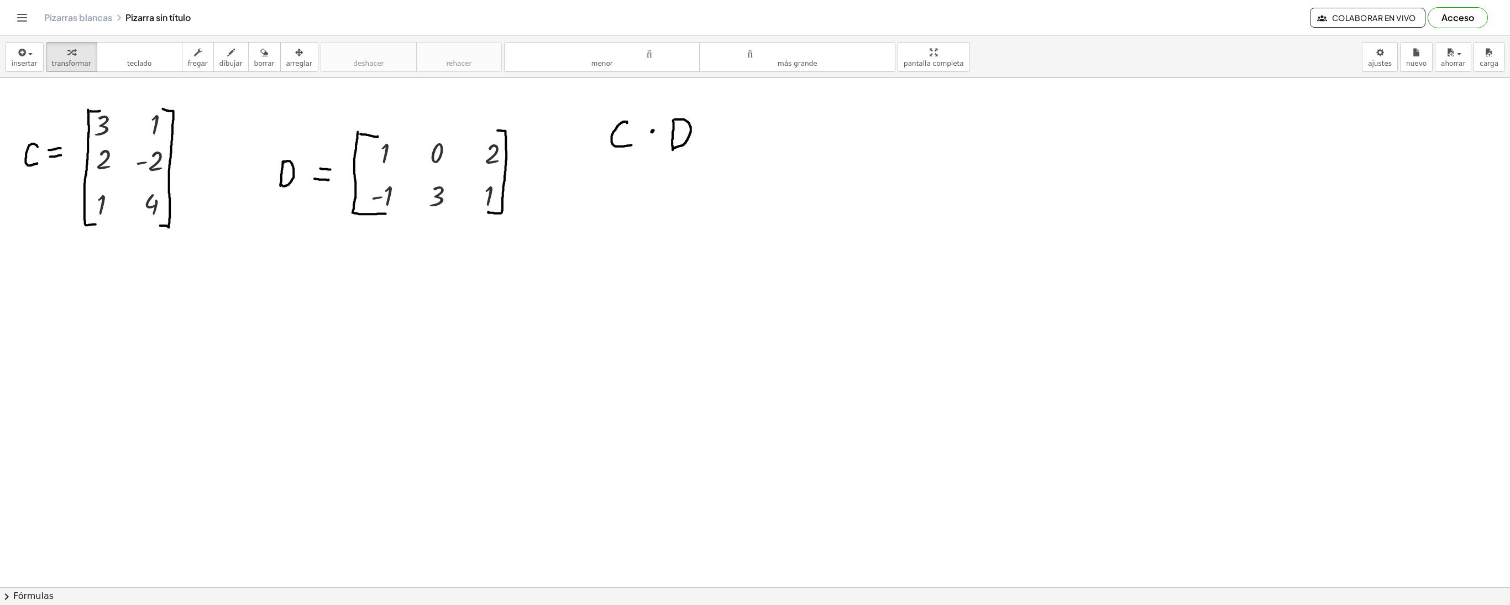
scroll to position [0, 0]
click at [97, 43] on button "teclado teclado" at bounding box center [140, 57] width 86 height 30
click at [74, 48] on div "button" at bounding box center [71, 51] width 39 height 13
click at [67, 49] on icon "button" at bounding box center [71, 52] width 8 height 13
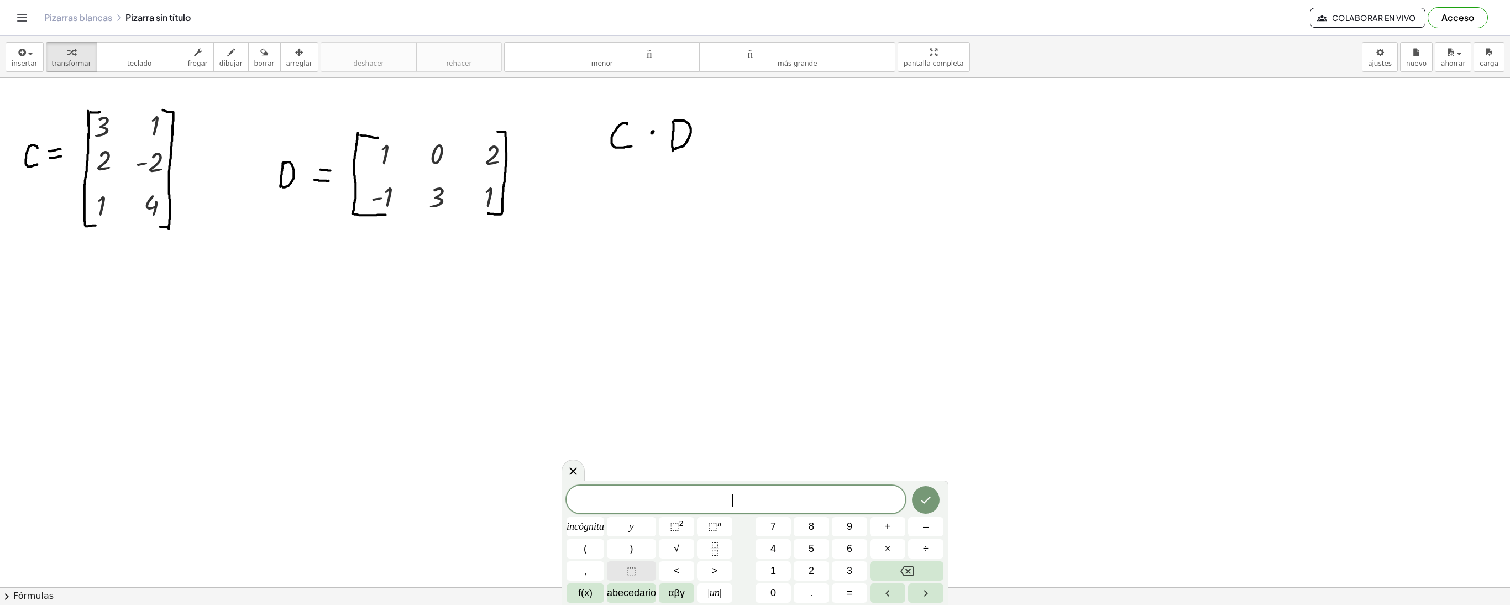
click at [625, 579] on button "⬚" at bounding box center [631, 570] width 49 height 19
click at [910, 567] on icon "Retroceso" at bounding box center [906, 570] width 13 height 13
click at [652, 585] on span "abecedario" at bounding box center [631, 592] width 49 height 15
click at [830, 590] on button "⇧" at bounding box center [838, 592] width 28 height 19
click at [843, 585] on span "⇧" at bounding box center [847, 592] width 8 height 15
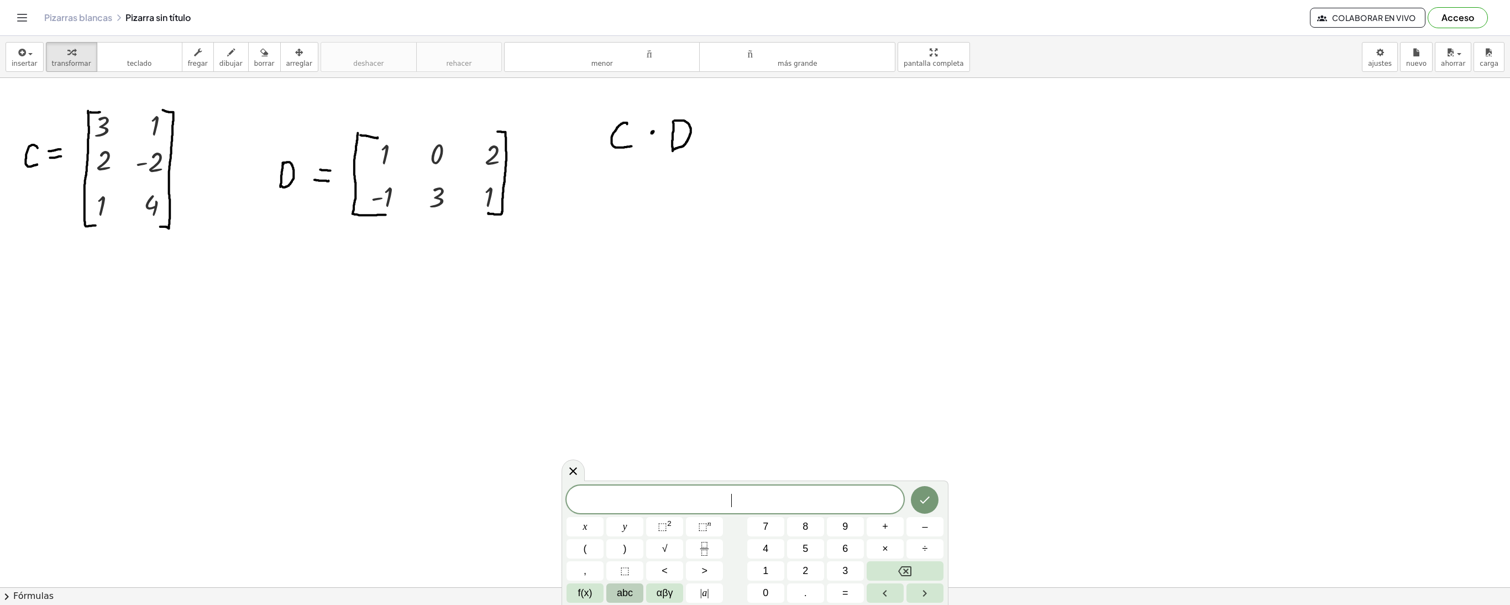
click at [626, 584] on button "abc" at bounding box center [624, 592] width 37 height 19
click at [654, 601] on button "incógnita" at bounding box center [648, 592] width 40 height 19
click at [864, 588] on icon "Retroceso" at bounding box center [868, 592] width 13 height 13
click at [693, 585] on button "do" at bounding box center [684, 592] width 28 height 19
click at [690, 587] on font "do" at bounding box center [684, 592] width 11 height 11
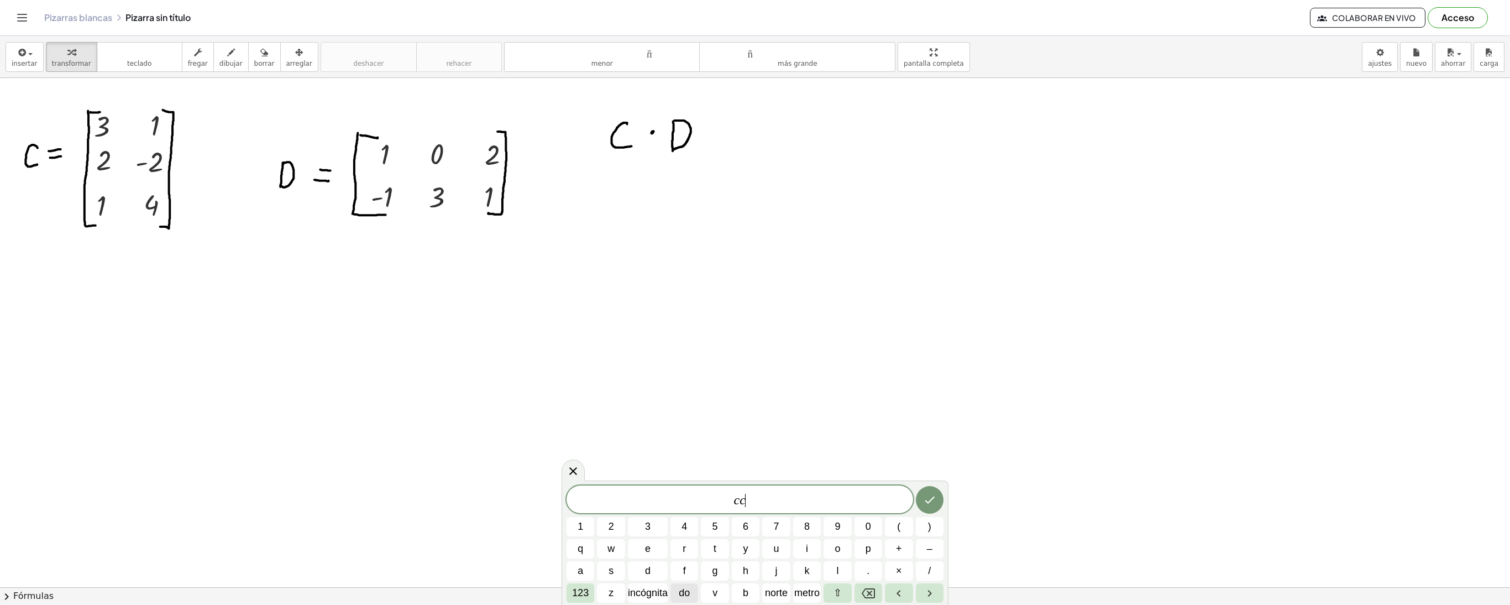
click at [690, 587] on font "do" at bounding box center [684, 592] width 11 height 11
click at [862, 586] on icon "Retroceso" at bounding box center [868, 592] width 13 height 13
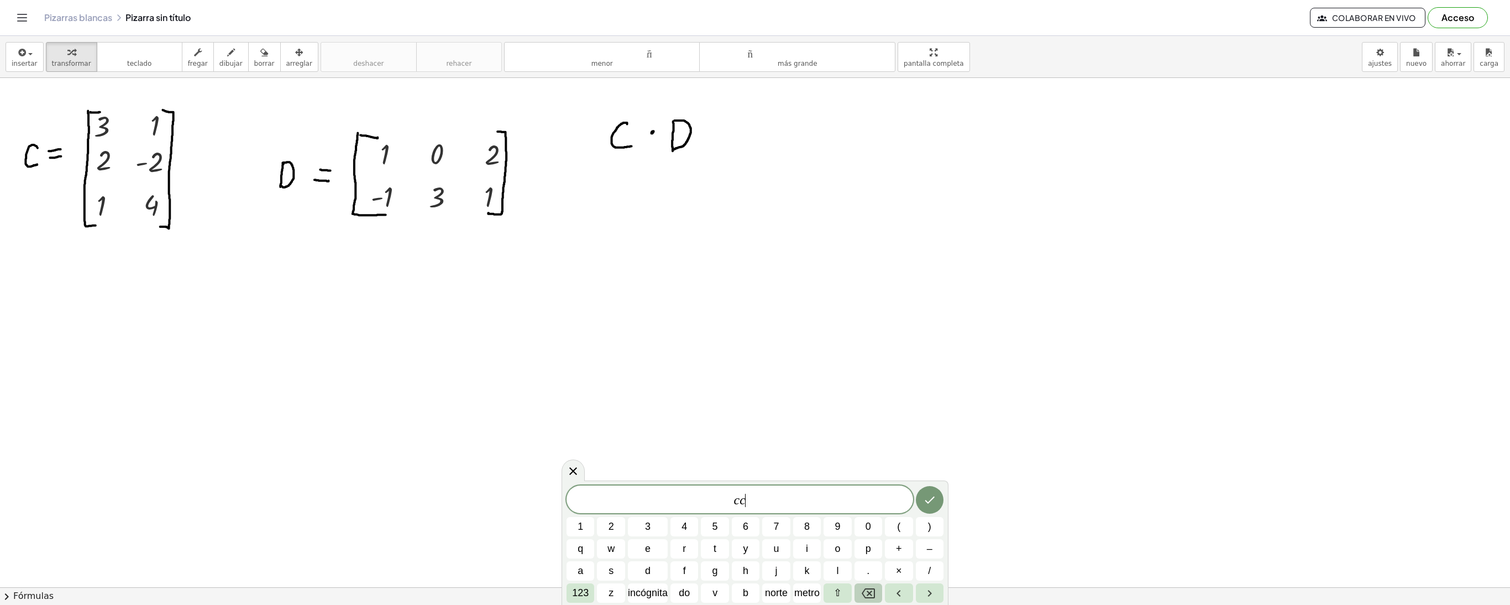
click at [862, 586] on icon "Retroceso" at bounding box center [868, 592] width 13 height 13
click at [839, 595] on font "⇧" at bounding box center [837, 592] width 8 height 11
click at [693, 596] on font "do" at bounding box center [690, 592] width 15 height 11
click at [590, 529] on button "1" at bounding box center [579, 526] width 24 height 19
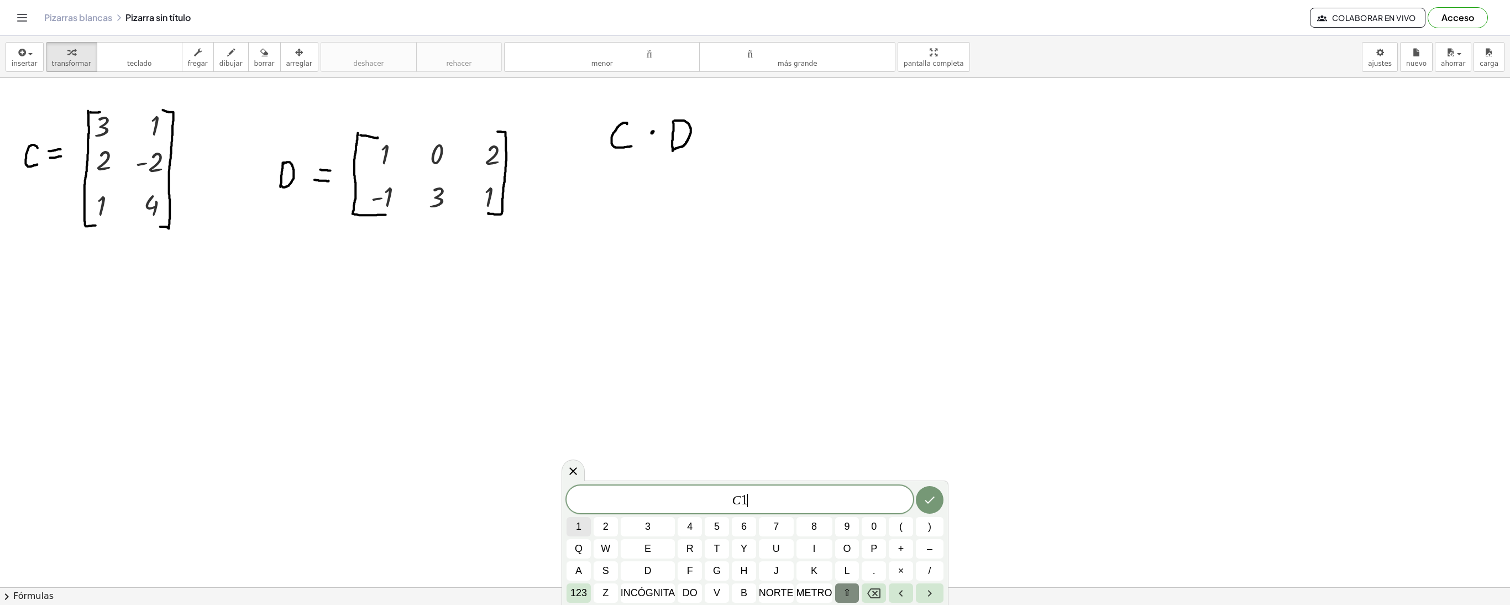
click at [590, 529] on button "1" at bounding box center [579, 526] width 24 height 19
click at [585, 588] on font "123" at bounding box center [578, 592] width 17 height 11
click at [839, 588] on button "=" at bounding box center [845, 592] width 37 height 19
click at [837, 568] on button "3" at bounding box center [845, 570] width 37 height 19
click at [889, 546] on button "×" at bounding box center [885, 548] width 37 height 19
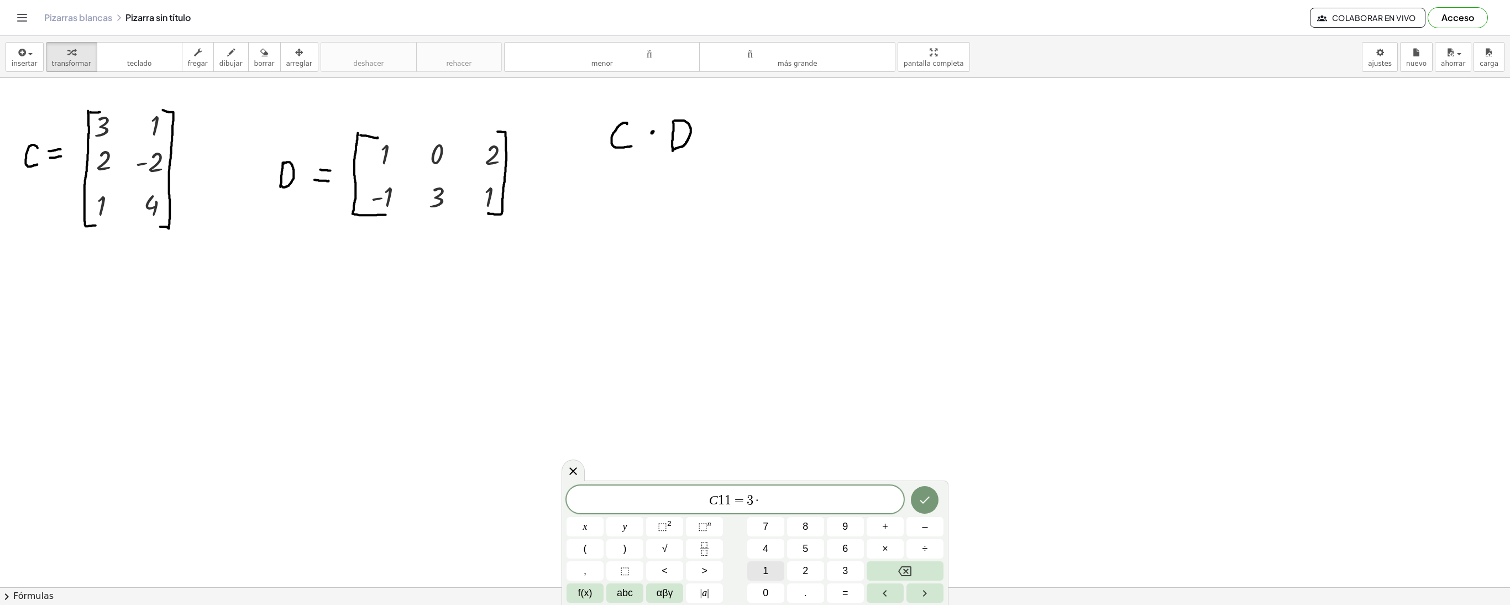
click at [775, 571] on button "1" at bounding box center [765, 570] width 37 height 19
click at [879, 534] on button "+" at bounding box center [885, 526] width 37 height 19
click at [769, 573] on button "1" at bounding box center [765, 570] width 37 height 19
click at [887, 553] on span "×" at bounding box center [885, 548] width 6 height 15
click at [849, 576] on button "3" at bounding box center [845, 570] width 37 height 19
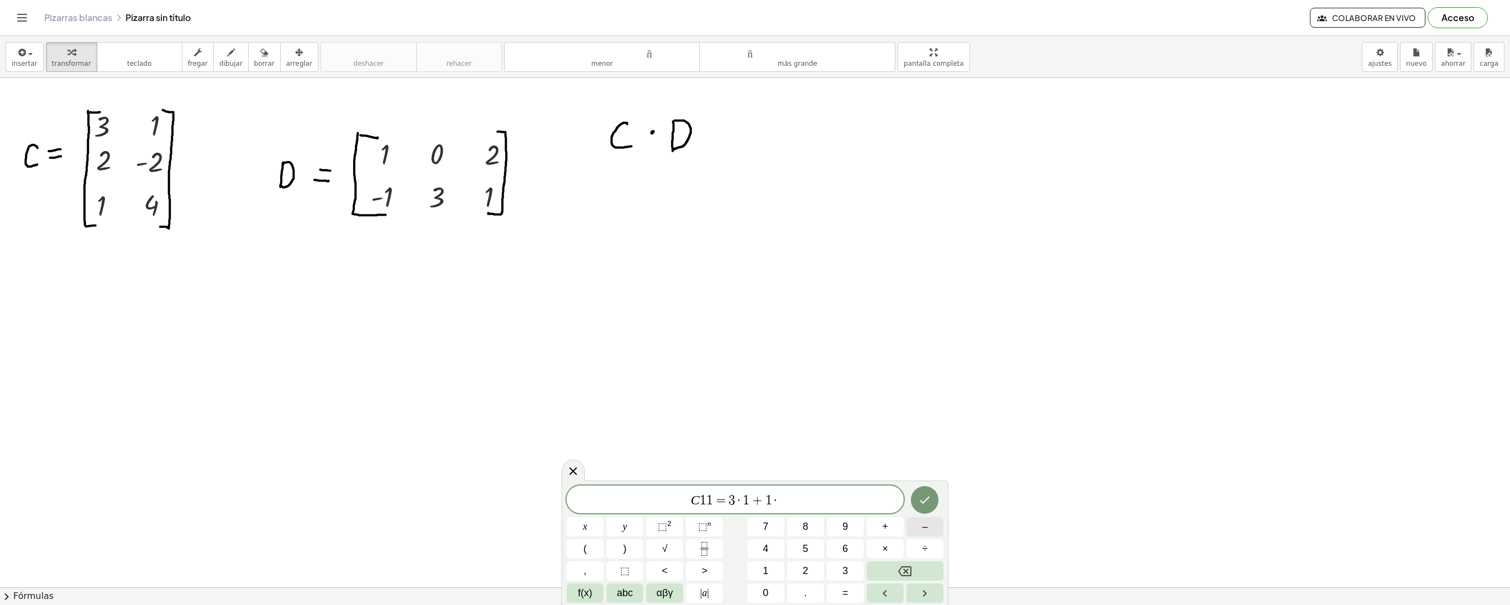
click at [915, 526] on button "–" at bounding box center [924, 526] width 37 height 19
click at [777, 561] on button "1" at bounding box center [765, 570] width 37 height 19
click at [924, 495] on icon "Hecho" at bounding box center [924, 499] width 13 height 13
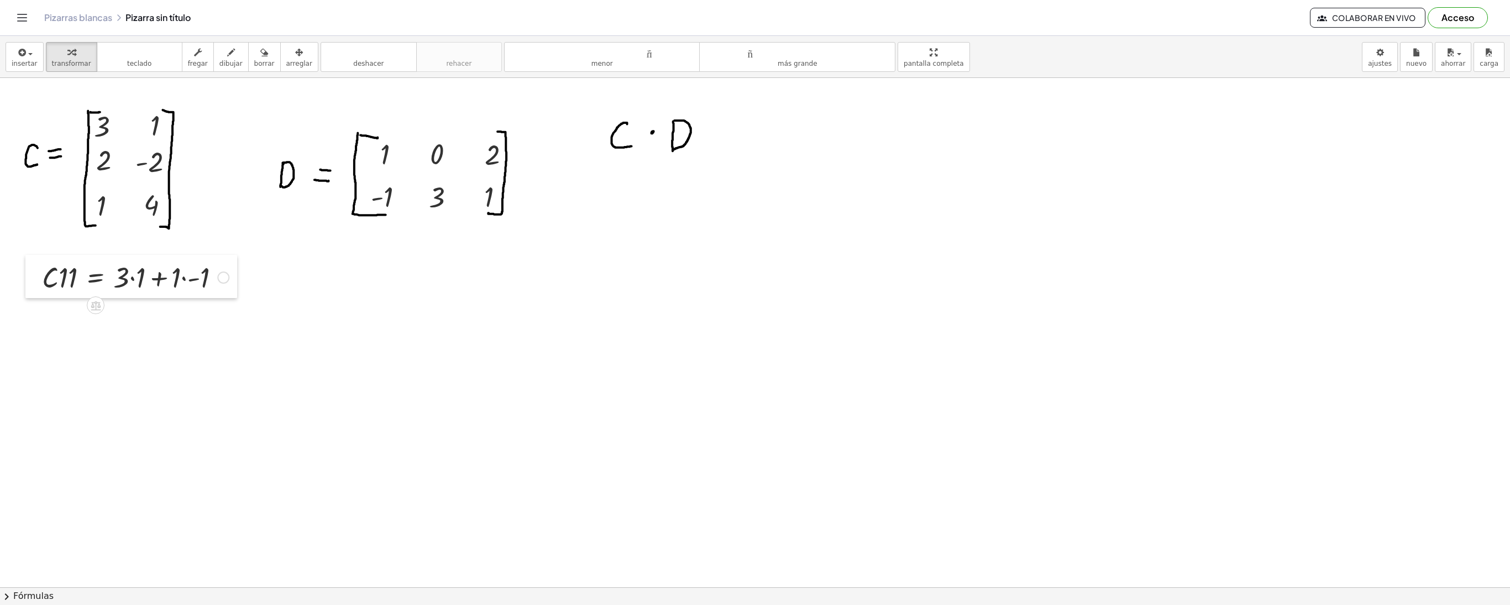
drag, startPoint x: 808, startPoint y: 512, endPoint x: 30, endPoint y: 284, distance: 810.8
click at [30, 284] on div at bounding box center [33, 276] width 17 height 43
drag, startPoint x: 523, startPoint y: 182, endPoint x: 543, endPoint y: 182, distance: 19.9
click at [232, 64] on font "dibujar" at bounding box center [230, 64] width 23 height 8
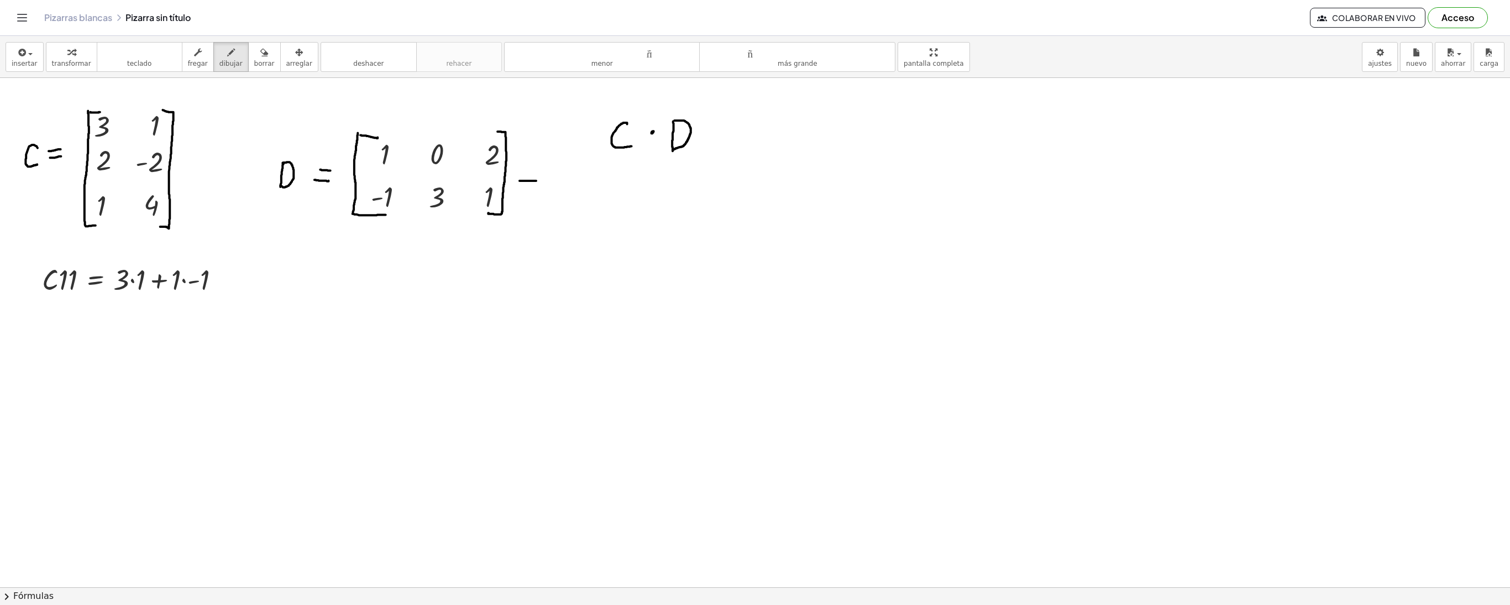
drag, startPoint x: 520, startPoint y: 182, endPoint x: 536, endPoint y: 182, distance: 16.6
drag, startPoint x: 520, startPoint y: 164, endPoint x: 534, endPoint y: 164, distance: 14.4
drag, startPoint x: 555, startPoint y: 214, endPoint x: 554, endPoint y: 138, distance: 76.3
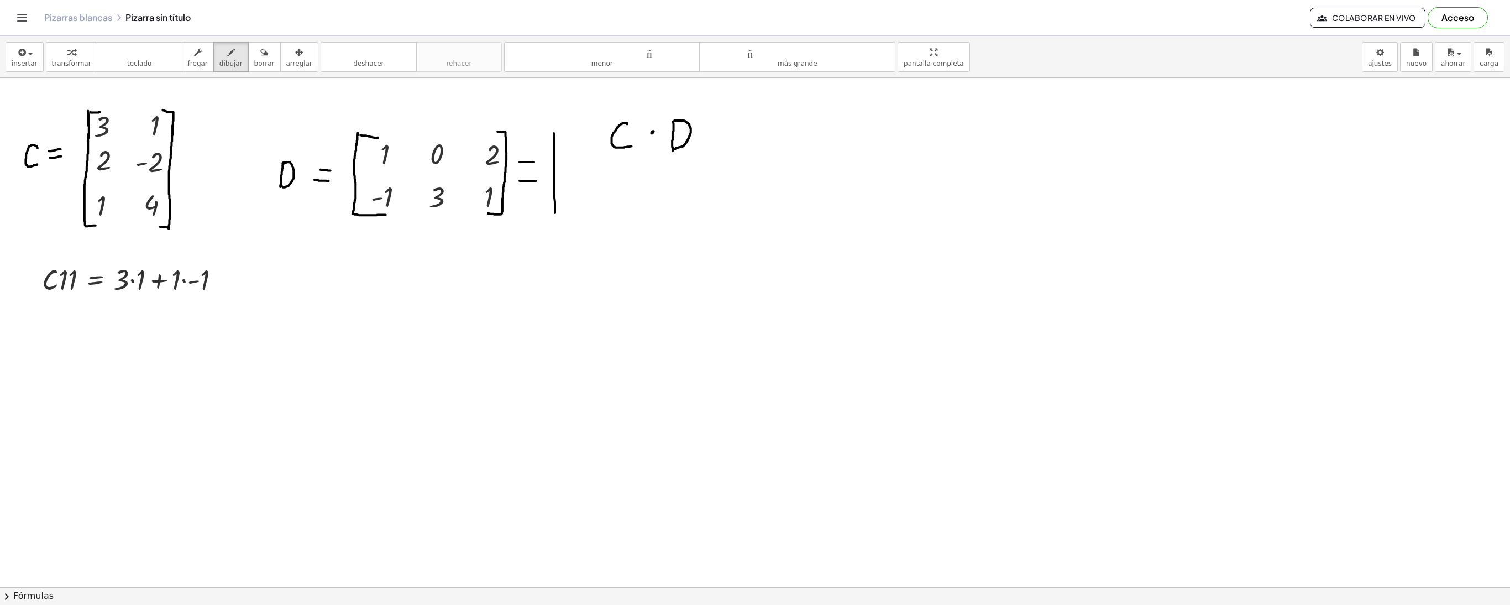
drag, startPoint x: 558, startPoint y: 210, endPoint x: 576, endPoint y: 210, distance: 17.7
drag, startPoint x: 563, startPoint y: 210, endPoint x: 556, endPoint y: 210, distance: 6.6
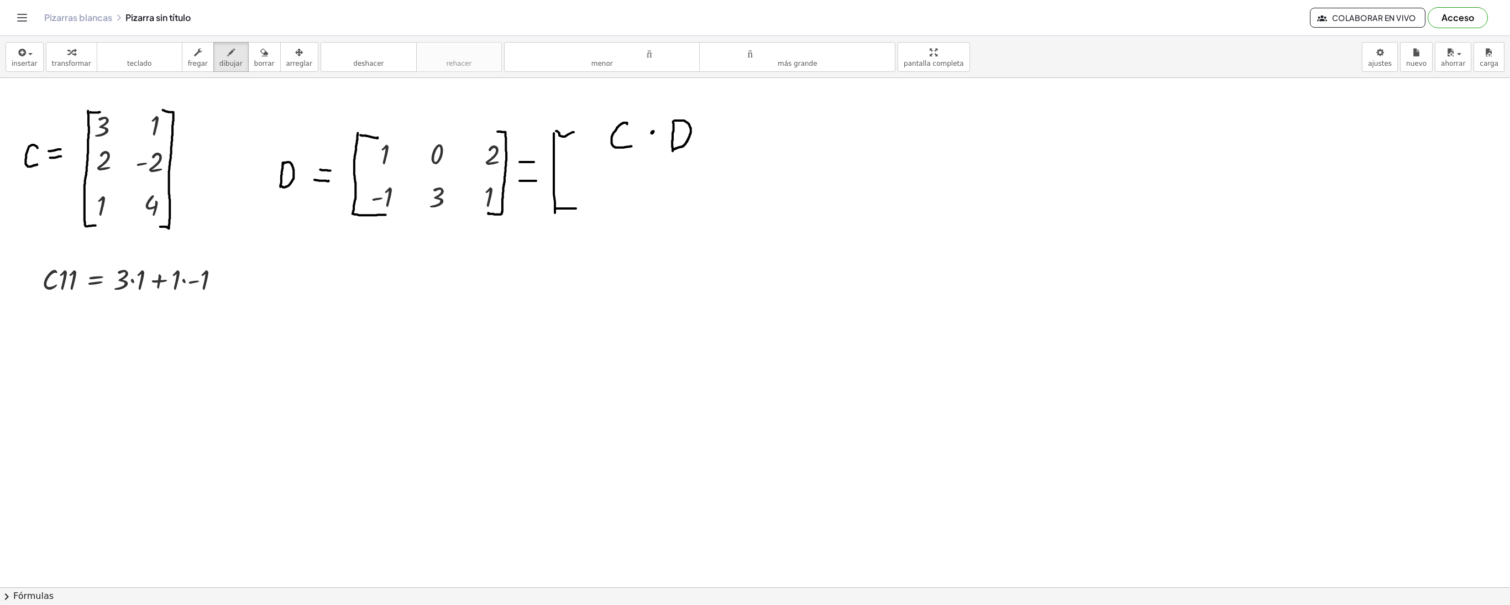
drag, startPoint x: 574, startPoint y: 134, endPoint x: 556, endPoint y: 134, distance: 17.7
click at [260, 55] on icon "button" at bounding box center [264, 52] width 8 height 13
drag, startPoint x: 585, startPoint y: 155, endPoint x: 607, endPoint y: 183, distance: 36.3
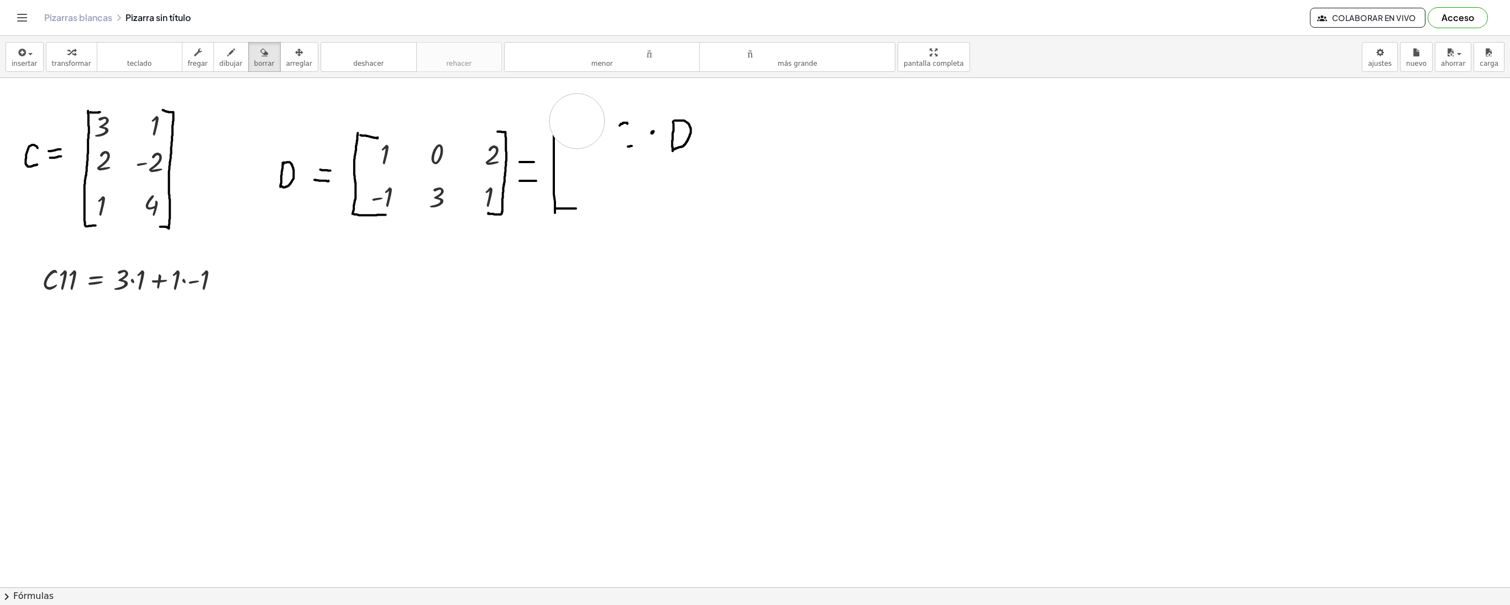
click at [213, 62] on button "dibujar" at bounding box center [230, 57] width 35 height 30
drag, startPoint x: 555, startPoint y: 139, endPoint x: 570, endPoint y: 140, distance: 15.5
click at [260, 59] on icon "button" at bounding box center [264, 52] width 8 height 13
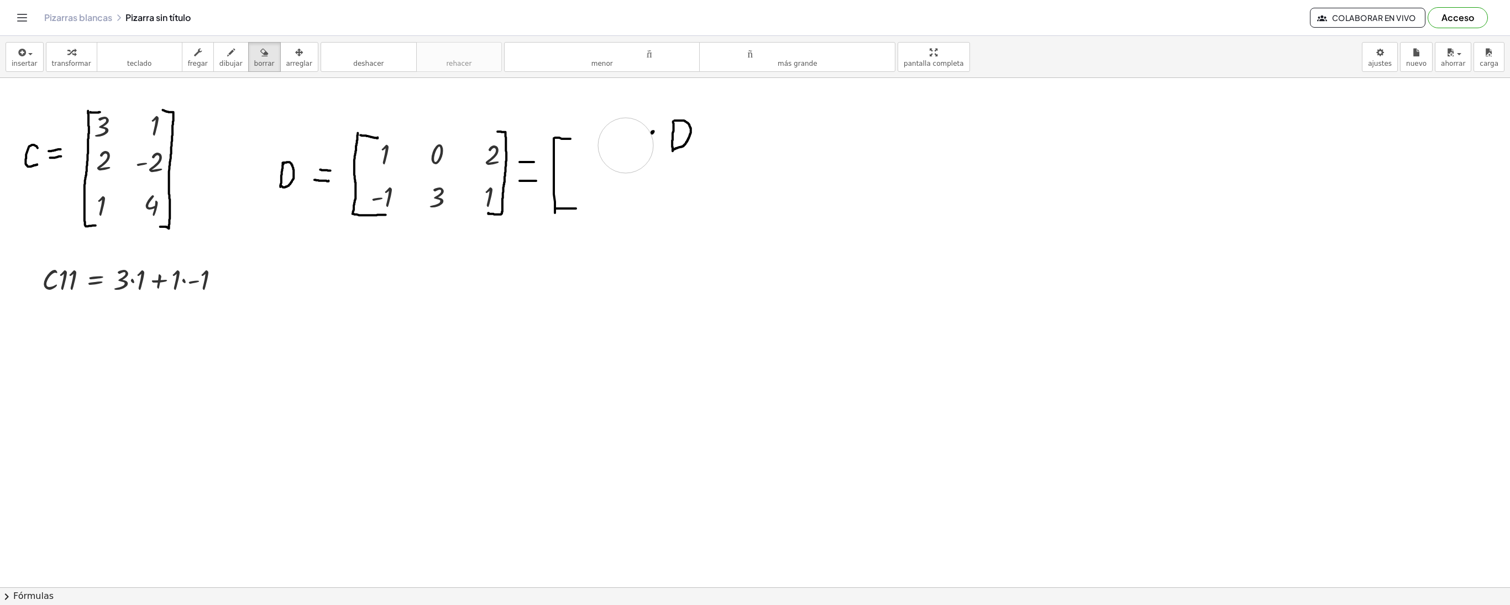
drag, startPoint x: 653, startPoint y: 197, endPoint x: 626, endPoint y: 147, distance: 56.9
click at [229, 46] on div "button" at bounding box center [230, 51] width 23 height 13
drag, startPoint x: 631, startPoint y: 145, endPoint x: 632, endPoint y: 116, distance: 28.8
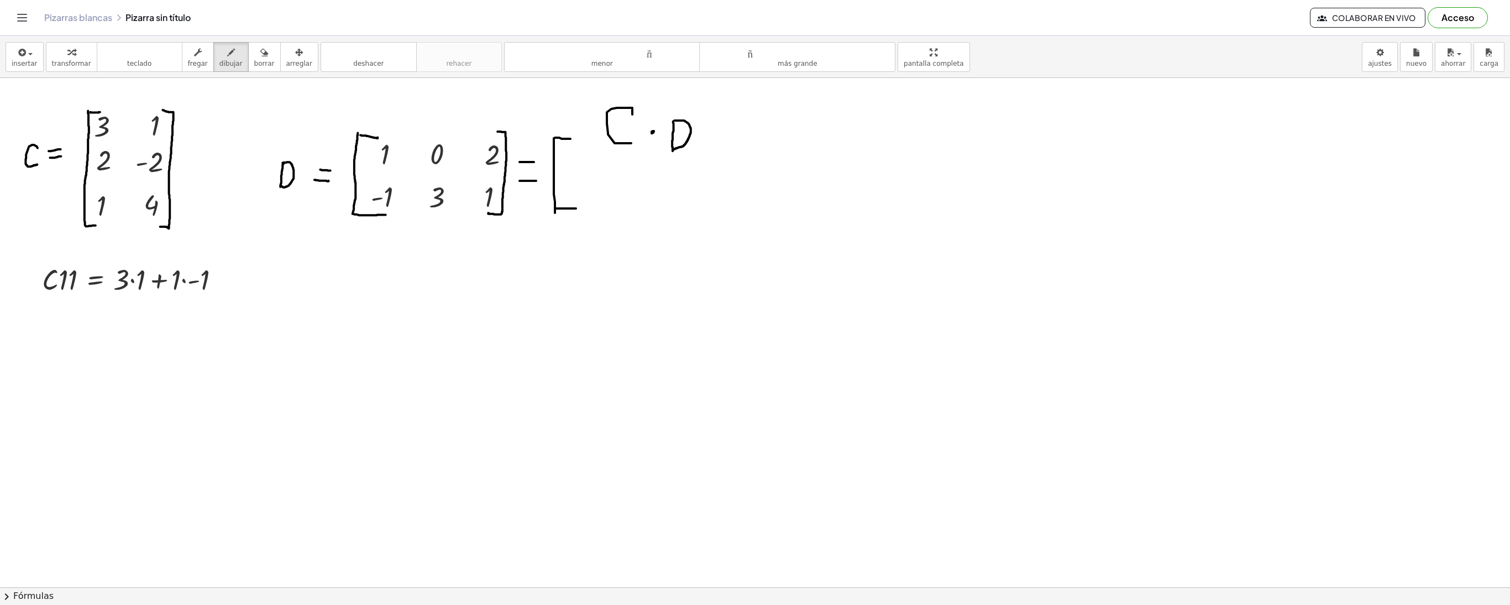
click at [69, 30] on div "Pizarras blancas Pizarra sin título Colaborar en vivo Acceso" at bounding box center [754, 17] width 1483 height 35
click at [69, 51] on icon "button" at bounding box center [71, 52] width 8 height 13
click at [178, 290] on div at bounding box center [135, 279] width 198 height 38
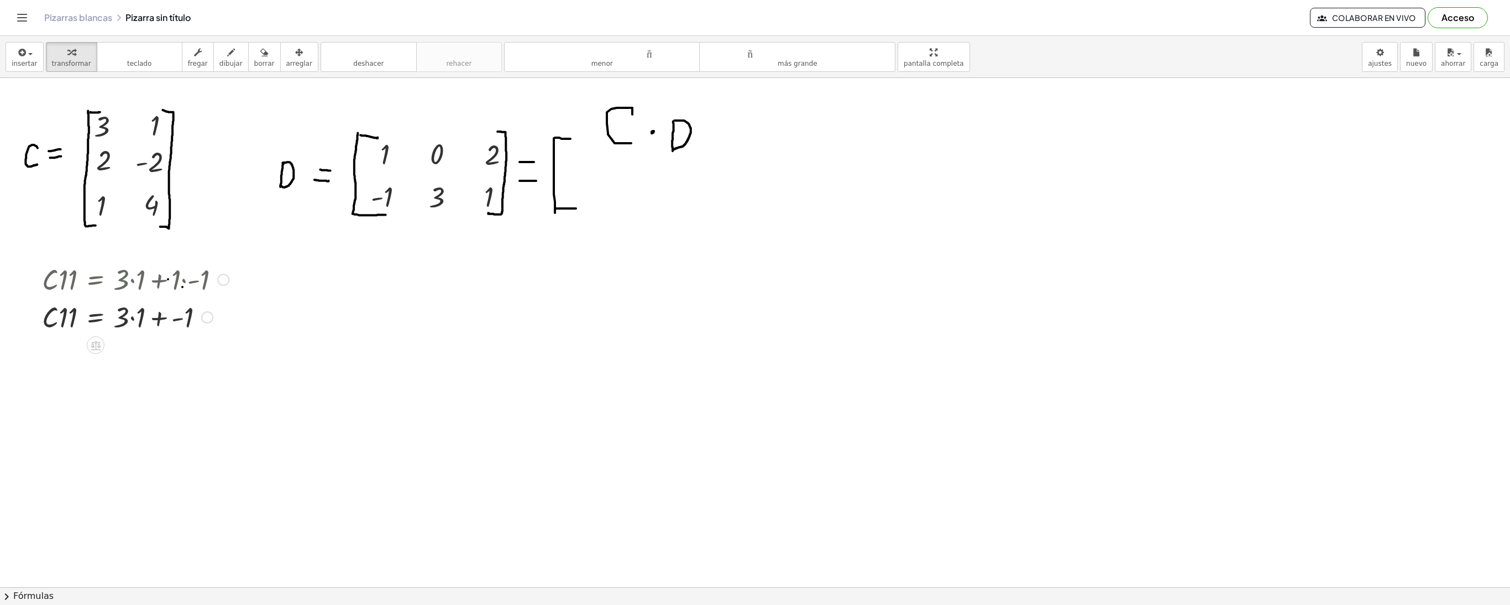
click at [178, 290] on div at bounding box center [135, 279] width 198 height 38
click at [254, 45] on div "button" at bounding box center [264, 51] width 20 height 13
drag, startPoint x: 208, startPoint y: 251, endPoint x: 213, endPoint y: 314, distance: 63.2
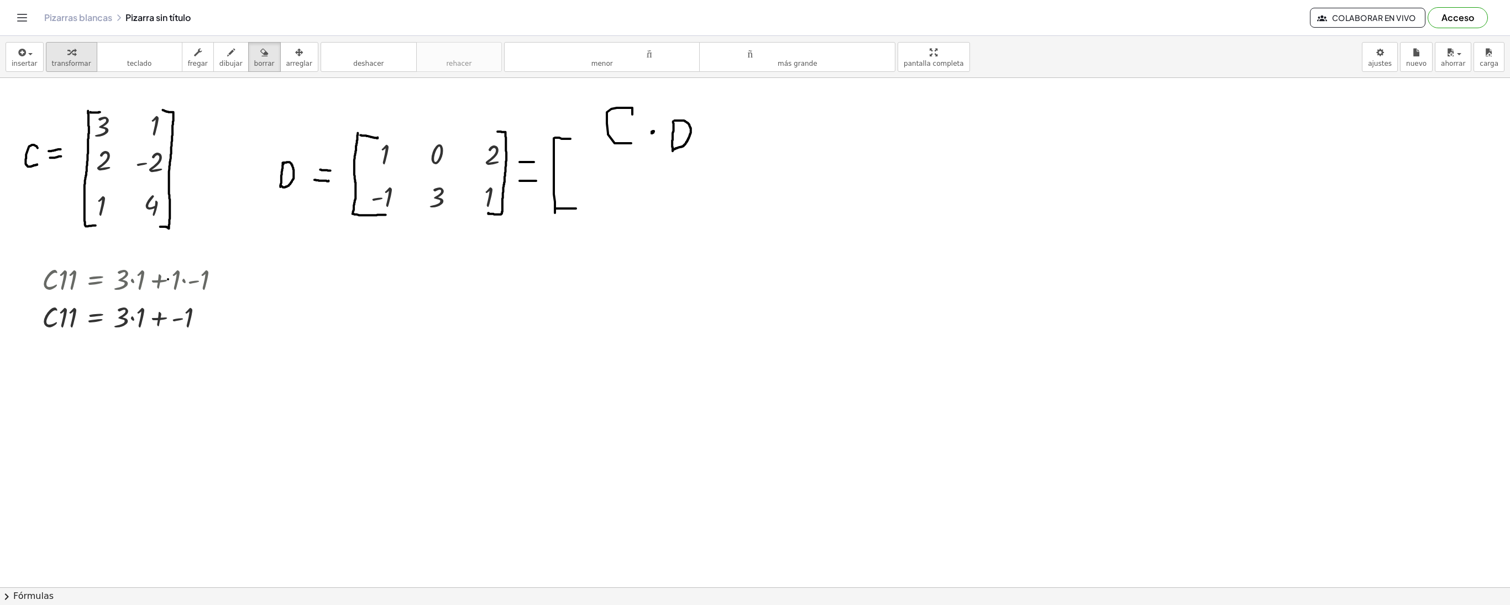
click at [67, 56] on icon "button" at bounding box center [71, 52] width 8 height 13
click at [155, 311] on div at bounding box center [135, 316] width 198 height 38
click at [155, 363] on div at bounding box center [135, 354] width 198 height 38
click at [114, 363] on div at bounding box center [135, 354] width 198 height 38
click at [127, 360] on div at bounding box center [135, 354] width 198 height 38
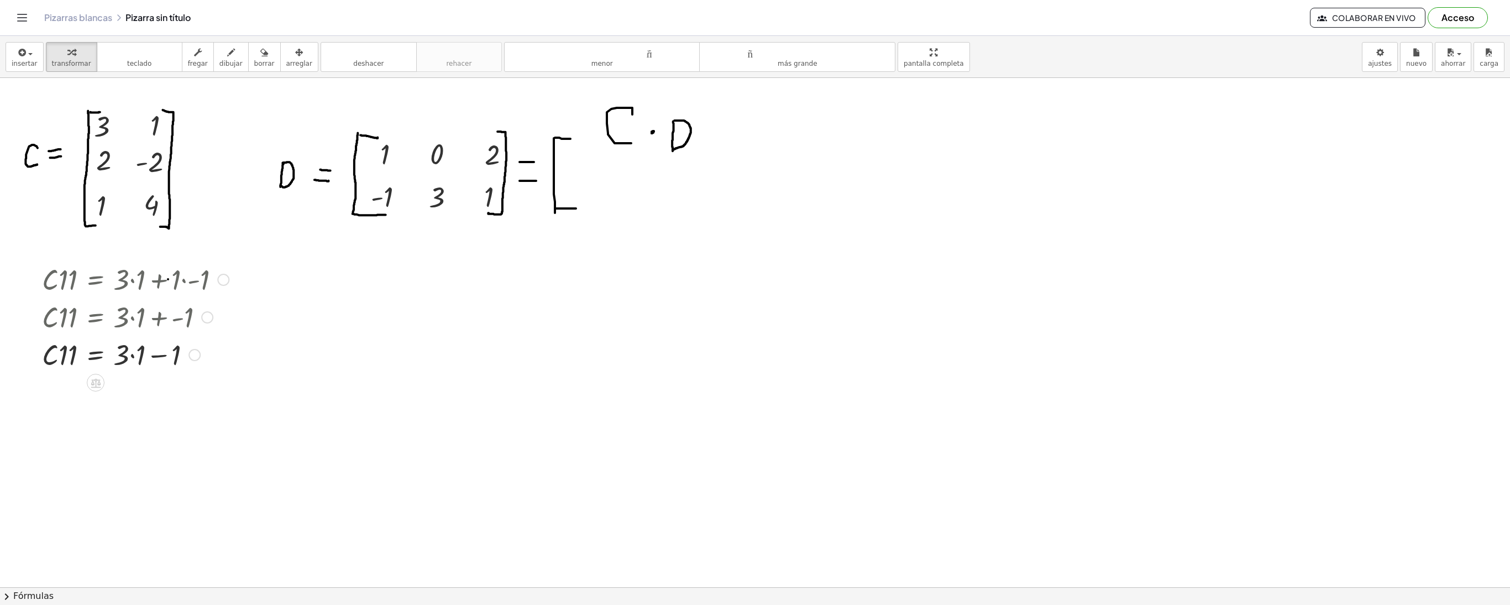
click at [130, 361] on div at bounding box center [135, 354] width 198 height 38
click at [144, 390] on div at bounding box center [135, 392] width 198 height 38
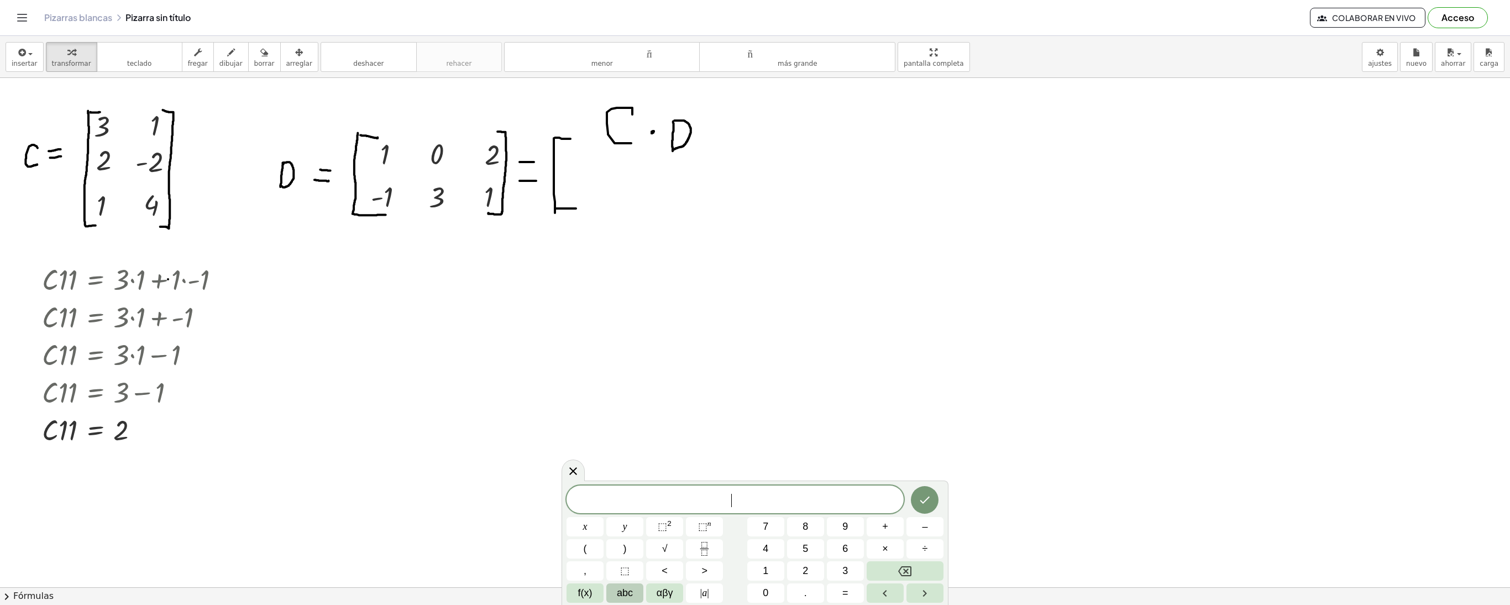
click at [622, 599] on span "abc" at bounding box center [625, 592] width 16 height 15
click at [837, 594] on font "⇧" at bounding box center [837, 592] width 8 height 11
click at [684, 597] on font "do" at bounding box center [690, 592] width 15 height 11
click at [579, 595] on font "123" at bounding box center [578, 592] width 17 height 11
click at [794, 564] on button "2" at bounding box center [805, 570] width 37 height 19
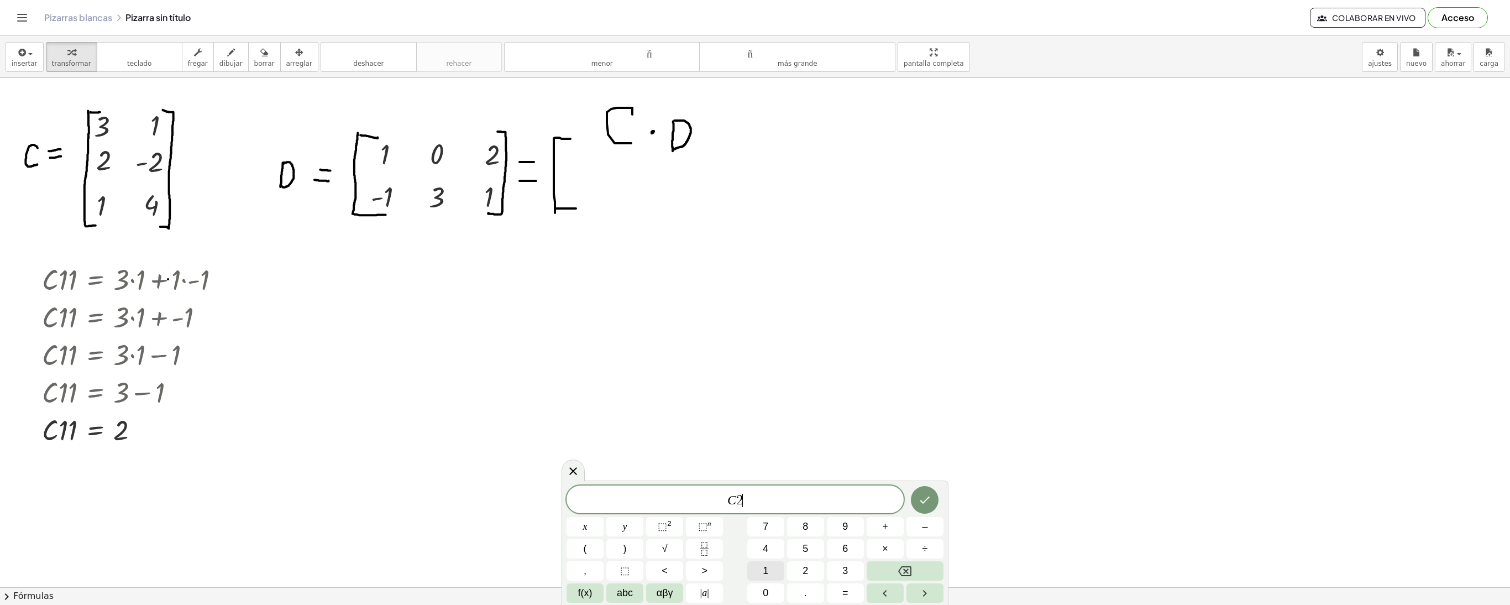
click at [776, 565] on button "1" at bounding box center [765, 570] width 37 height 19
click at [840, 595] on button "=" at bounding box center [845, 592] width 37 height 19
click at [803, 571] on span "2" at bounding box center [806, 570] width 6 height 15
click at [888, 542] on button "×" at bounding box center [885, 548] width 37 height 19
click at [764, 565] on span "1" at bounding box center [766, 570] width 6 height 15
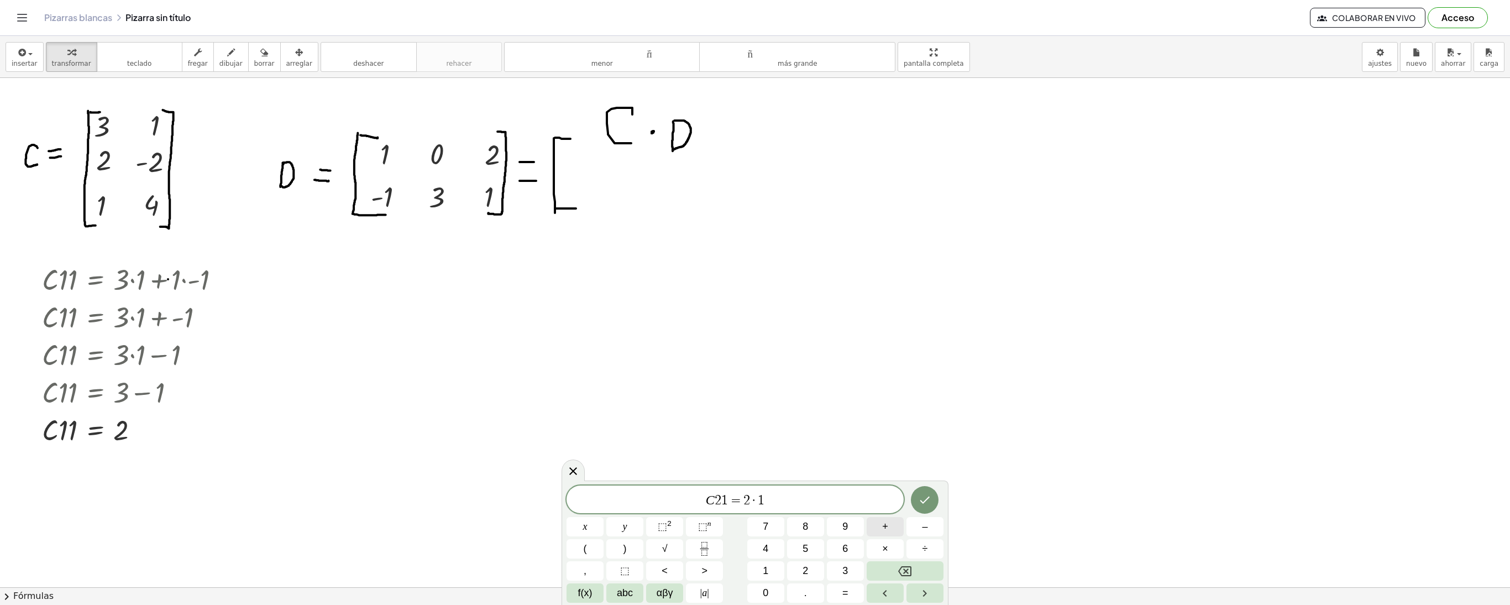
click at [889, 527] on button "+" at bounding box center [885, 526] width 37 height 19
click at [917, 526] on button "–" at bounding box center [924, 526] width 37 height 19
click at [797, 563] on button "2" at bounding box center [805, 570] width 37 height 19
click at [892, 546] on button "×" at bounding box center [885, 548] width 37 height 19
click at [927, 531] on button "–" at bounding box center [924, 526] width 37 height 19
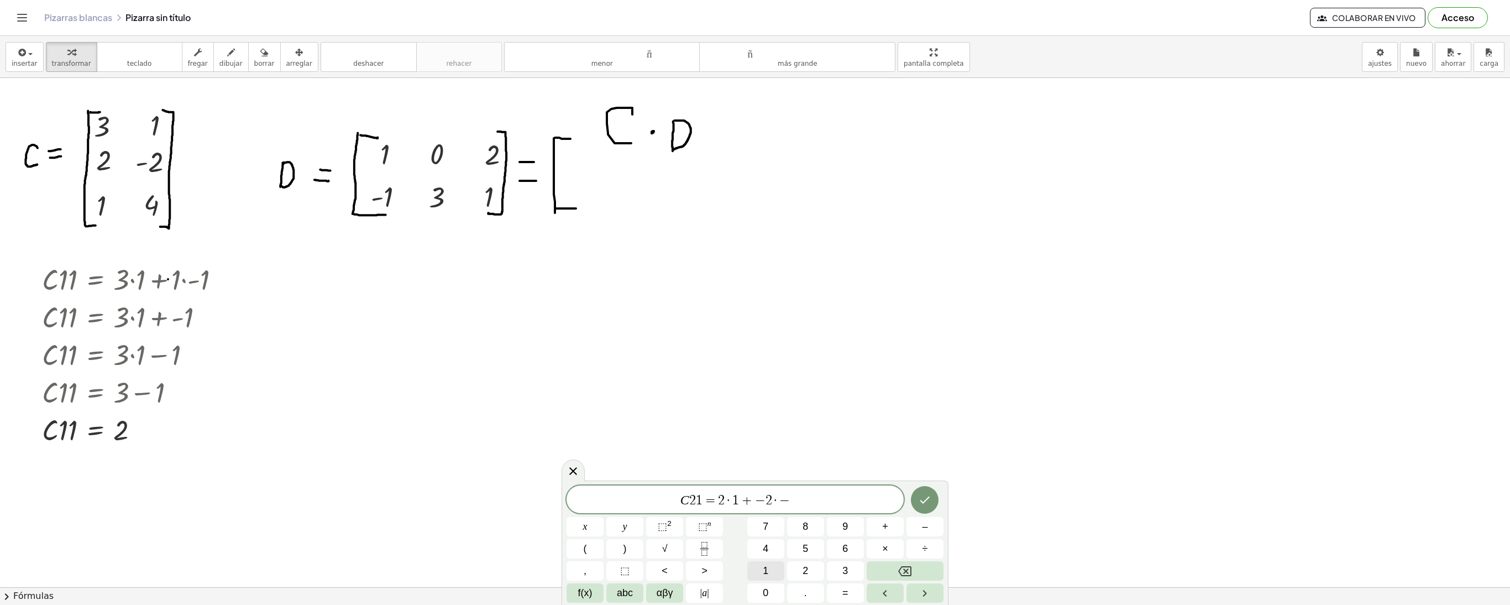
click at [774, 562] on button "1" at bounding box center [765, 570] width 37 height 19
click at [919, 493] on icon "Hecho" at bounding box center [924, 499] width 13 height 13
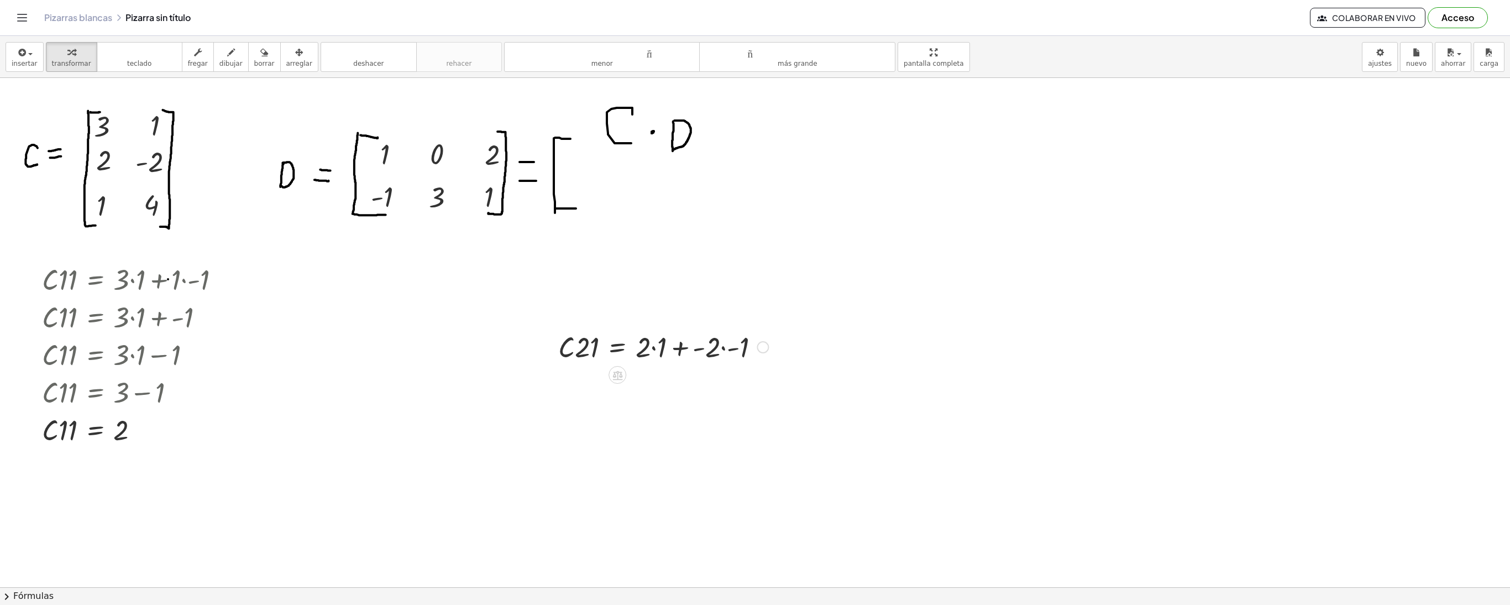
click at [651, 353] on div at bounding box center [663, 346] width 221 height 38
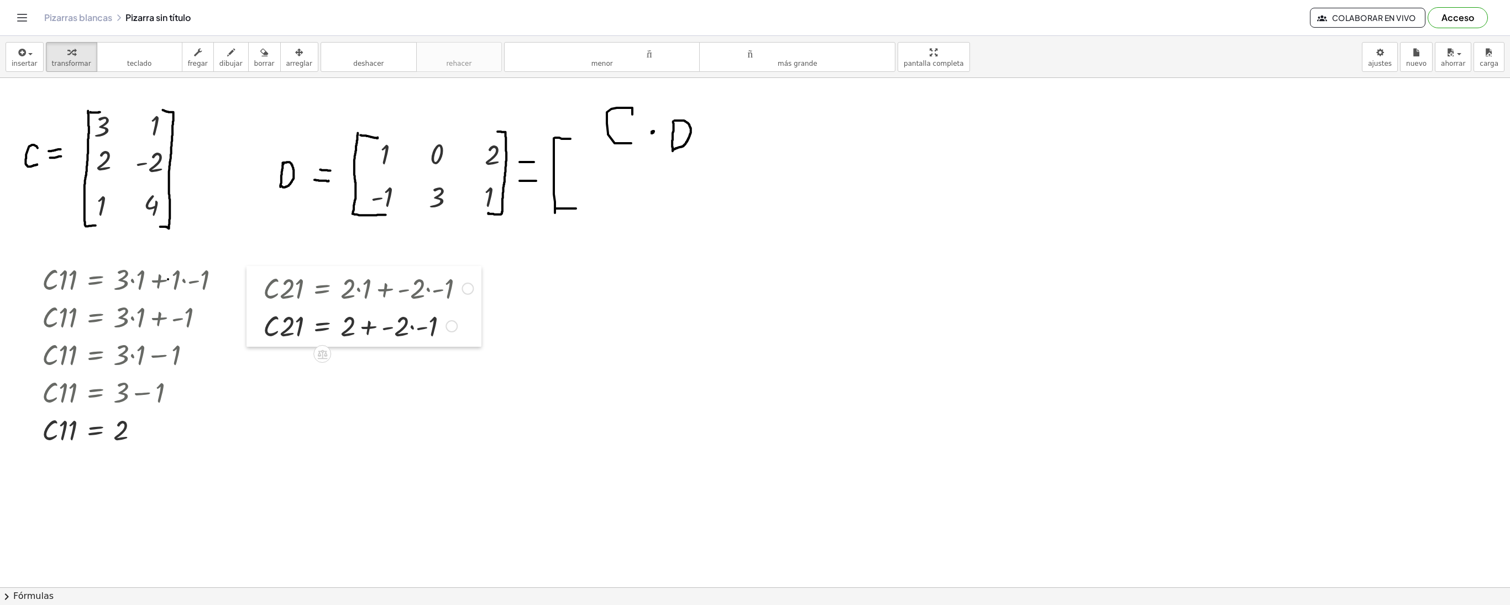
drag, startPoint x: 543, startPoint y: 347, endPoint x: 248, endPoint y: 289, distance: 300.9
click at [248, 289] on div at bounding box center [255, 306] width 17 height 81
click at [361, 323] on div at bounding box center [368, 325] width 221 height 38
click at [380, 361] on div at bounding box center [368, 363] width 221 height 38
click at [389, 363] on div at bounding box center [368, 363] width 221 height 38
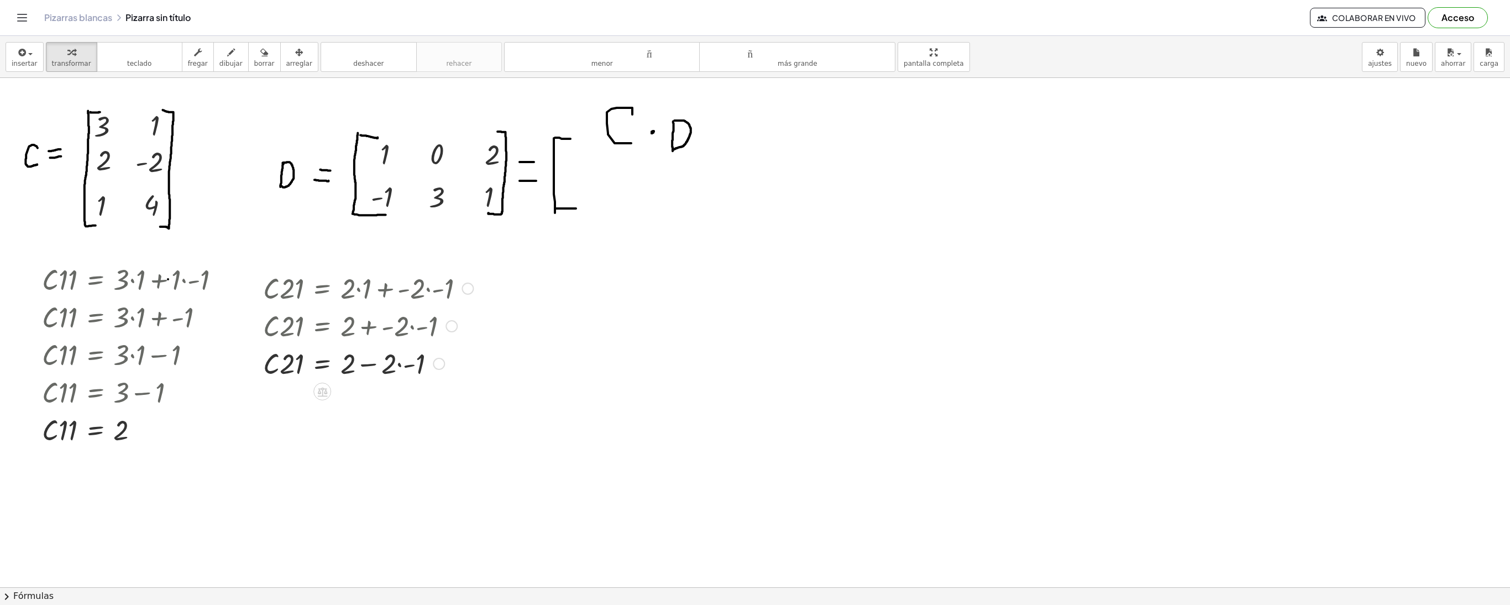
click at [399, 365] on div at bounding box center [368, 363] width 221 height 38
click at [377, 412] on div at bounding box center [368, 400] width 221 height 38
click at [376, 439] on div at bounding box center [368, 438] width 221 height 38
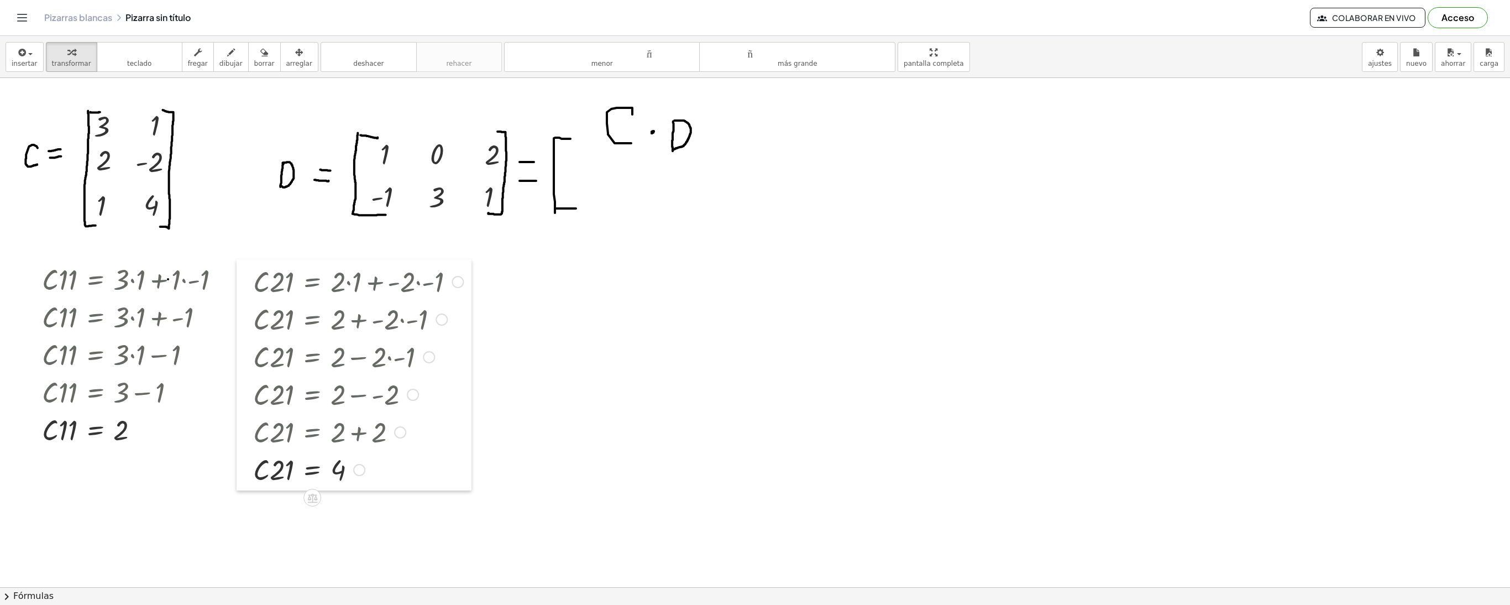
drag, startPoint x: 250, startPoint y: 294, endPoint x: 239, endPoint y: 294, distance: 11.1
click at [239, 294] on div at bounding box center [245, 374] width 17 height 231
drag, startPoint x: 245, startPoint y: 293, endPoint x: 239, endPoint y: 285, distance: 10.2
click at [239, 285] on div at bounding box center [239, 373] width 17 height 231
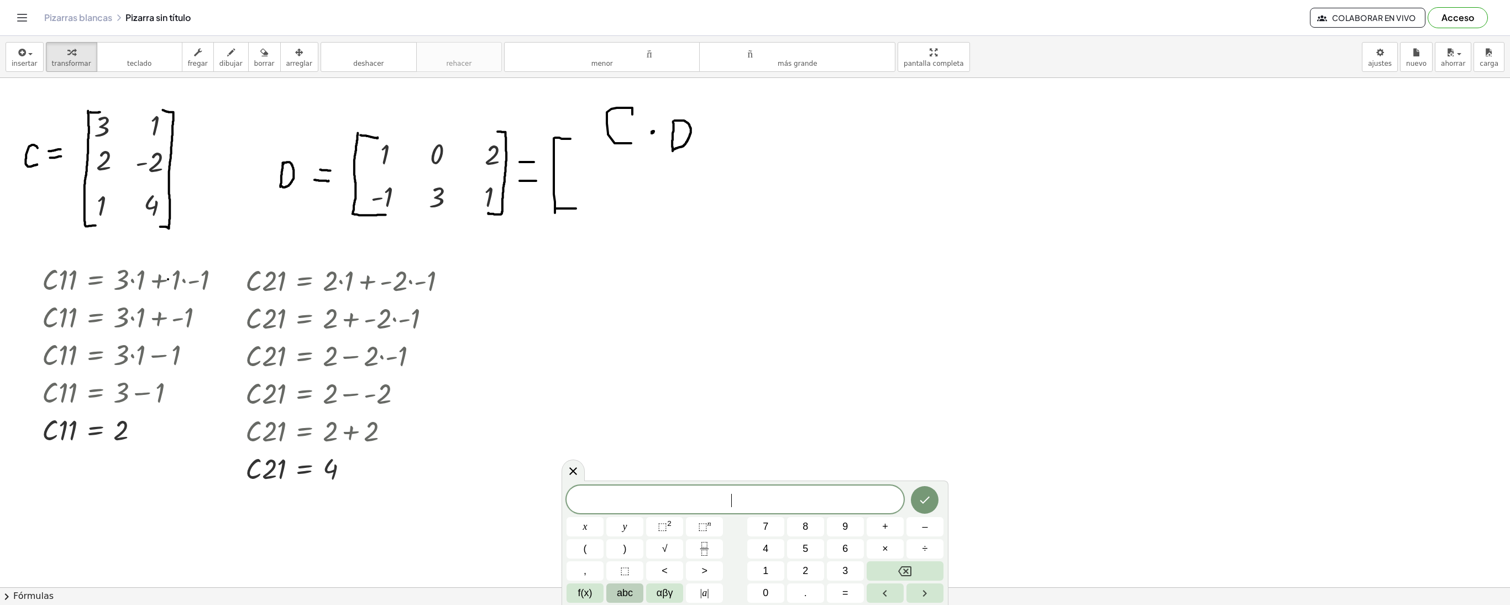
click at [628, 595] on span "abc" at bounding box center [625, 592] width 16 height 15
click at [837, 594] on font "⇧" at bounding box center [837, 592] width 8 height 11
click at [686, 592] on font "do" at bounding box center [690, 592] width 15 height 11
click at [646, 532] on span "3" at bounding box center [648, 526] width 6 height 15
click at [574, 522] on button "1" at bounding box center [579, 526] width 24 height 19
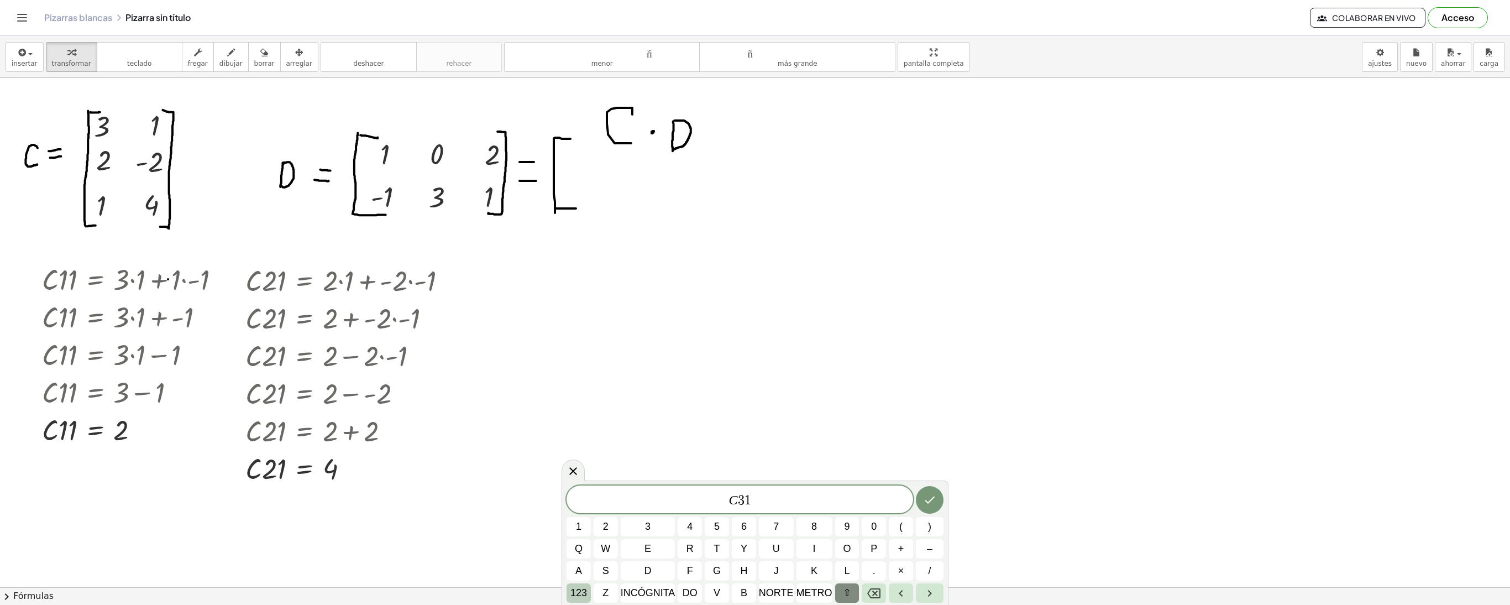
click at [573, 595] on font "123" at bounding box center [578, 592] width 17 height 11
click at [846, 591] on span "=" at bounding box center [845, 592] width 6 height 15
click at [759, 571] on button "1" at bounding box center [765, 570] width 37 height 19
click at [879, 545] on button "×" at bounding box center [885, 548] width 37 height 19
click at [764, 568] on span "1" at bounding box center [766, 570] width 6 height 15
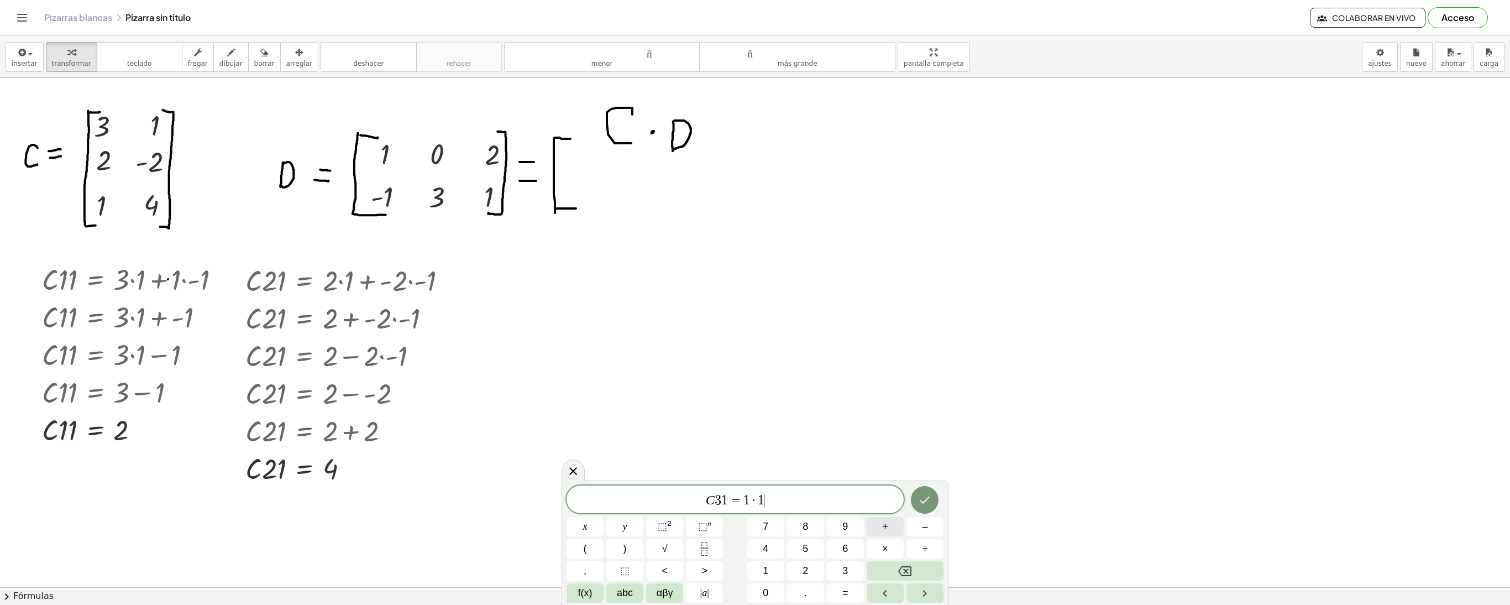
click at [883, 526] on span "+" at bounding box center [885, 526] width 6 height 15
click at [219, 276] on div at bounding box center [223, 280] width 12 height 12
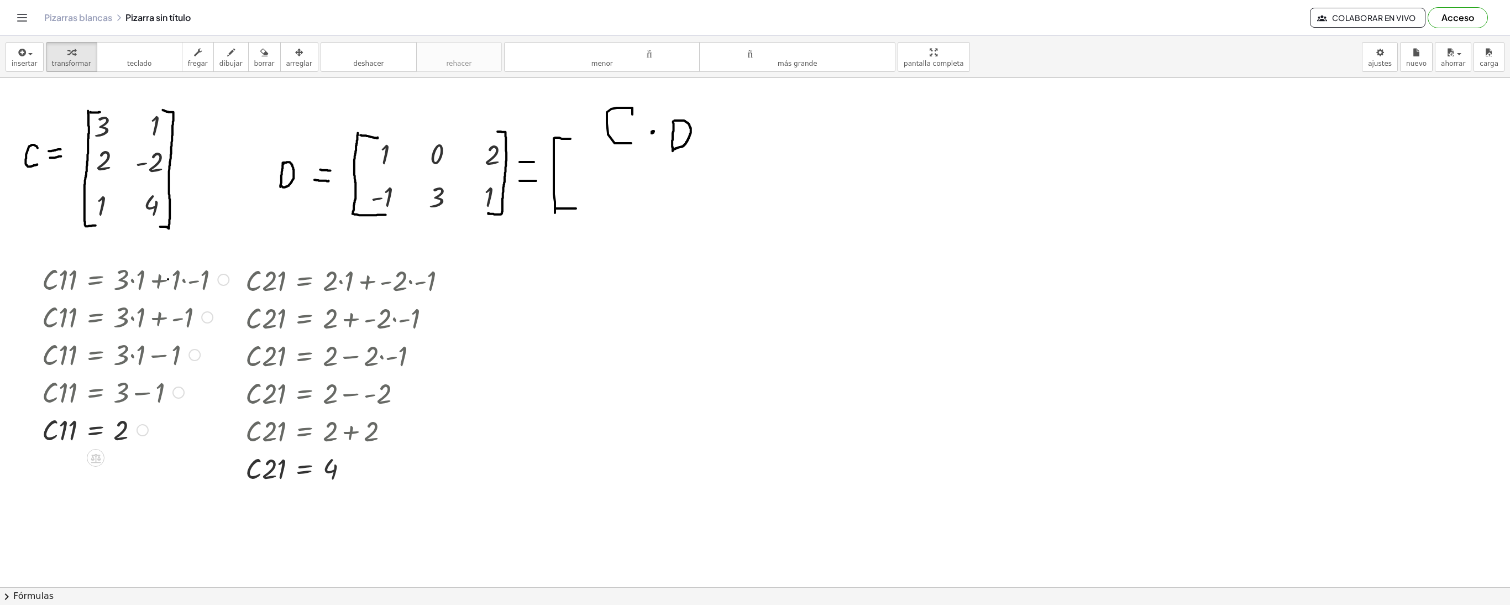
click at [175, 290] on div at bounding box center [135, 279] width 198 height 38
click at [222, 279] on div "Regresa a esta línea Copiar línea como LaTeX Derivación de copia como LaTeX" at bounding box center [223, 280] width 12 height 12
click at [181, 279] on div at bounding box center [135, 279] width 198 height 38
click at [94, 282] on div at bounding box center [135, 279] width 198 height 38
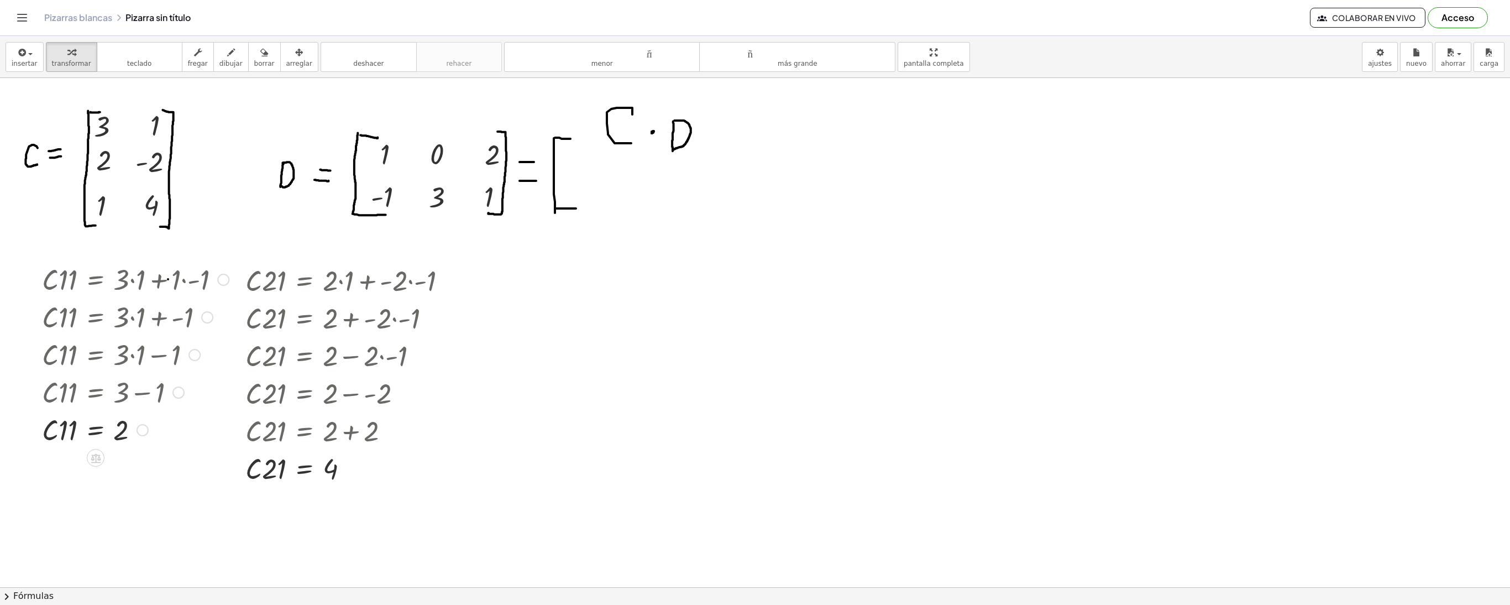
click at [94, 282] on div at bounding box center [135, 279] width 198 height 38
click at [169, 284] on div at bounding box center [135, 279] width 198 height 38
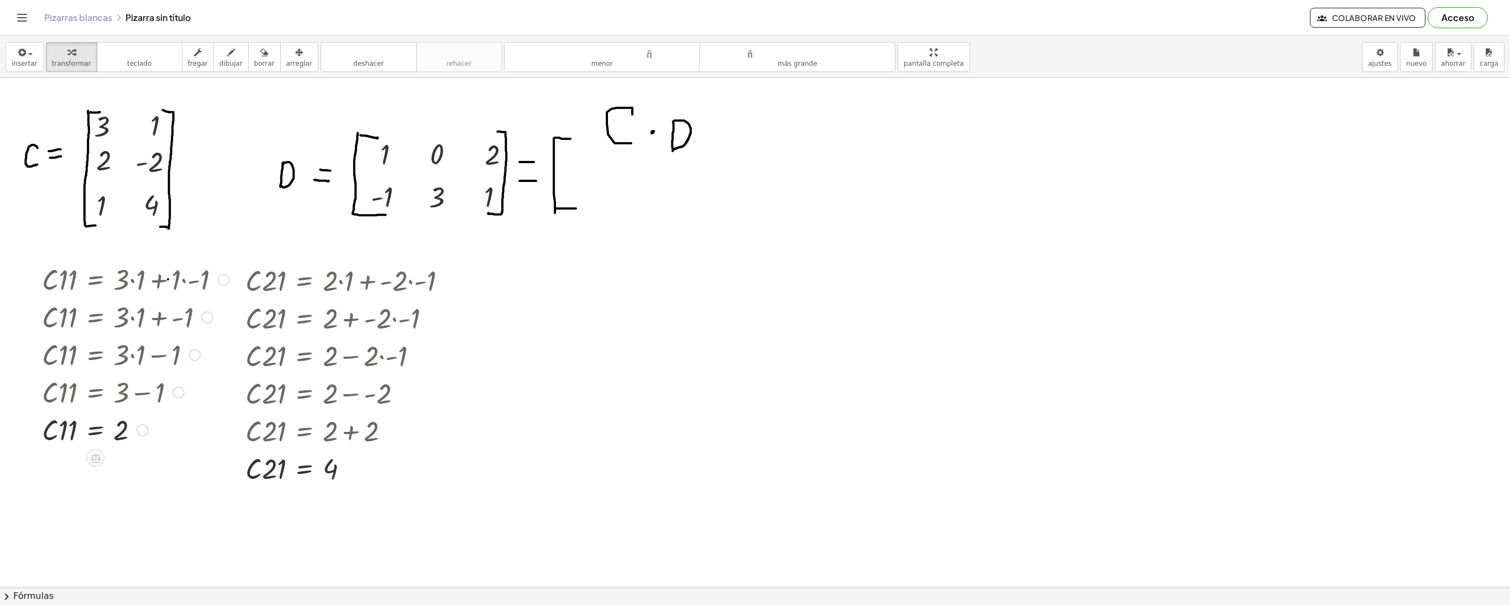
click at [169, 284] on div at bounding box center [135, 279] width 198 height 38
click at [54, 280] on div at bounding box center [135, 279] width 198 height 38
drag, startPoint x: 21, startPoint y: 275, endPoint x: 220, endPoint y: 279, distance: 199.0
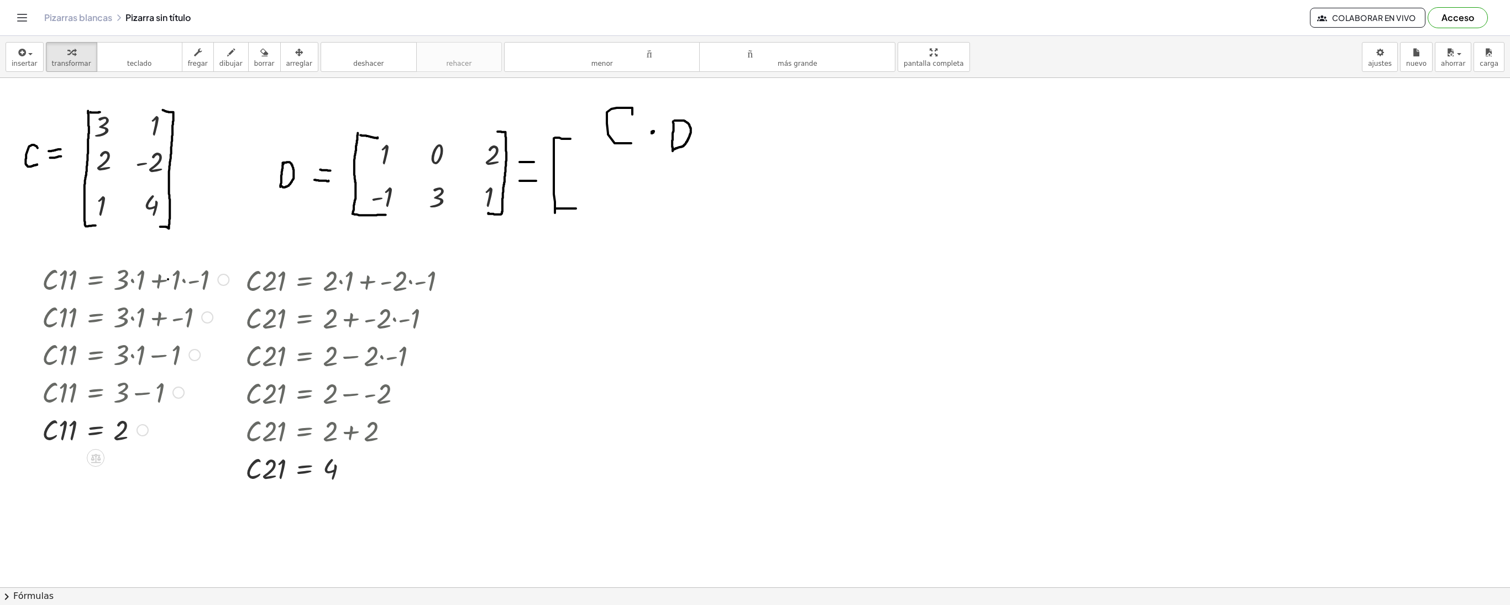
click at [220, 279] on div "Regresa a esta línea Copiar línea como LaTeX Derivación de copia como LaTeX" at bounding box center [223, 280] width 12 height 12
click at [259, 266] on font "Regresa a esta línea" at bounding box center [282, 262] width 71 height 9
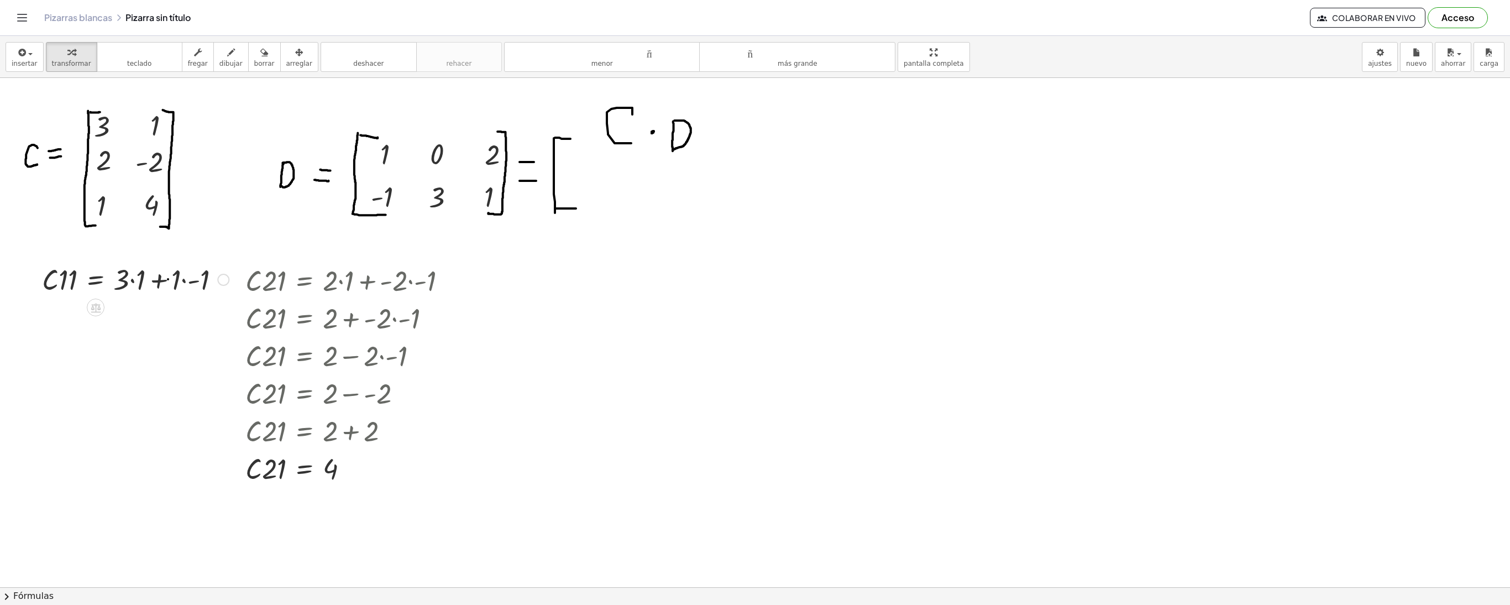
click at [219, 281] on div "Regresa a esta línea Copiar línea como LaTeX Derivación de copia como LaTeX" at bounding box center [223, 280] width 12 height 12
click at [255, 240] on li "Arreglar un error" at bounding box center [303, 246] width 119 height 17
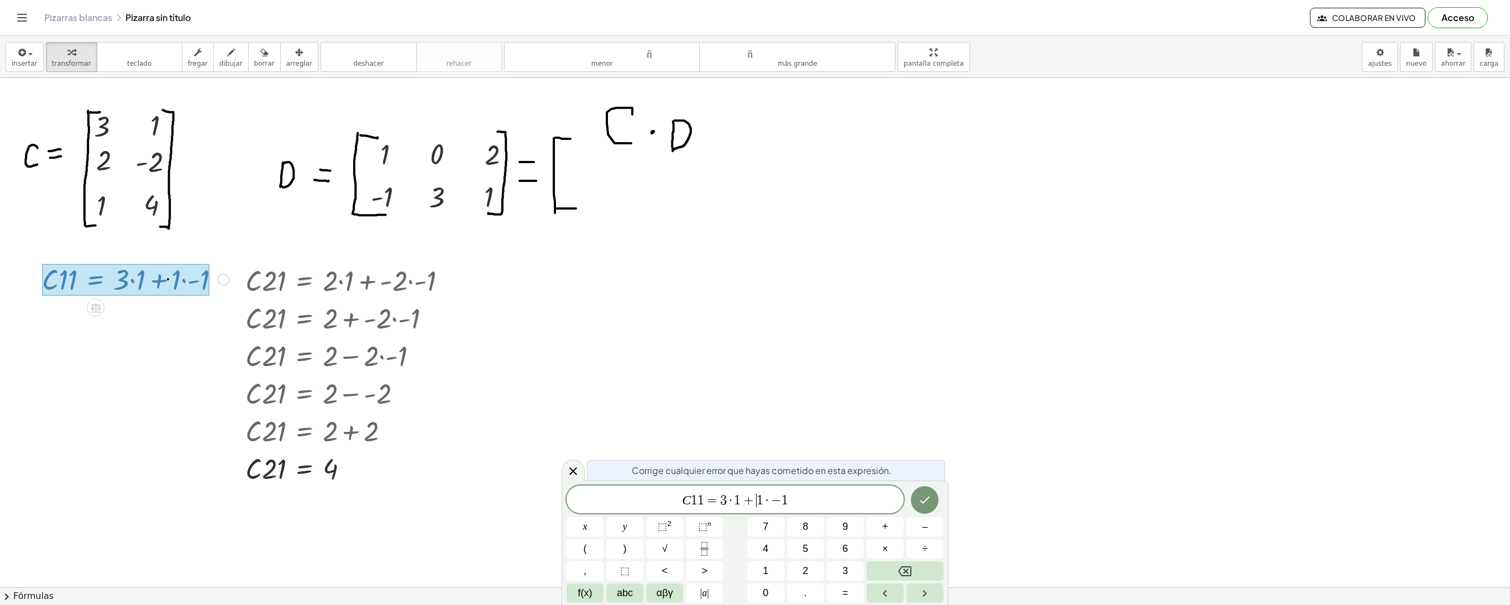
click at [755, 501] on span "C 1 1 = 3 · 1 + ​ 1 · − 1" at bounding box center [735, 499] width 337 height 15
click at [935, 521] on button "–" at bounding box center [924, 526] width 37 height 19
click at [921, 500] on icon "Hecho" at bounding box center [924, 499] width 13 height 13
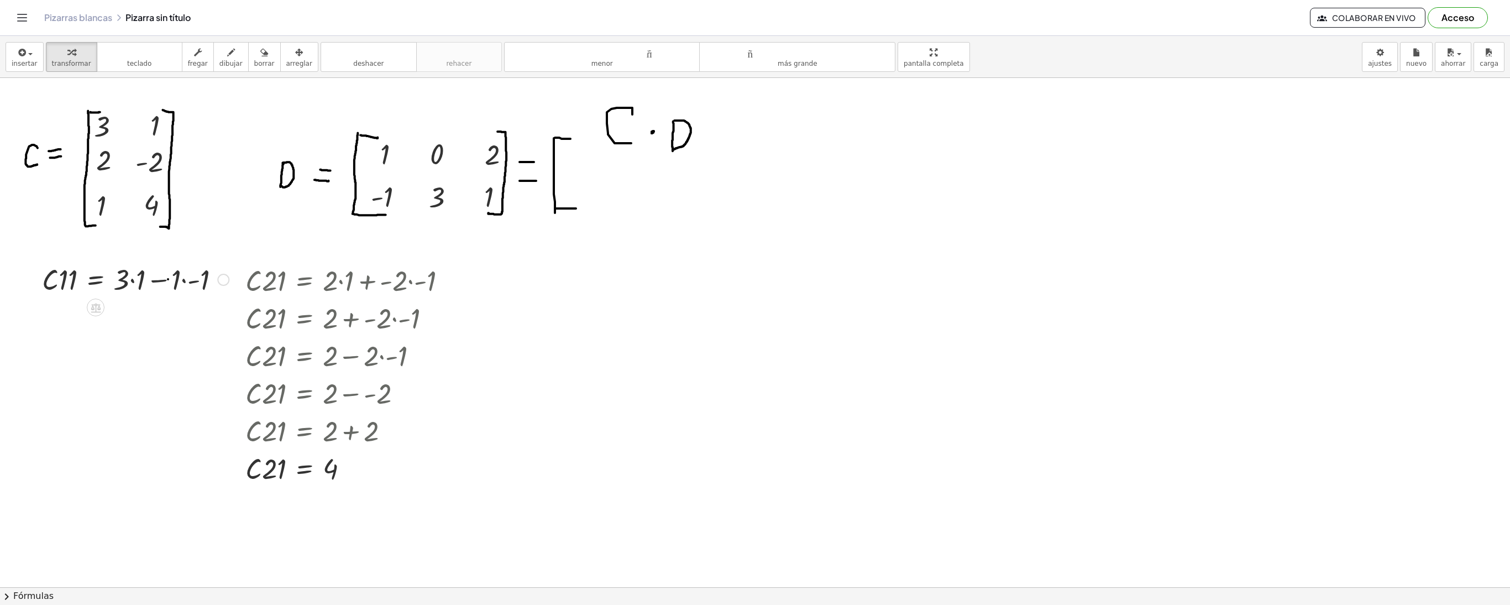
click at [143, 293] on div at bounding box center [135, 279] width 198 height 38
click at [148, 318] on div at bounding box center [135, 316] width 198 height 38
click at [178, 326] on div at bounding box center [135, 316] width 198 height 38
click at [145, 321] on div at bounding box center [135, 316] width 198 height 38
click at [130, 324] on div at bounding box center [135, 316] width 198 height 38
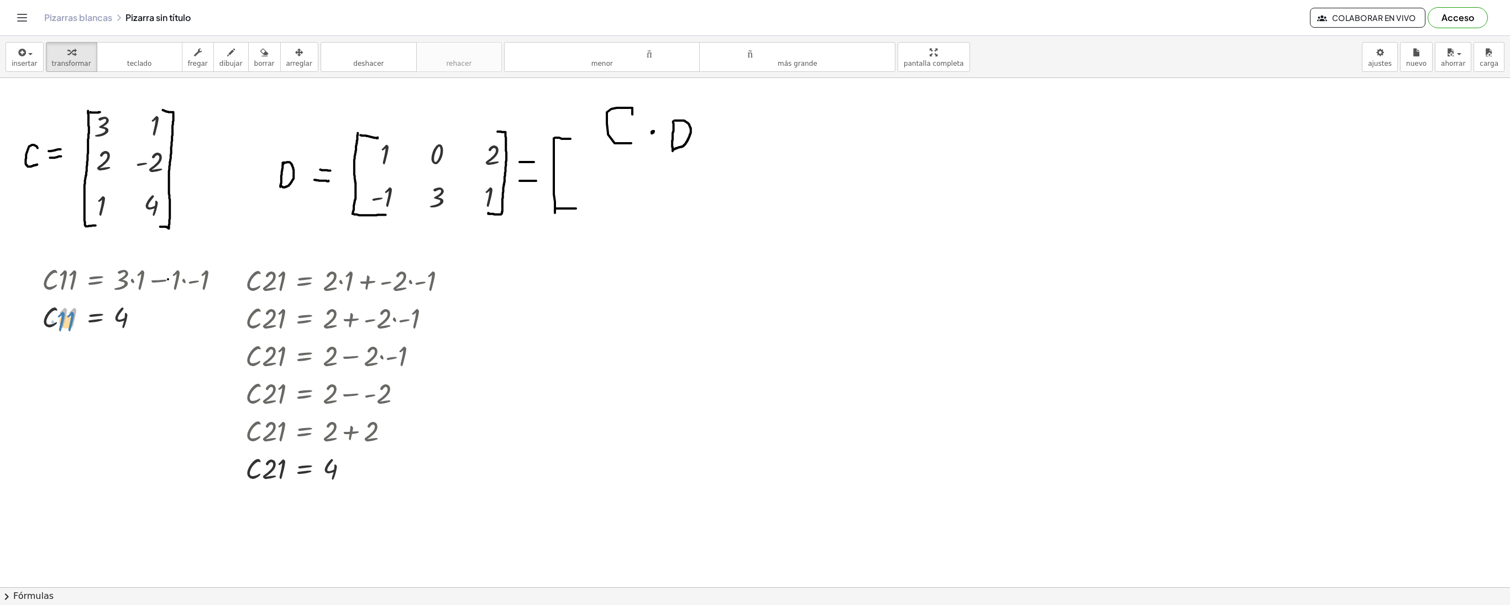
click at [62, 323] on div at bounding box center [135, 316] width 198 height 38
click at [85, 324] on div at bounding box center [135, 316] width 198 height 38
click at [93, 318] on div at bounding box center [135, 316] width 198 height 38
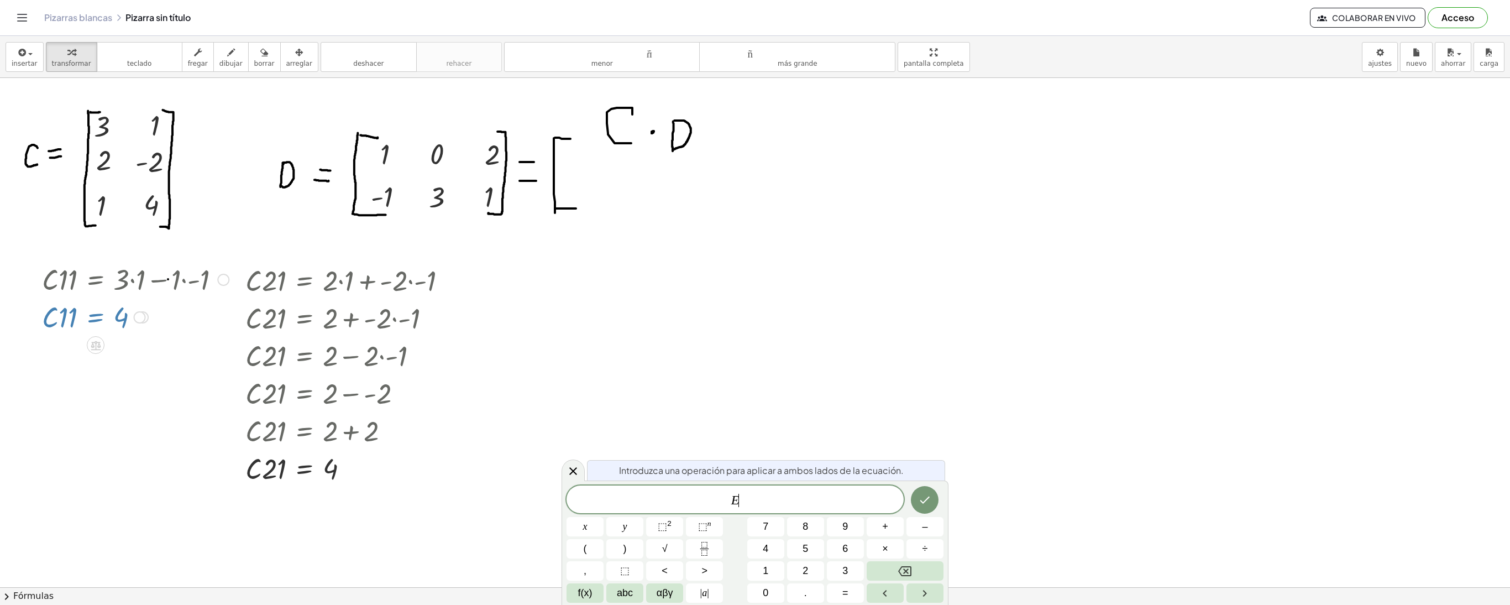
click at [222, 280] on div at bounding box center [223, 280] width 12 height 12
click at [245, 265] on li "Regresa a esta línea" at bounding box center [303, 262] width 119 height 17
click at [150, 283] on div at bounding box center [135, 279] width 198 height 38
click at [132, 287] on div at bounding box center [135, 279] width 198 height 38
click at [174, 287] on div at bounding box center [135, 279] width 198 height 38
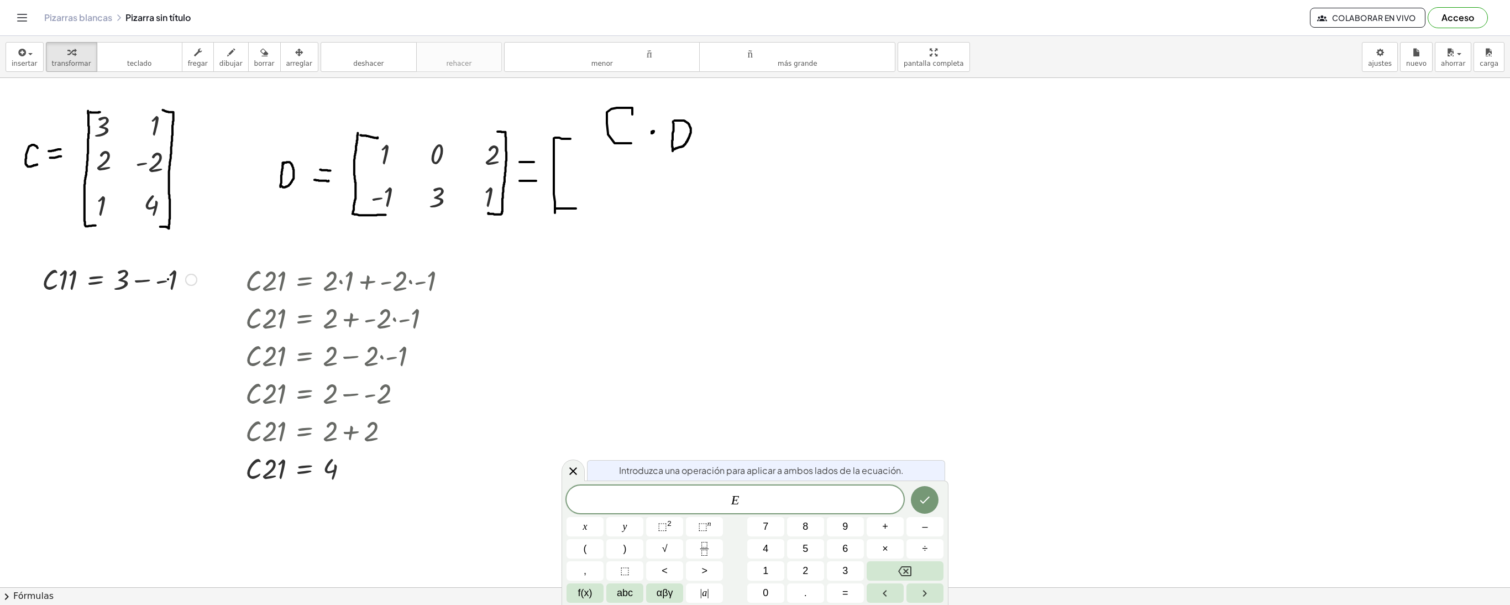
click at [151, 282] on div at bounding box center [135, 279] width 198 height 38
click at [136, 277] on div at bounding box center [135, 279] width 198 height 38
click at [96, 280] on div "· C · 11 = 4 Regresa a esta línea Copiar línea como LaTeX Derivación de copia c…" at bounding box center [96, 280] width 0 height 0
click at [136, 275] on div at bounding box center [140, 280] width 12 height 12
click at [134, 307] on div "· C · 11 = + · 3 · 1 − · 1 · - 1 · C · 11 = + 3 − · 1 · - 1 · C · 11 = + 3 − - …" at bounding box center [131, 297] width 212 height 81
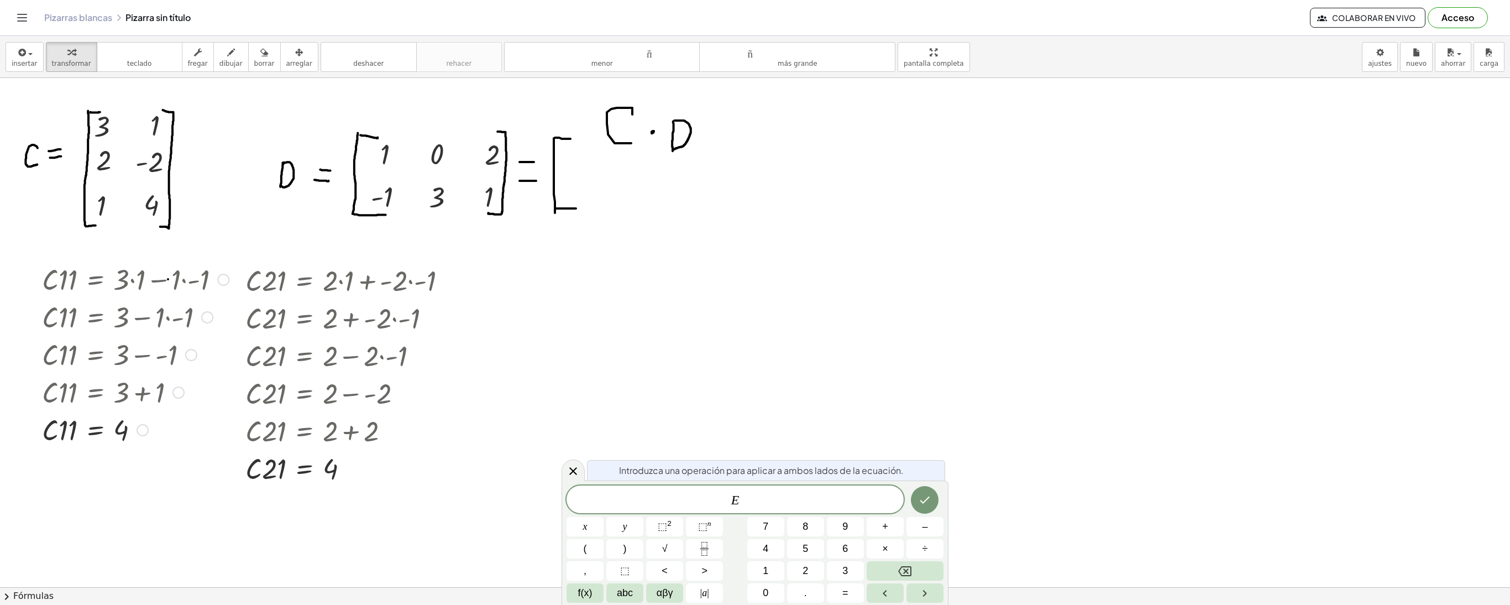
drag, startPoint x: 134, startPoint y: 281, endPoint x: 132, endPoint y: 458, distance: 176.9
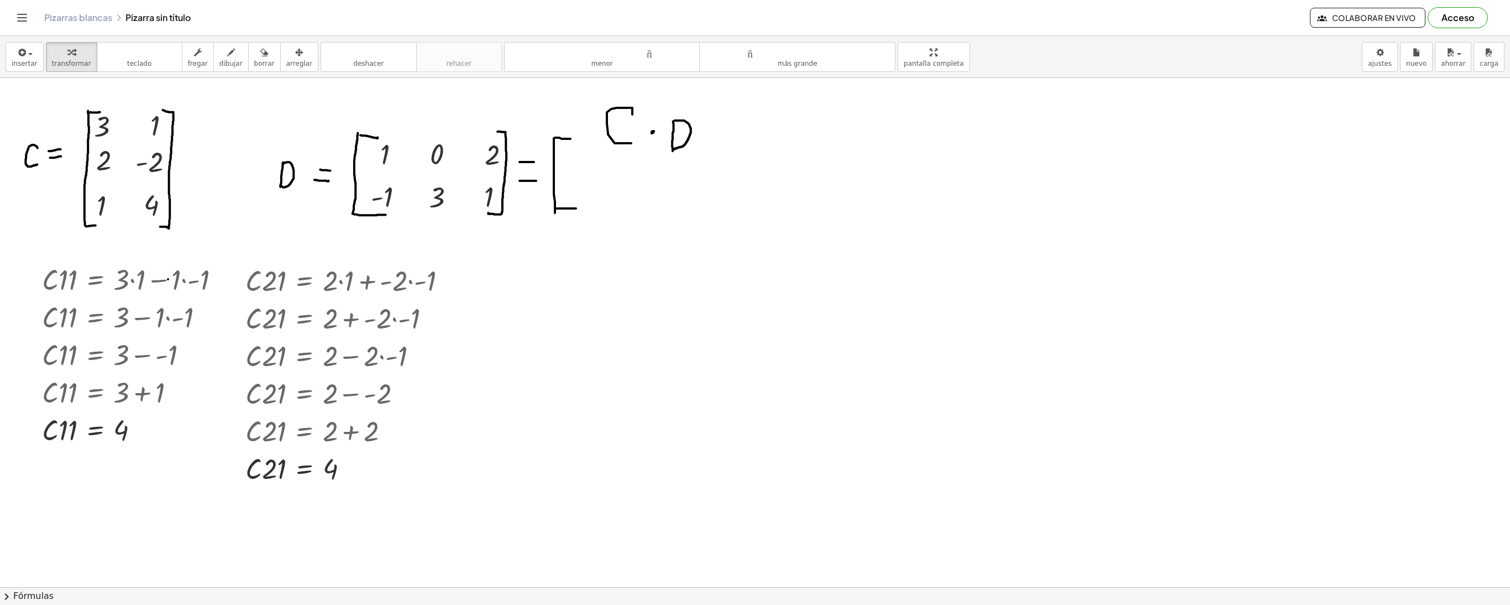
drag, startPoint x: 556, startPoint y: 295, endPoint x: 665, endPoint y: 427, distance: 171.1
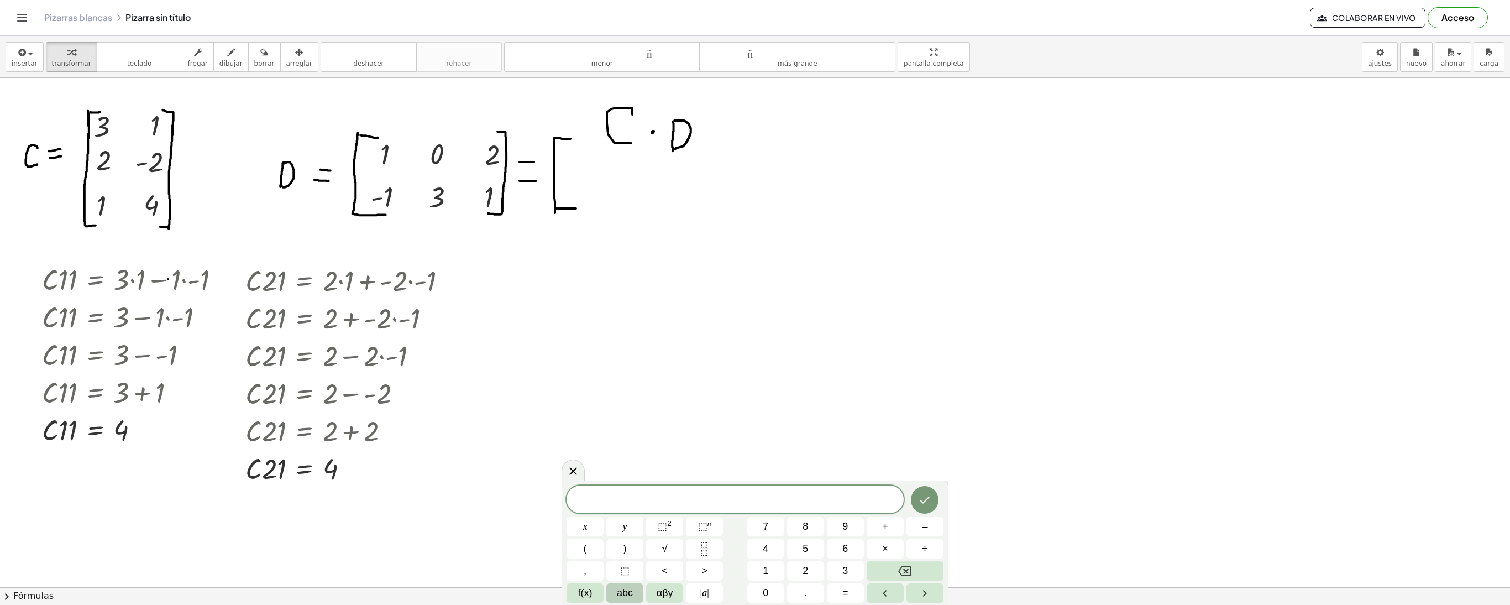
click at [623, 584] on button "abc" at bounding box center [624, 592] width 37 height 19
click at [829, 592] on button "⇧" at bounding box center [838, 592] width 28 height 19
click at [686, 588] on font "do" at bounding box center [690, 592] width 15 height 11
click at [632, 531] on button "3" at bounding box center [648, 526] width 55 height 19
click at [574, 518] on button "1" at bounding box center [579, 526] width 24 height 19
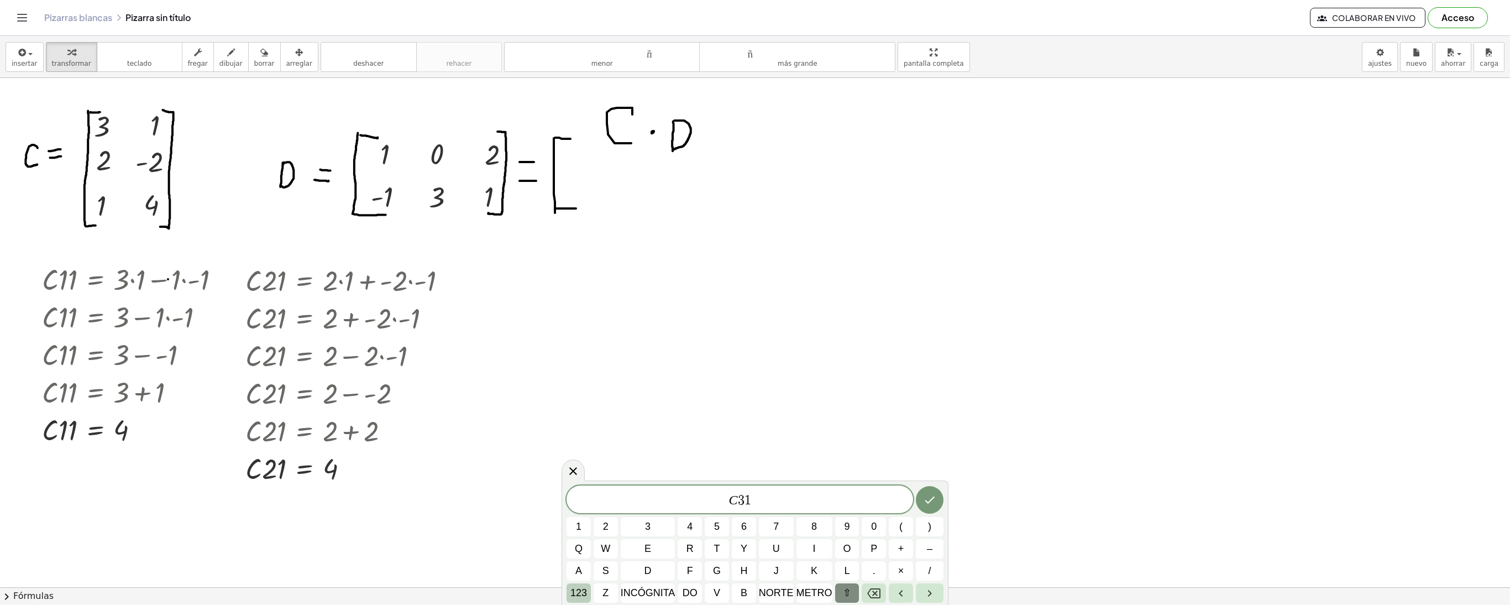
click at [579, 594] on font "123" at bounding box center [578, 592] width 17 height 11
click at [835, 597] on button "=" at bounding box center [845, 592] width 37 height 19
click at [783, 579] on button "1" at bounding box center [765, 570] width 37 height 19
click at [884, 541] on span "×" at bounding box center [885, 548] width 6 height 15
click at [757, 577] on button "1" at bounding box center [765, 570] width 37 height 19
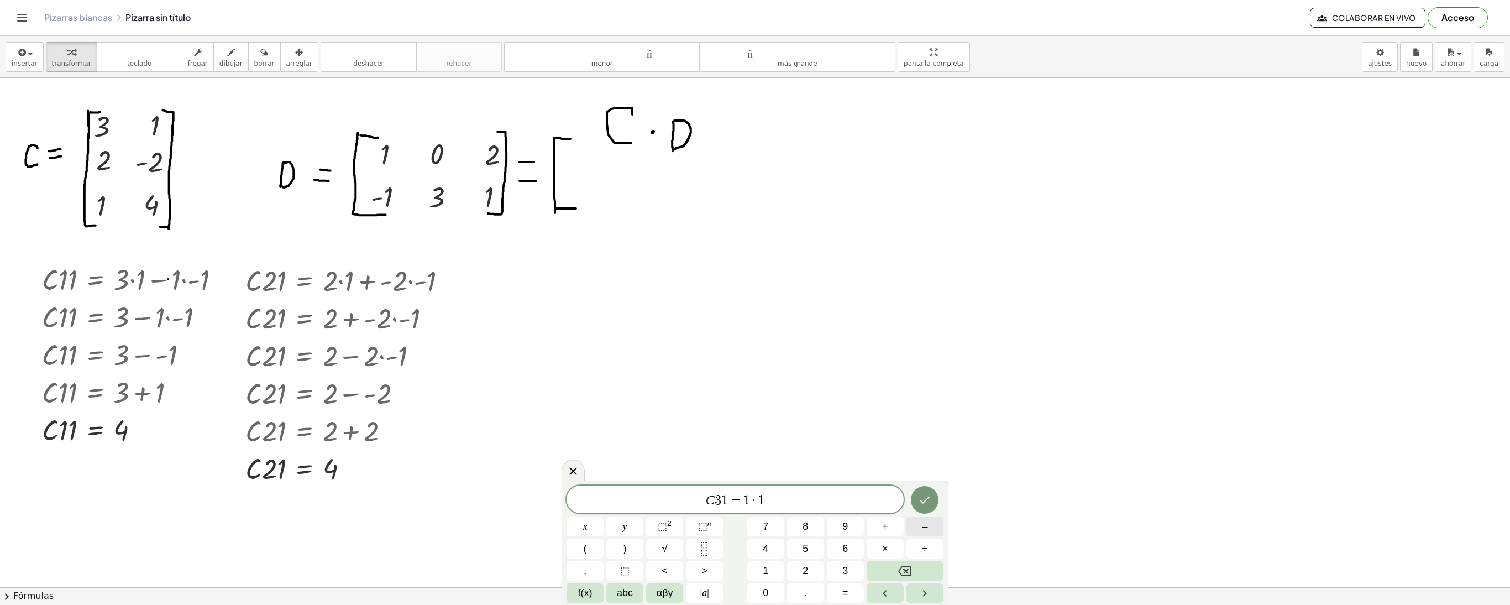
click at [927, 534] on button "–" at bounding box center [924, 526] width 37 height 19
click at [772, 556] on button "4" at bounding box center [765, 548] width 37 height 19
click at [890, 554] on button "×" at bounding box center [885, 548] width 37 height 19
click at [932, 521] on button "–" at bounding box center [924, 526] width 37 height 19
click at [770, 564] on button "1" at bounding box center [765, 570] width 37 height 19
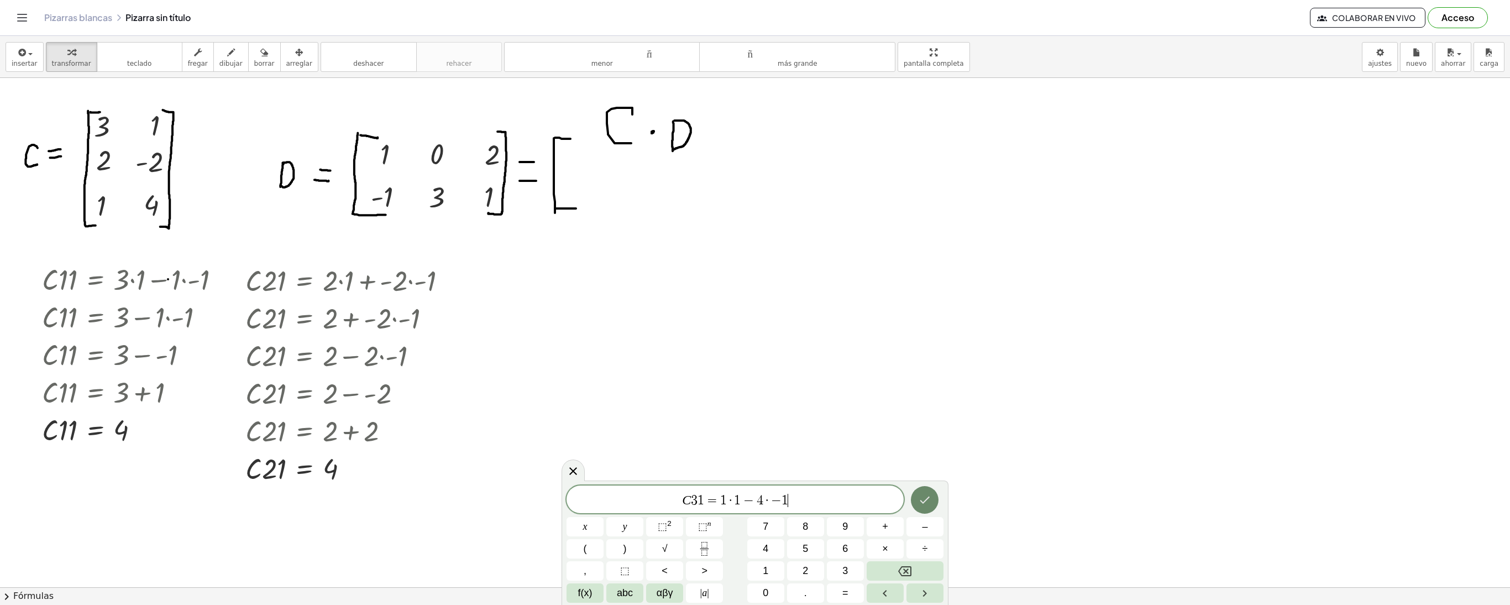
click at [920, 506] on button "Hecho" at bounding box center [925, 500] width 28 height 28
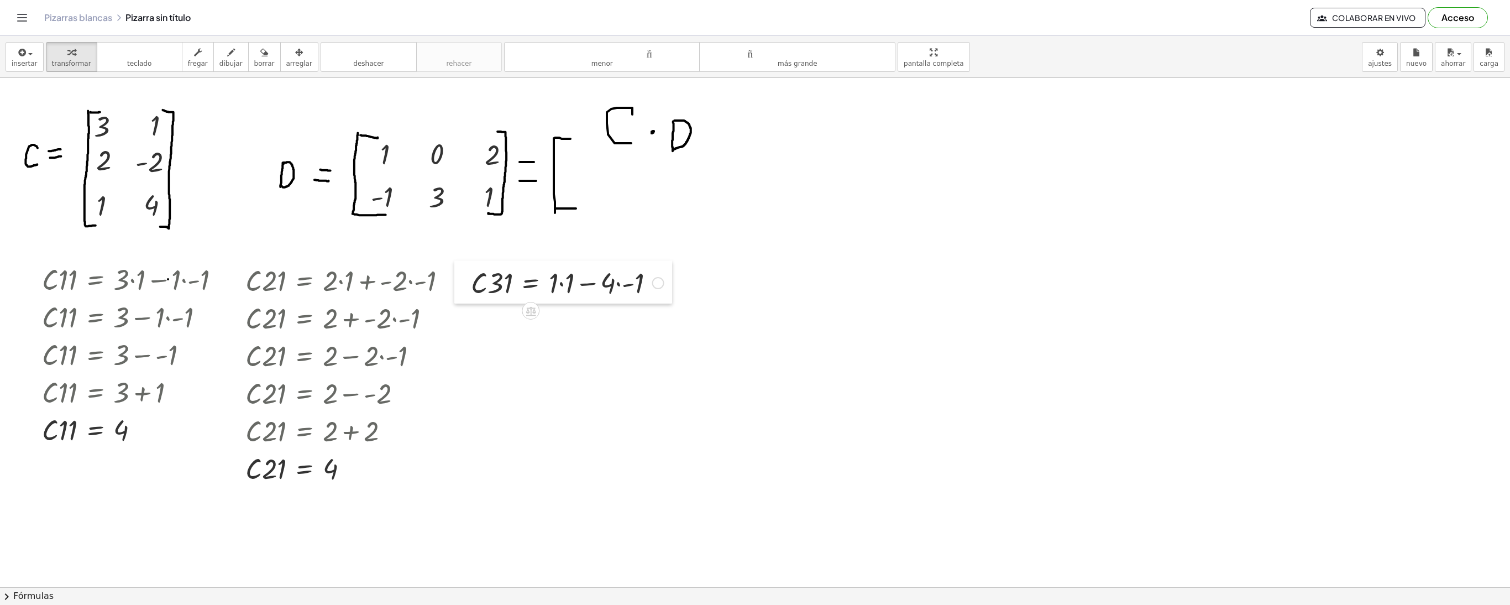
drag, startPoint x: 668, startPoint y: 450, endPoint x: 457, endPoint y: 285, distance: 267.8
click at [457, 285] on div at bounding box center [462, 281] width 17 height 43
click at [606, 286] on div at bounding box center [567, 282] width 204 height 38
click at [618, 284] on div at bounding box center [567, 282] width 204 height 38
click at [594, 284] on div at bounding box center [558, 282] width 187 height 38
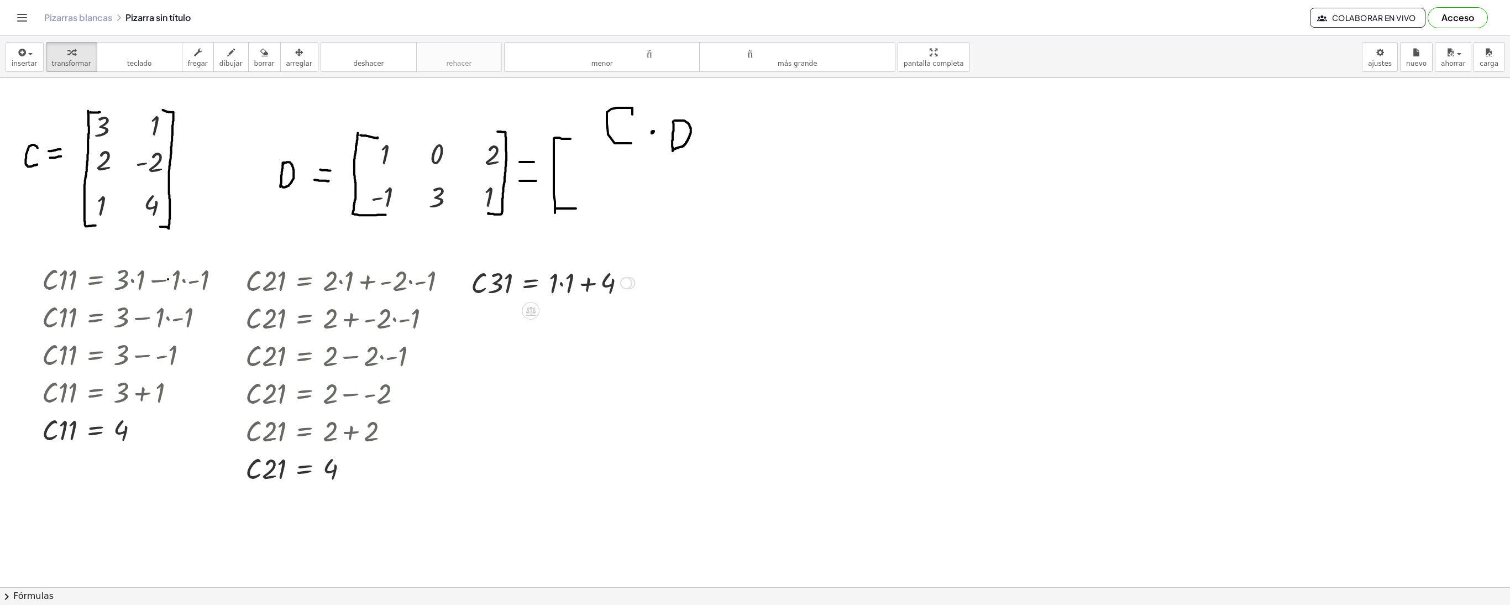
click at [571, 285] on div at bounding box center [552, 282] width 175 height 38
click at [570, 279] on div at bounding box center [544, 282] width 159 height 38
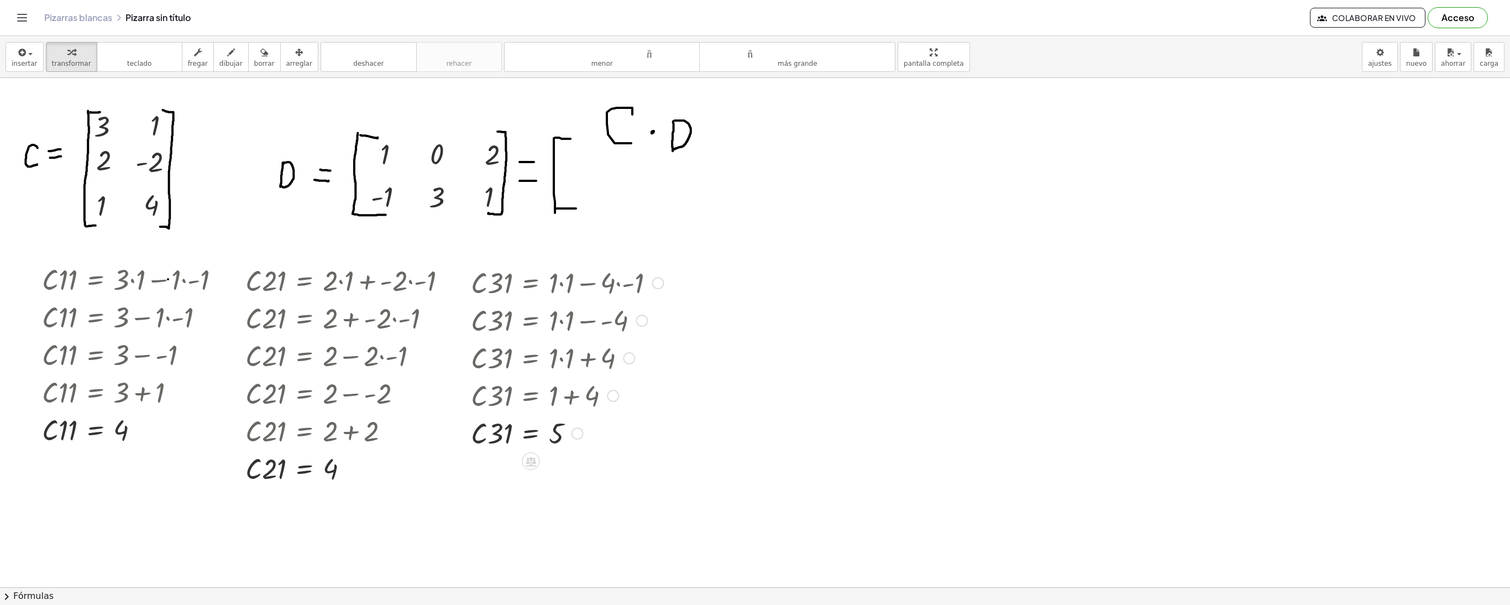
drag, startPoint x: 570, startPoint y: 282, endPoint x: 570, endPoint y: 454, distance: 172.4
click at [570, 454] on div "· C · 31 = + · 1 · 1 − · 4 · - 1 · C · 31 = + · 1 · 1 − - 4 · C · 31 = + · 1 · …" at bounding box center [563, 356] width 218 height 193
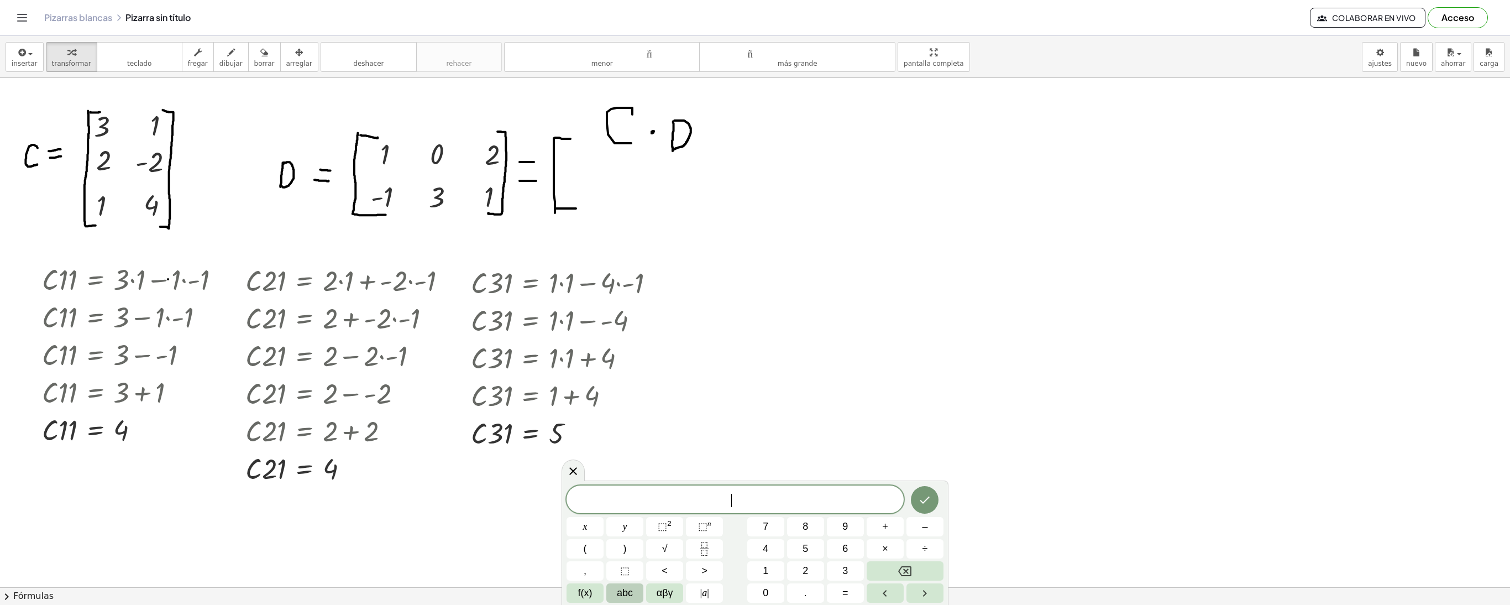
click at [617, 591] on span "abc" at bounding box center [625, 592] width 16 height 15
click at [836, 600] on button "⇧" at bounding box center [838, 592] width 28 height 19
click at [683, 585] on span "do" at bounding box center [690, 592] width 15 height 15
click at [571, 527] on button "1" at bounding box center [579, 526] width 24 height 19
click at [605, 527] on span "2" at bounding box center [606, 526] width 6 height 15
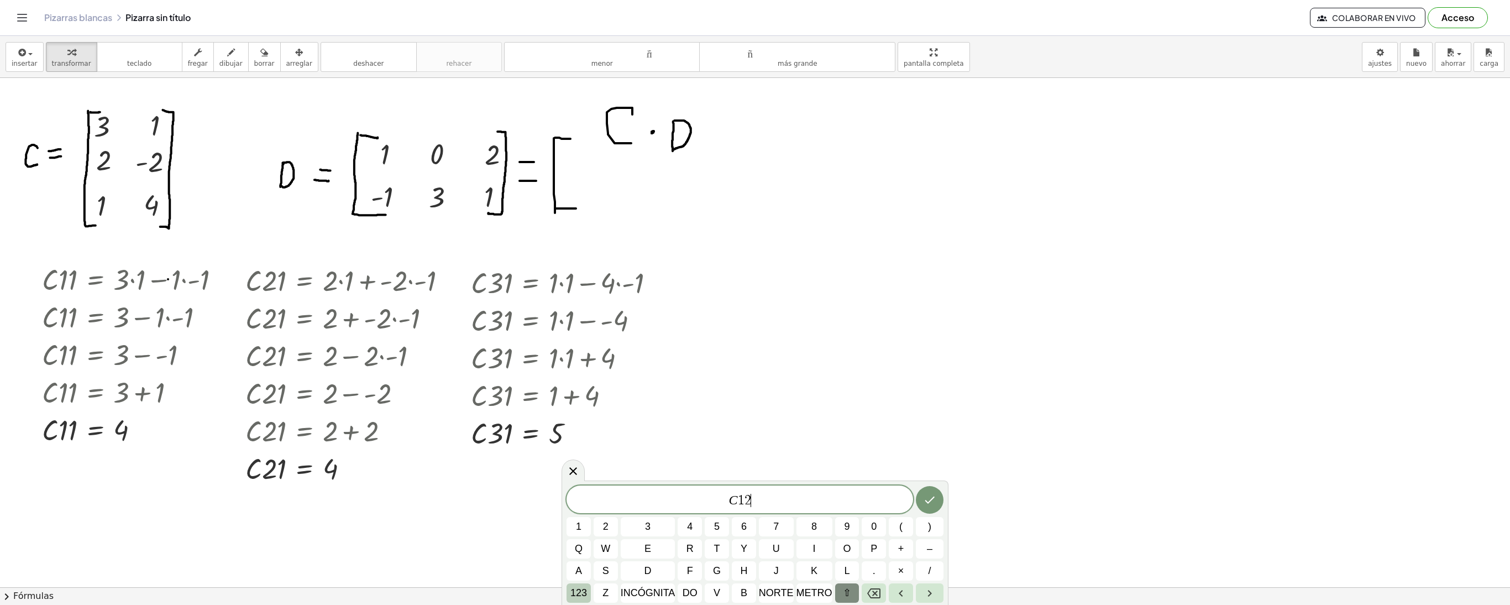
click at [579, 589] on font "123" at bounding box center [578, 592] width 17 height 11
click at [839, 591] on button "=" at bounding box center [845, 592] width 37 height 19
click at [842, 569] on span "3" at bounding box center [845, 570] width 6 height 15
click at [891, 545] on button "×" at bounding box center [885, 548] width 37 height 19
click at [764, 588] on span "0" at bounding box center [766, 592] width 6 height 15
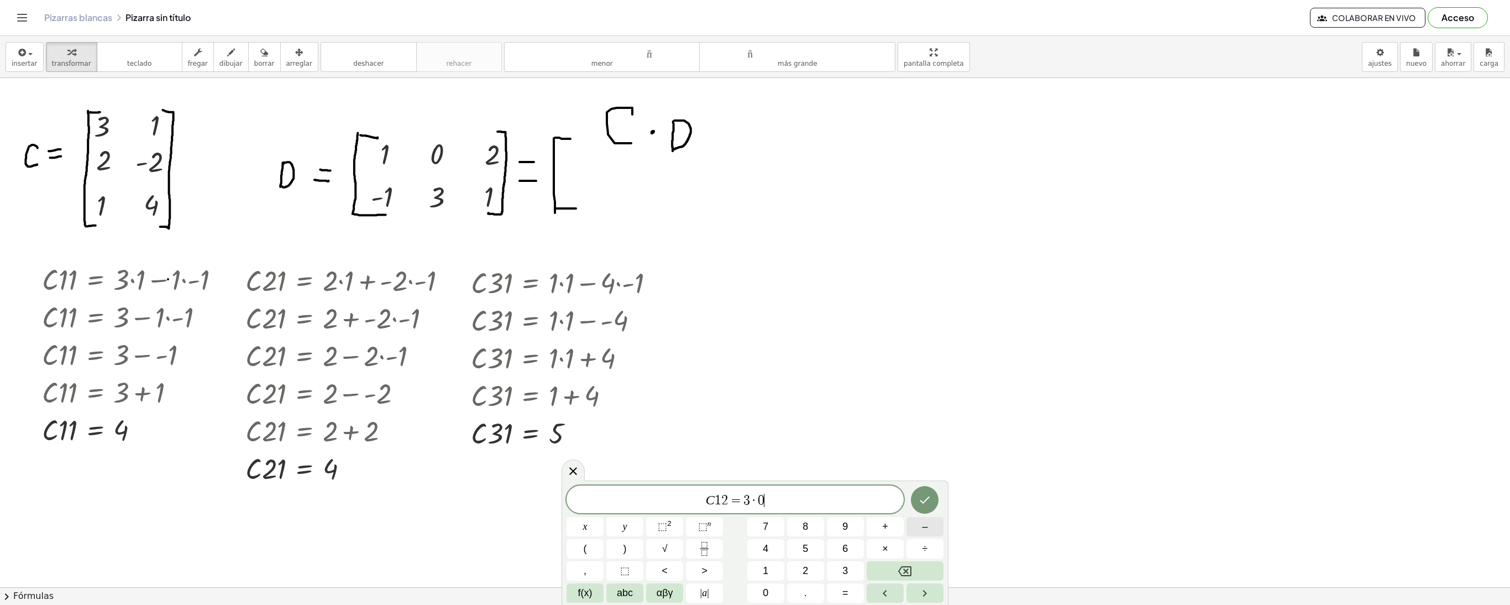
click at [931, 527] on button "–" at bounding box center [924, 526] width 37 height 19
click at [592, 284] on div at bounding box center [567, 282] width 204 height 38
click at [580, 282] on div at bounding box center [567, 282] width 204 height 38
click at [156, 284] on div at bounding box center [135, 279] width 198 height 38
click at [222, 282] on div at bounding box center [223, 280] width 12 height 12
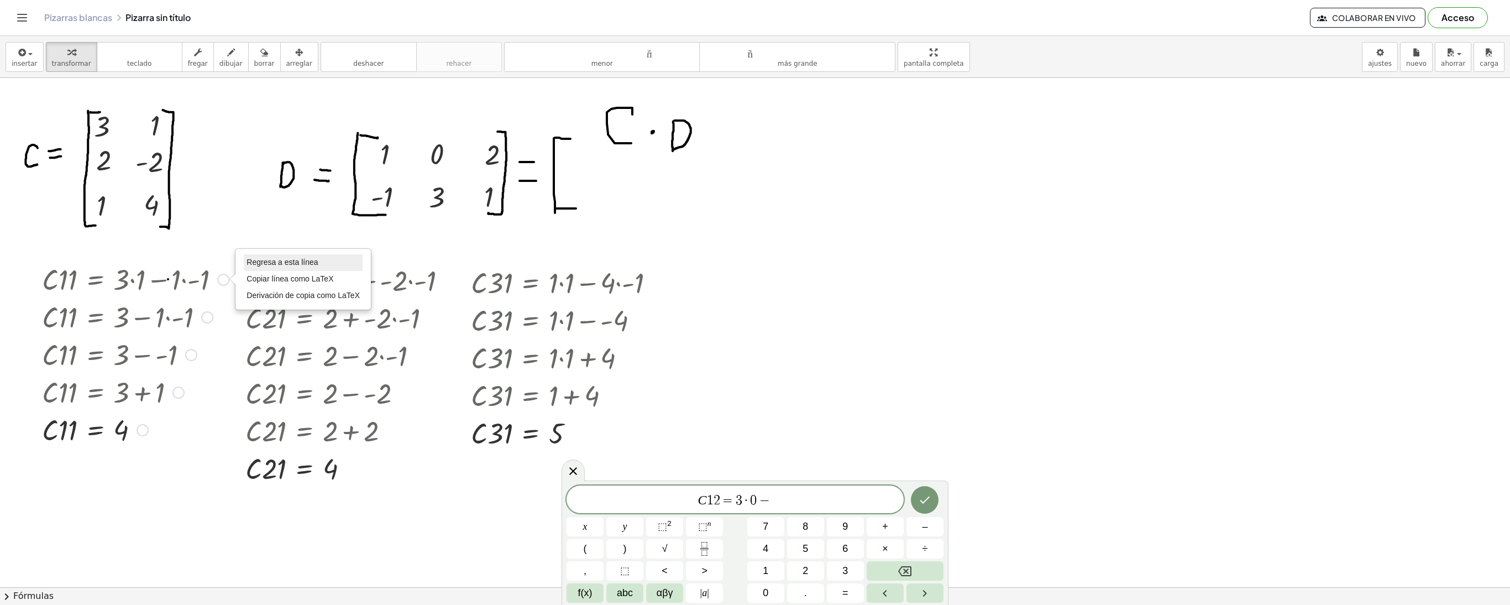
click at [260, 261] on font "Regresa a esta línea" at bounding box center [282, 262] width 71 height 9
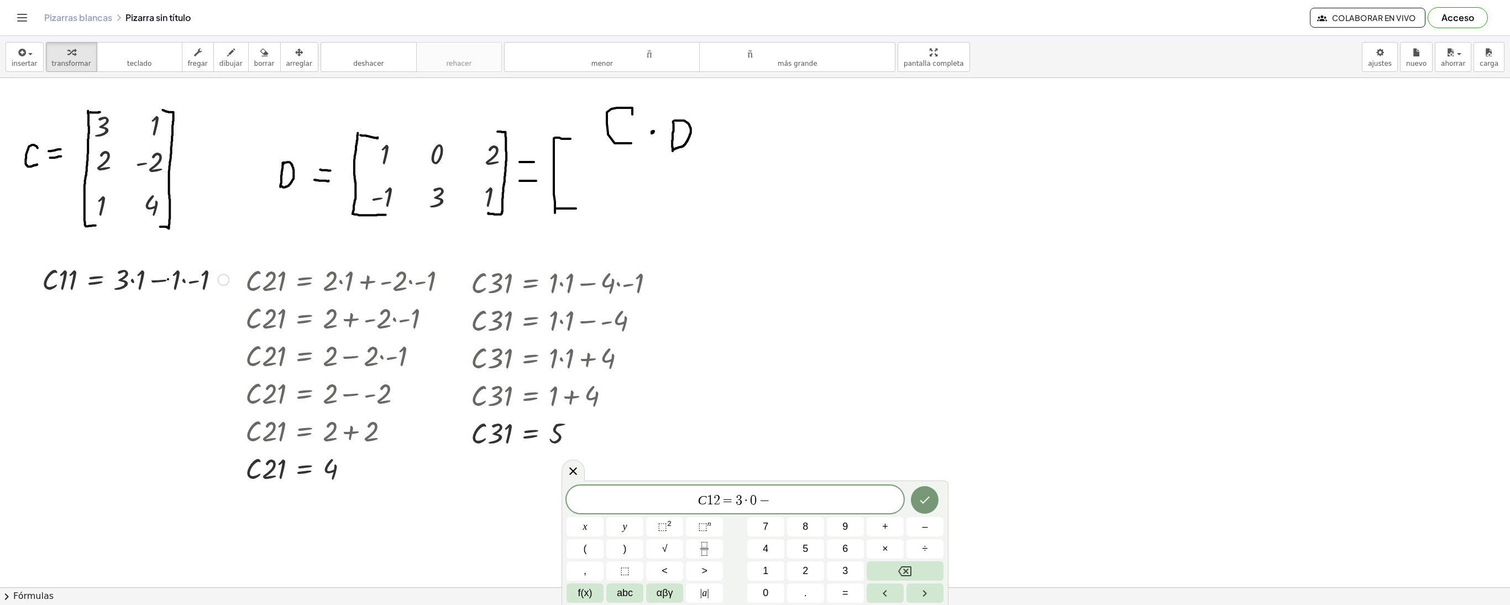
click at [221, 280] on div "Regresa a esta línea Copiar línea como LaTeX Derivación de copia como LaTeX" at bounding box center [223, 280] width 12 height 12
click at [248, 254] on li "Arreglar un error" at bounding box center [303, 246] width 119 height 17
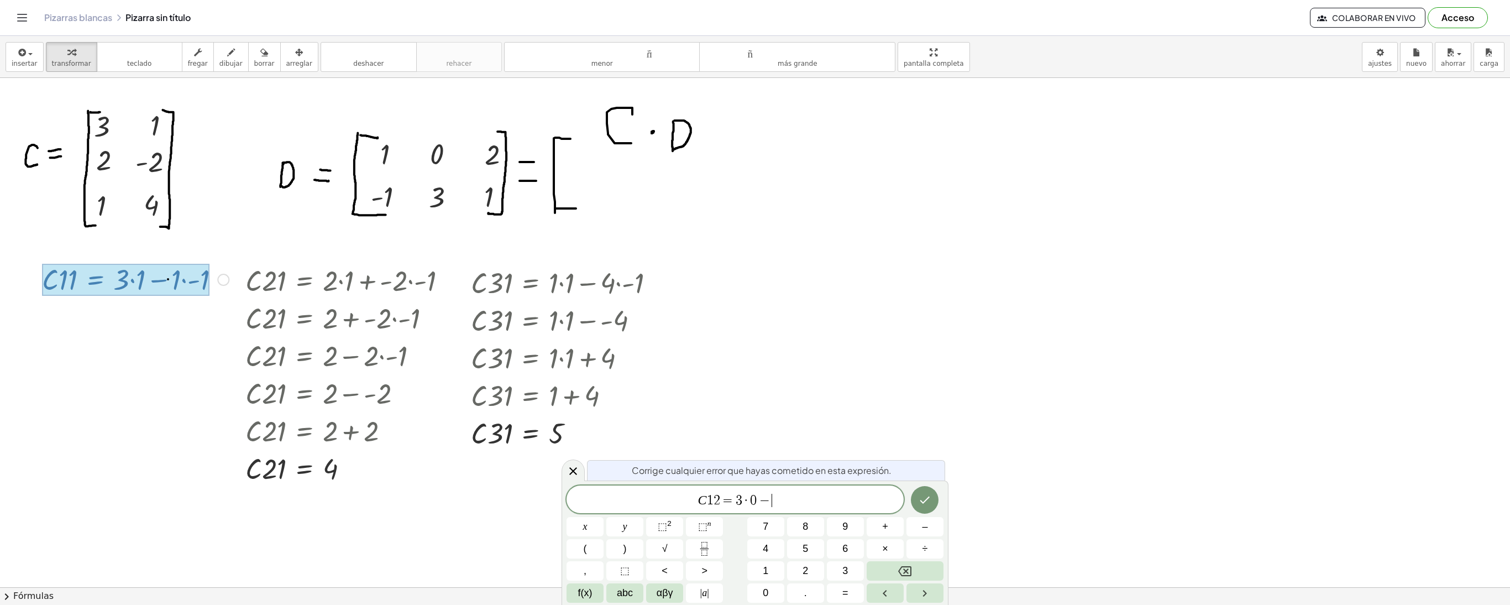
click at [219, 275] on div "Arreglar un error Línea de transformación Copiar línea como LaTeX Derivación de…" at bounding box center [223, 280] width 12 height 12
click at [254, 241] on li "Arreglar un error" at bounding box center [303, 246] width 119 height 17
click at [753, 503] on span "−" at bounding box center [749, 500] width 16 height 13
click at [891, 517] on button "+" at bounding box center [885, 526] width 37 height 19
click at [913, 497] on button "Hecho" at bounding box center [925, 500] width 28 height 28
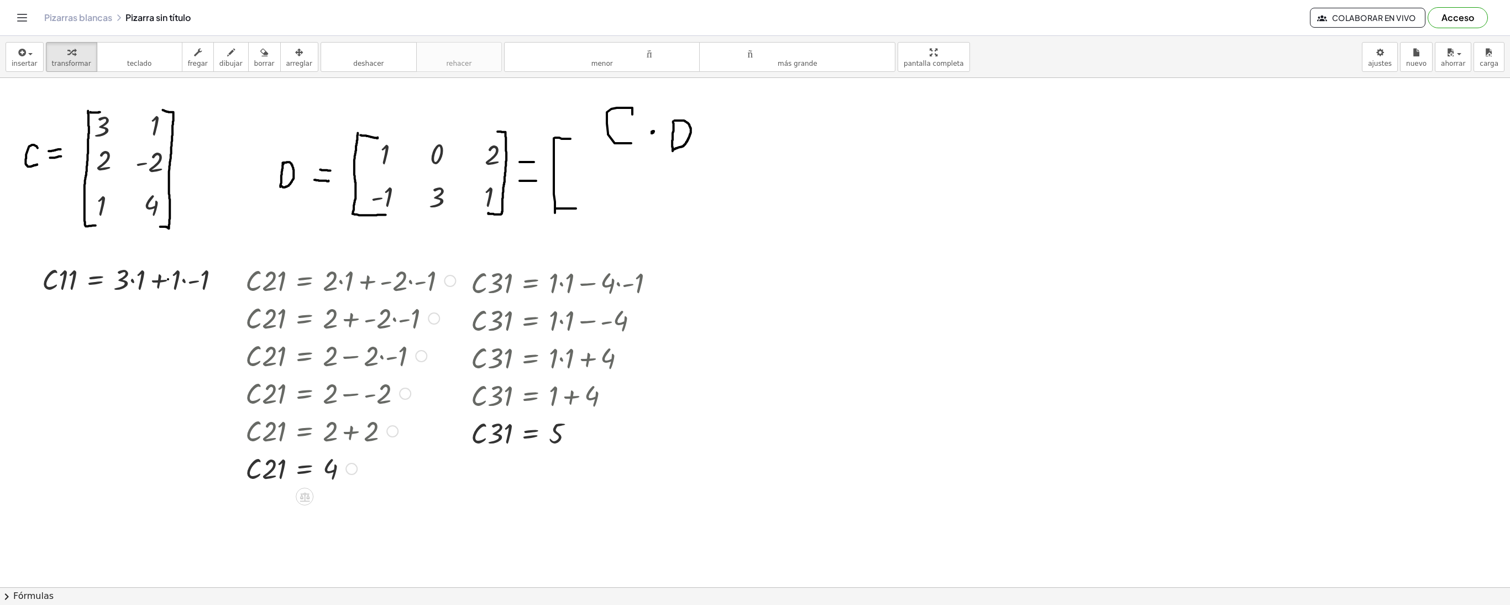
click at [452, 276] on div at bounding box center [450, 281] width 12 height 12
click at [495, 256] on div "Regresa a esta línea Copiar línea como LaTeX Derivación de copia como LaTeX" at bounding box center [530, 280] width 134 height 60
click at [495, 260] on li "Regresa a esta línea" at bounding box center [529, 263] width 119 height 17
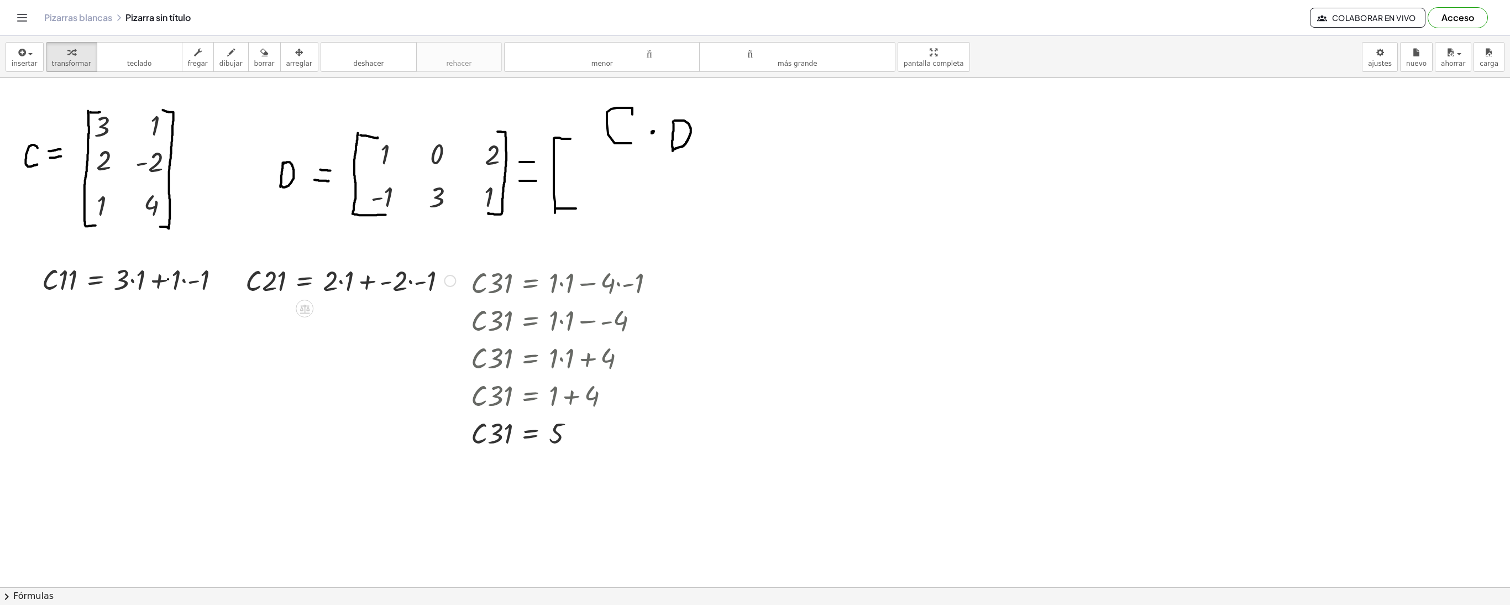
click at [449, 282] on div "Regresa a esta línea Copiar línea como LaTeX Derivación de copia como LaTeX" at bounding box center [450, 281] width 12 height 12
click at [492, 247] on font "Arreglar un error" at bounding box center [501, 246] width 57 height 9
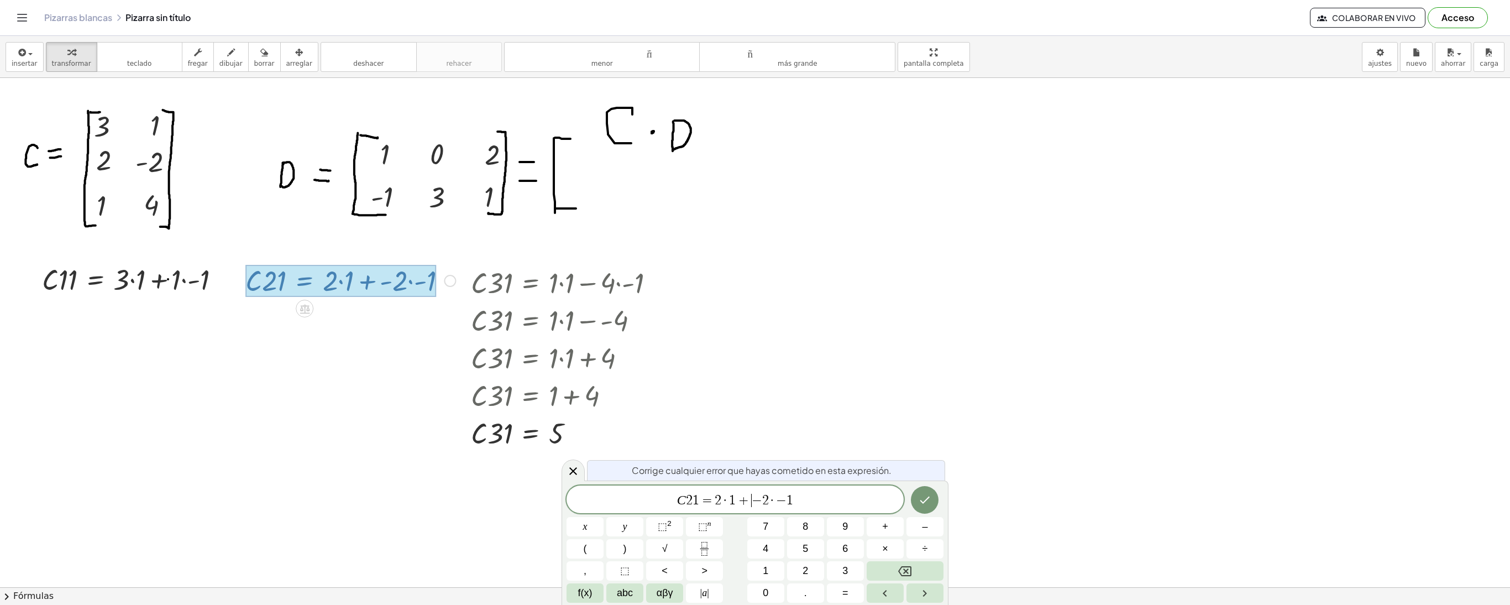
click at [747, 505] on span "+" at bounding box center [744, 500] width 16 height 13
click at [734, 503] on span "C 2 1 = 2 · ​ 1 − 2 · − 1" at bounding box center [735, 499] width 337 height 15
click at [790, 496] on span "C 2 1 = 2 · 1 − 2 · − 1 ​" at bounding box center [735, 499] width 337 height 15
click at [924, 505] on icon "Hecho" at bounding box center [924, 499] width 13 height 13
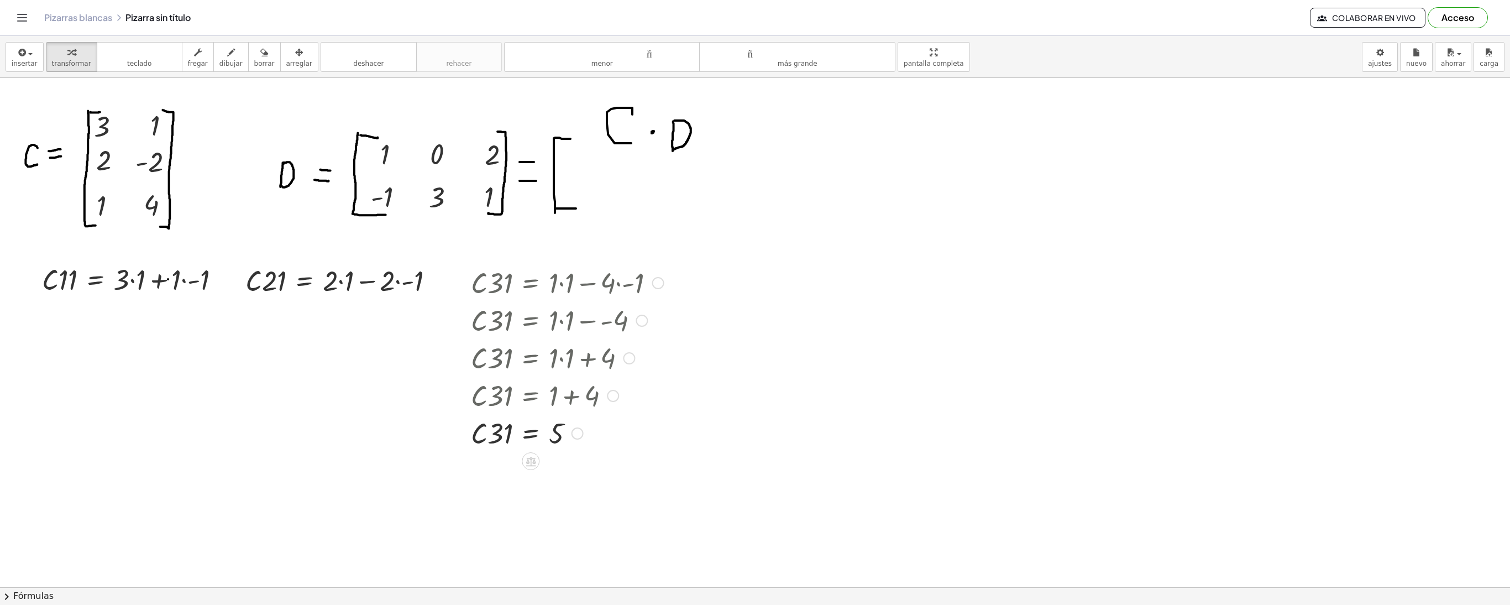
click at [653, 276] on div at bounding box center [567, 282] width 204 height 38
click at [657, 286] on div at bounding box center [658, 283] width 12 height 12
click at [692, 265] on font "Regresa a esta línea" at bounding box center [716, 265] width 71 height 9
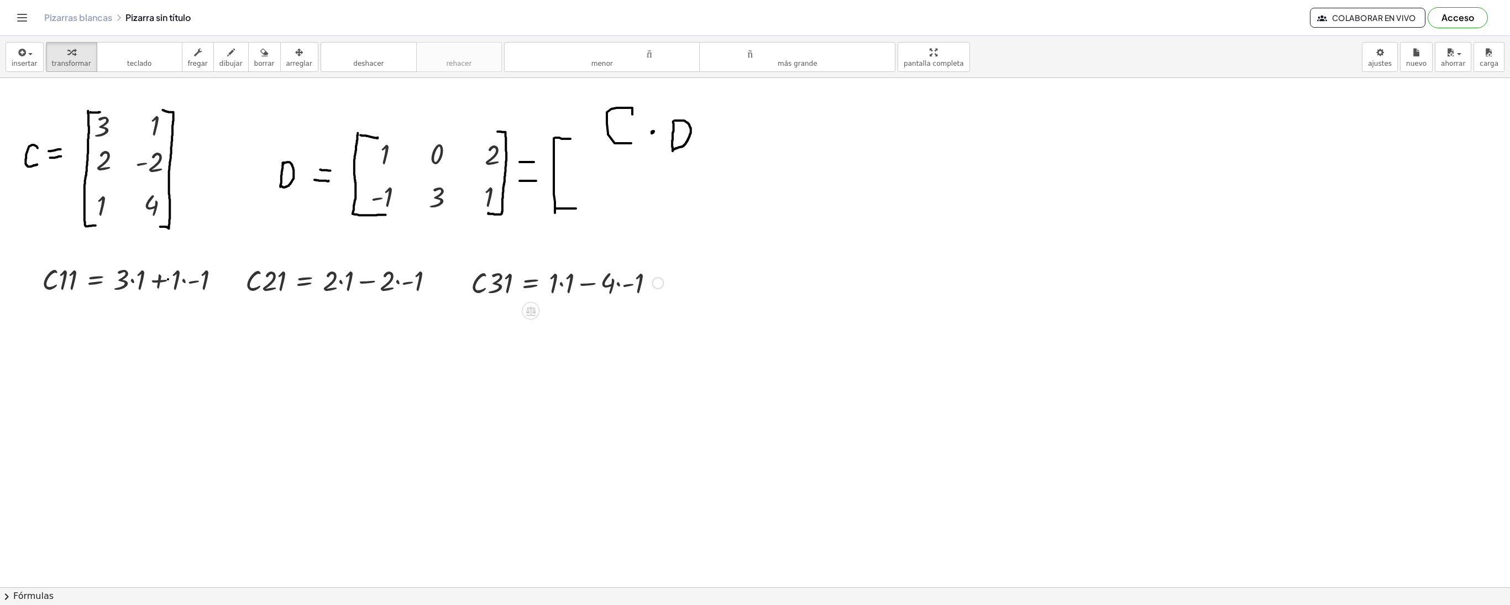
click at [661, 285] on div "Regresa a esta línea Copiar línea como LaTeX Derivación de copia como LaTeX" at bounding box center [658, 283] width 12 height 12
click at [686, 248] on font "Arreglar un error" at bounding box center [709, 248] width 57 height 9
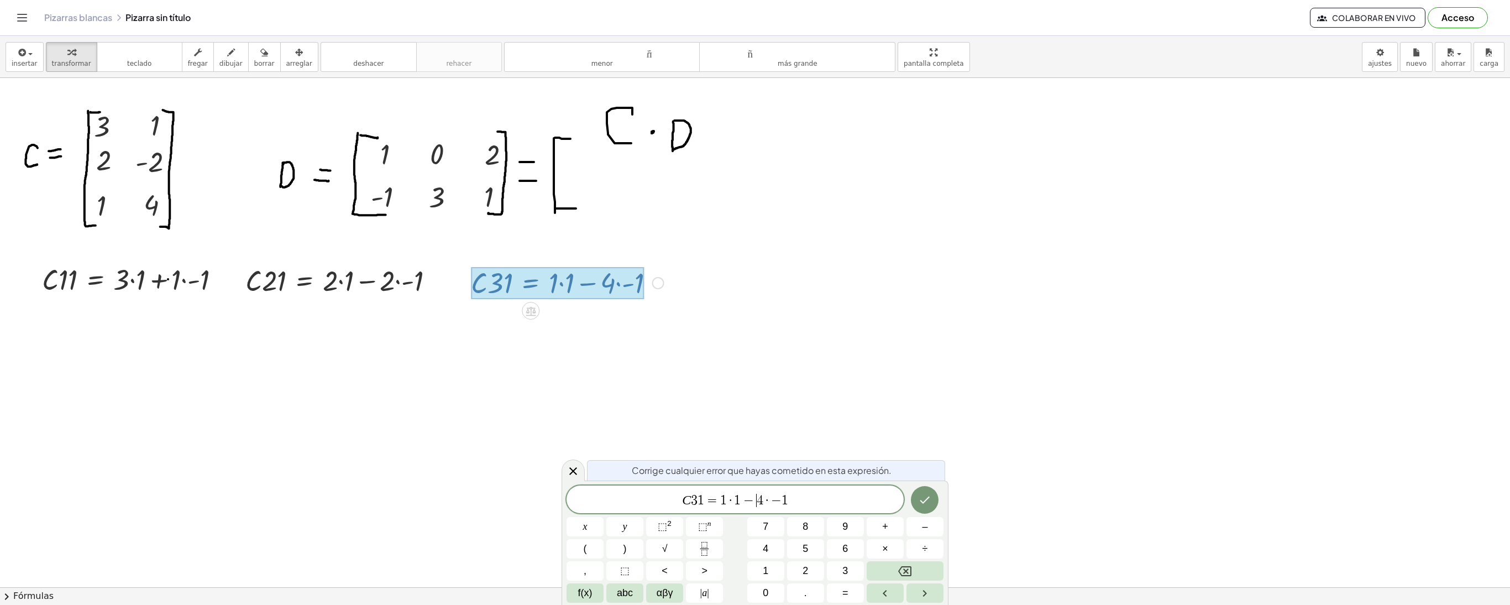
click at [754, 503] on span "−" at bounding box center [749, 500] width 16 height 13
click at [884, 524] on span "+" at bounding box center [885, 526] width 6 height 15
click at [931, 492] on button "Hecho" at bounding box center [925, 500] width 28 height 28
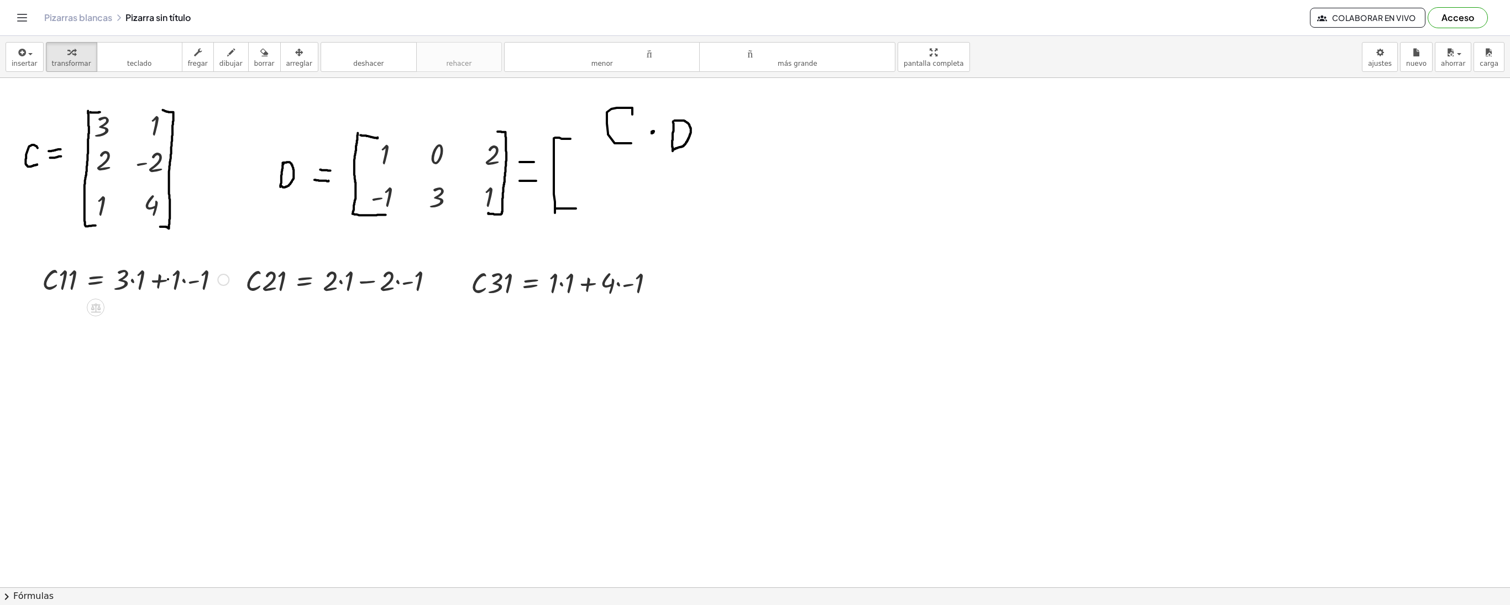
click at [157, 289] on div at bounding box center [135, 279] width 198 height 38
click at [158, 284] on div at bounding box center [135, 279] width 198 height 38
click at [132, 283] on div at bounding box center [135, 279] width 198 height 38
click at [150, 282] on div at bounding box center [135, 279] width 198 height 38
click at [182, 272] on div at bounding box center [135, 279] width 198 height 38
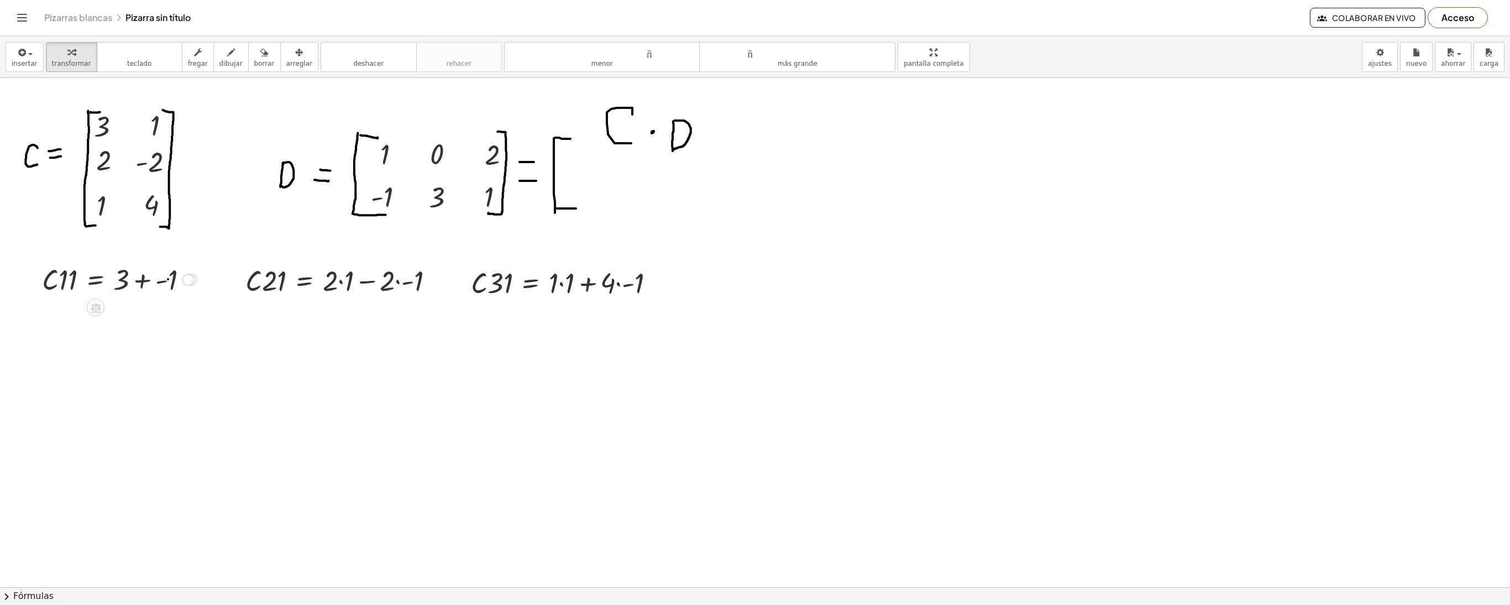
click at [153, 271] on div at bounding box center [135, 279] width 198 height 38
click at [147, 290] on div at bounding box center [135, 279] width 198 height 38
click at [130, 273] on div at bounding box center [135, 279] width 198 height 38
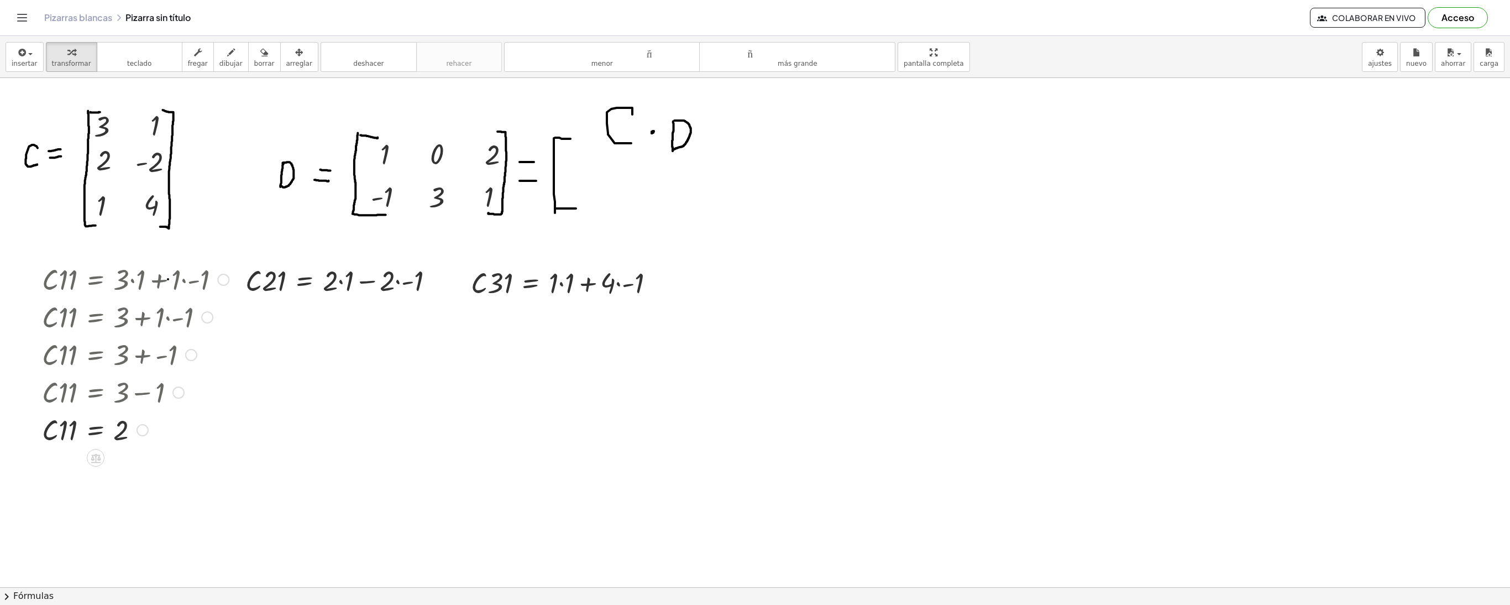
drag, startPoint x: 143, startPoint y: 280, endPoint x: 137, endPoint y: 444, distance: 164.8
click at [96, 430] on div "· C · 11 = 2 Arreglar un error Línea de transformación Copiar línea como LaTeX …" at bounding box center [96, 430] width 0 height 0
click at [248, 65] on button "borrar" at bounding box center [264, 57] width 33 height 30
drag, startPoint x: 217, startPoint y: 193, endPoint x: 167, endPoint y: 286, distance: 105.3
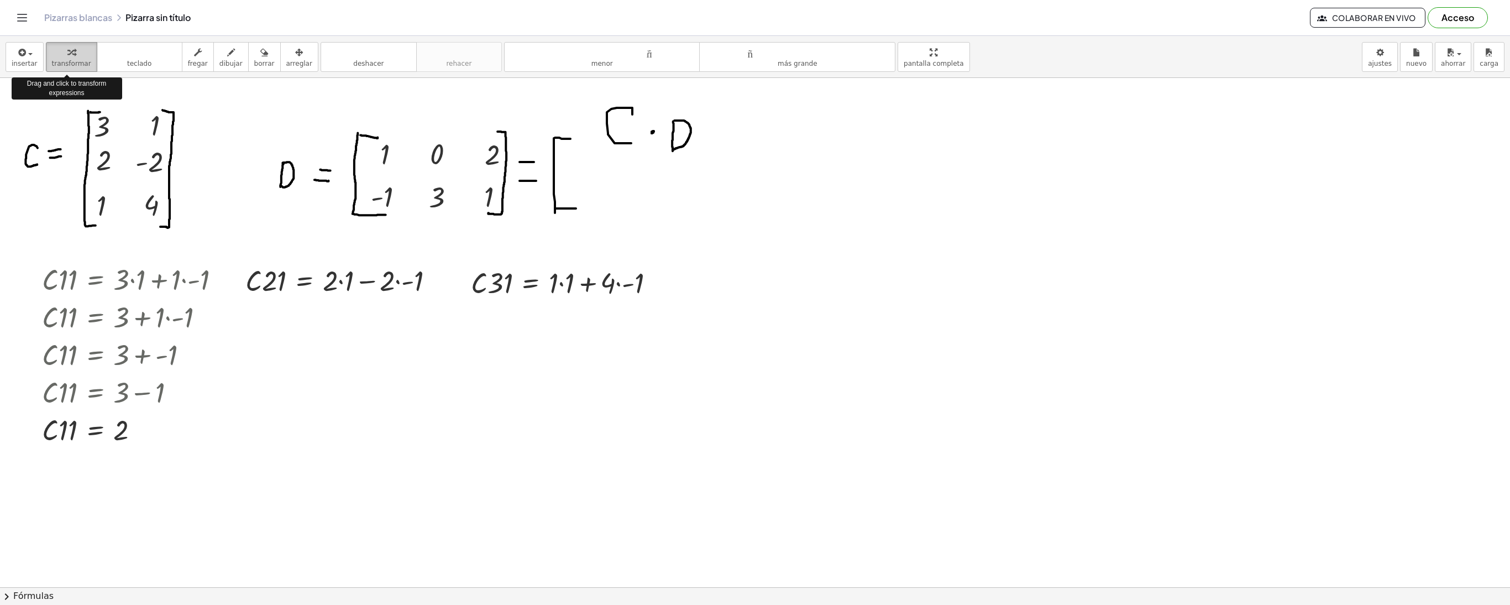
click at [70, 49] on icon "button" at bounding box center [71, 52] width 8 height 13
click at [334, 287] on div at bounding box center [344, 280] width 208 height 38
click at [347, 282] on div at bounding box center [344, 280] width 208 height 38
click at [385, 280] on div at bounding box center [336, 280] width 192 height 38
click at [357, 284] on div at bounding box center [328, 280] width 176 height 38
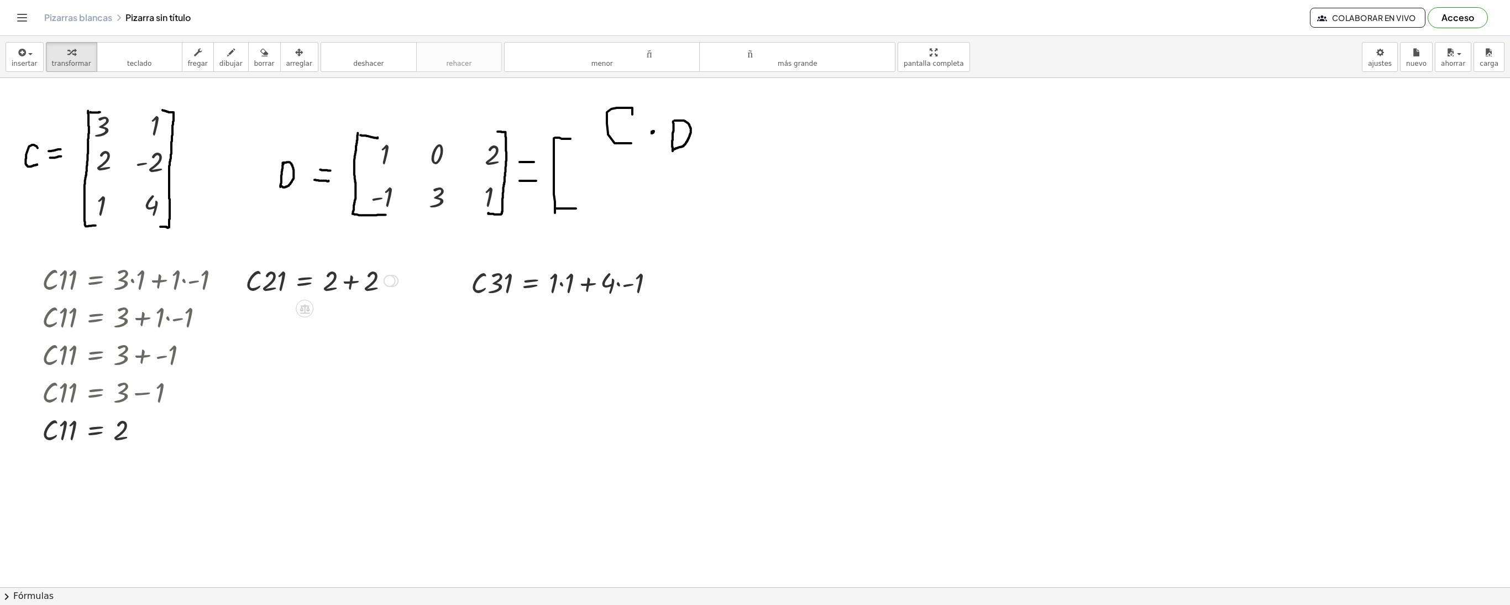
click at [353, 284] on div at bounding box center [322, 280] width 164 height 38
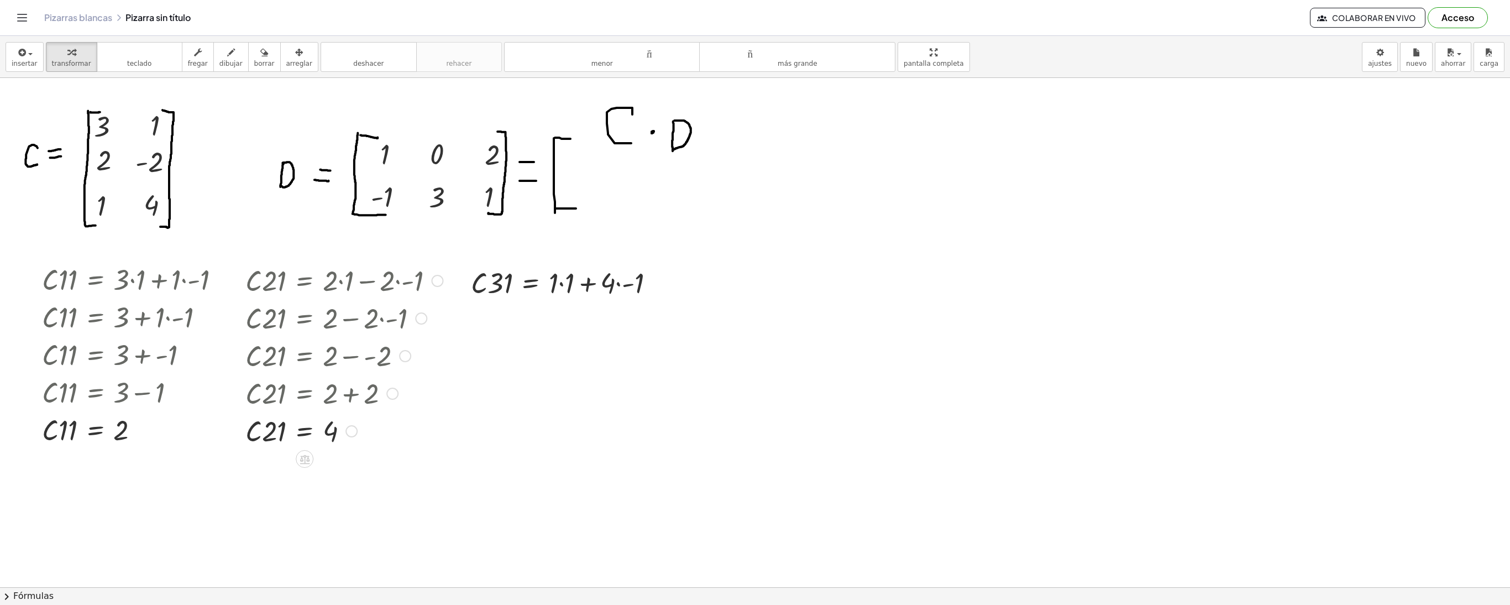
drag, startPoint x: 353, startPoint y: 284, endPoint x: 358, endPoint y: 465, distance: 181.4
click at [560, 279] on div at bounding box center [567, 282] width 204 height 38
click at [604, 328] on div at bounding box center [567, 320] width 204 height 38
click at [579, 323] on div at bounding box center [567, 320] width 204 height 38
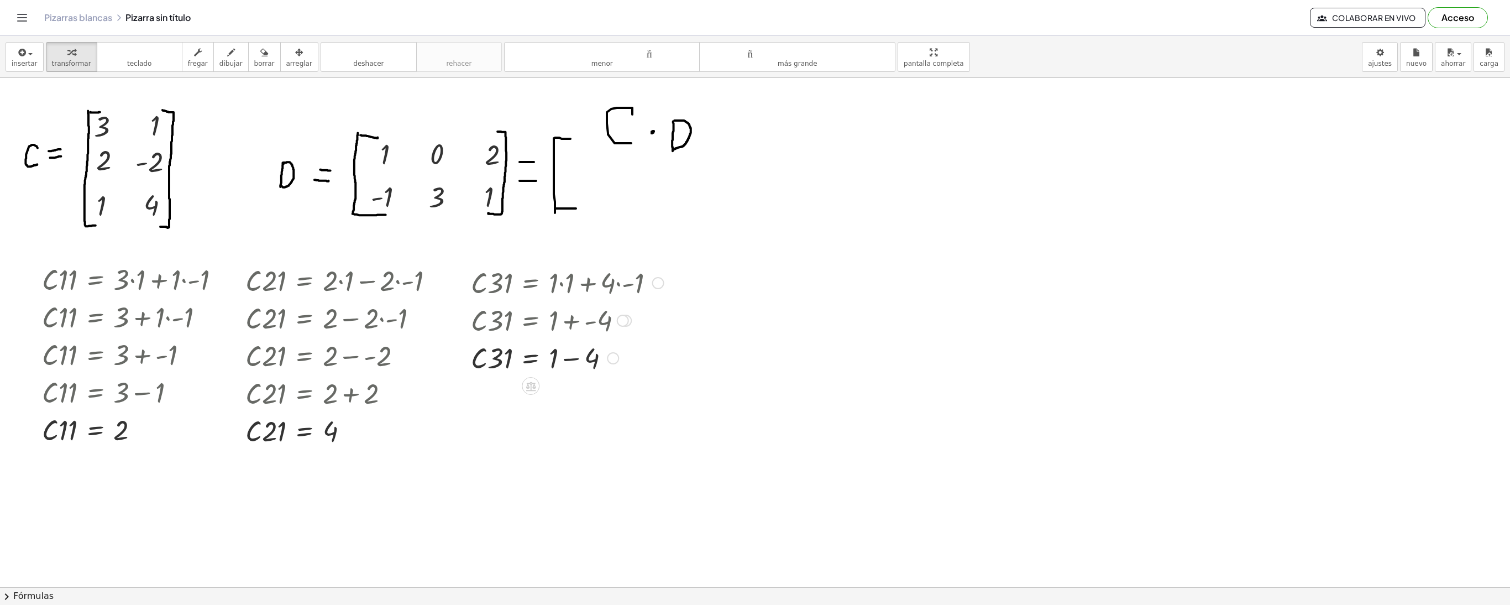
click at [574, 364] on div at bounding box center [567, 357] width 204 height 38
drag, startPoint x: 586, startPoint y: 399, endPoint x: 585, endPoint y: 458, distance: 58.6
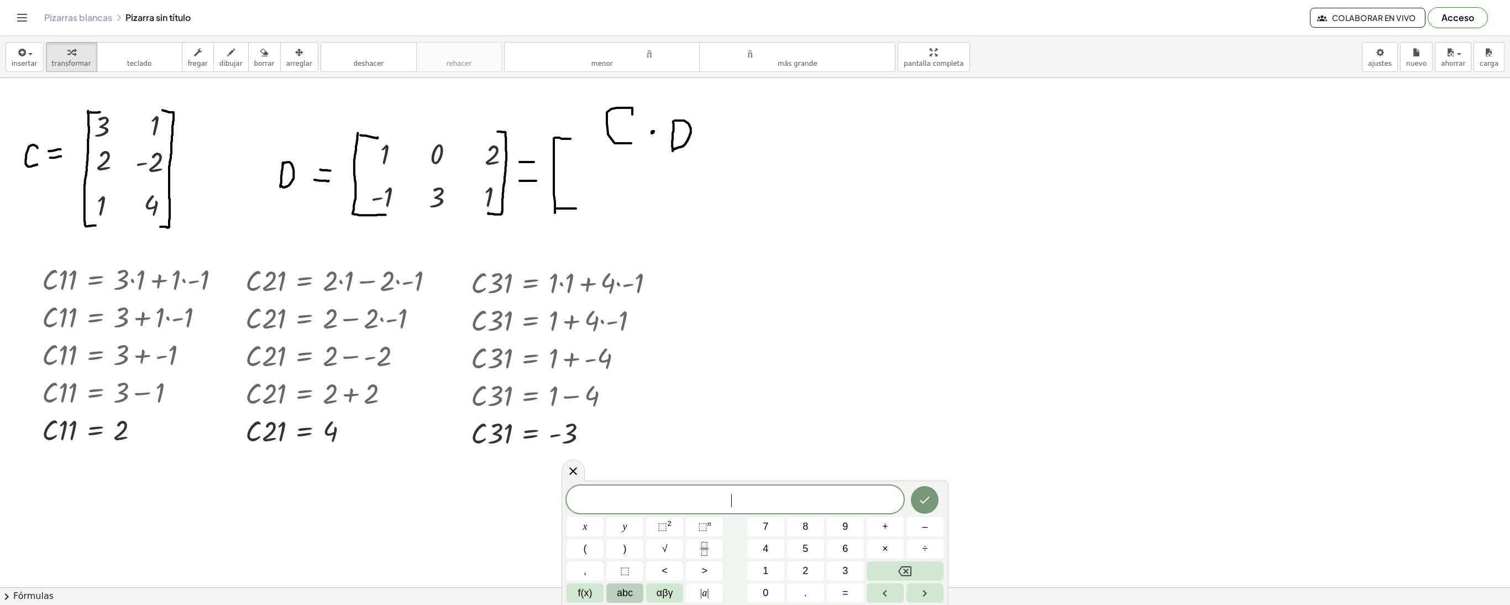
click at [628, 591] on span "abc" at bounding box center [625, 592] width 16 height 15
click at [836, 592] on font "⇧" at bounding box center [837, 592] width 8 height 11
click at [684, 595] on font "do" at bounding box center [690, 592] width 15 height 11
click at [585, 583] on button "123" at bounding box center [579, 592] width 24 height 19
click at [775, 571] on button "1" at bounding box center [765, 570] width 37 height 19
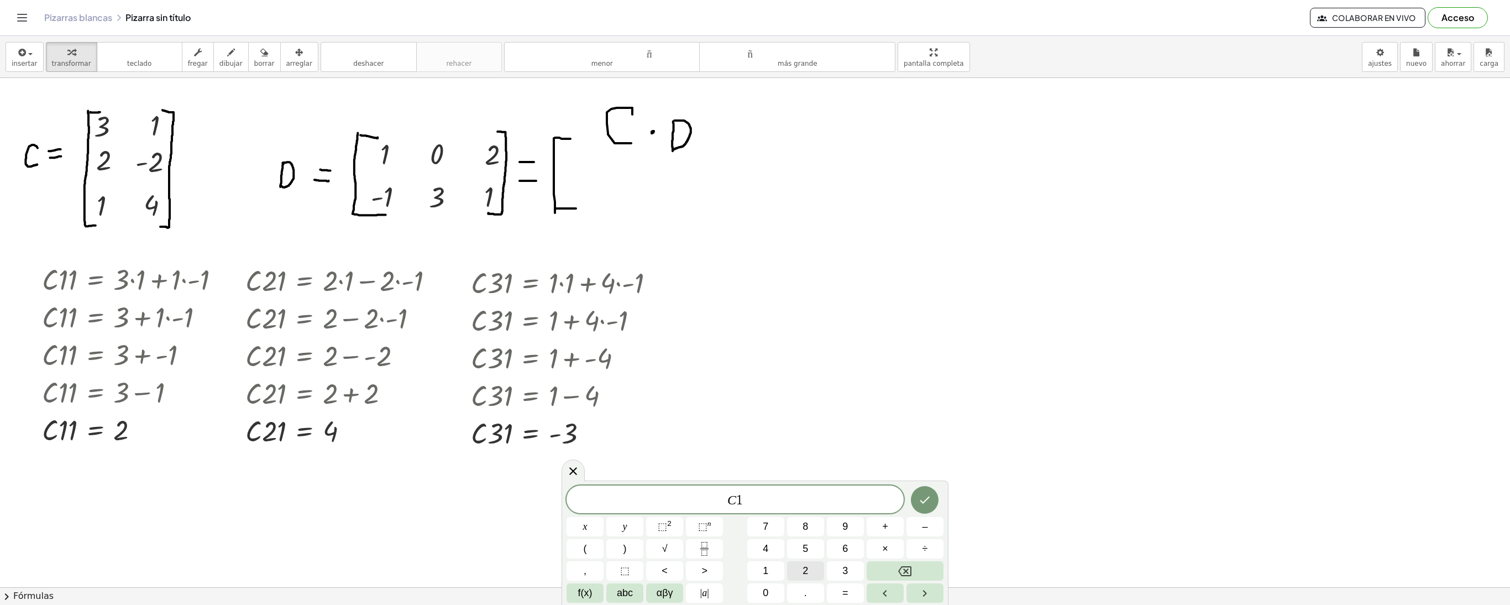
click at [793, 573] on button "2" at bounding box center [805, 570] width 37 height 19
click at [842, 596] on span "=" at bounding box center [845, 592] width 6 height 15
click at [837, 564] on button "3" at bounding box center [845, 570] width 37 height 19
click at [893, 542] on button "×" at bounding box center [885, 548] width 37 height 19
click at [773, 589] on button "0" at bounding box center [765, 592] width 37 height 19
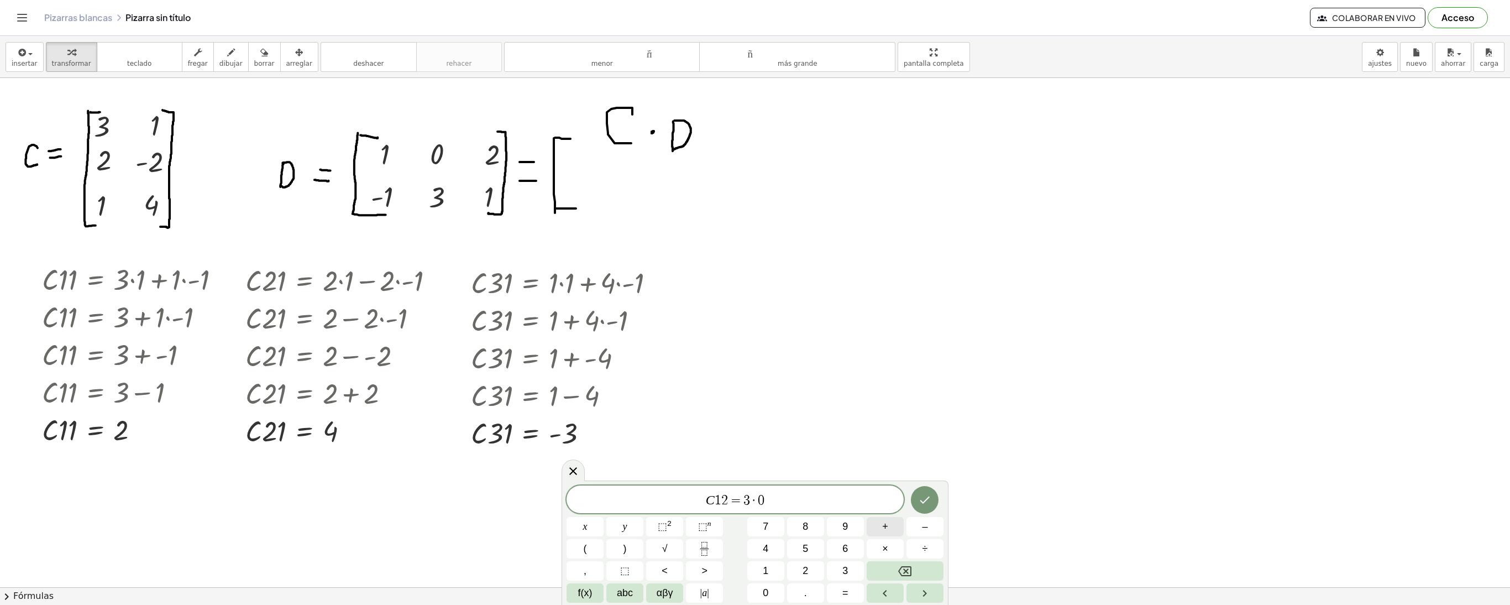
click at [883, 522] on span "+" at bounding box center [885, 526] width 6 height 15
click at [914, 529] on button "–" at bounding box center [924, 526] width 37 height 19
